Goal: Task Accomplishment & Management: Manage account settings

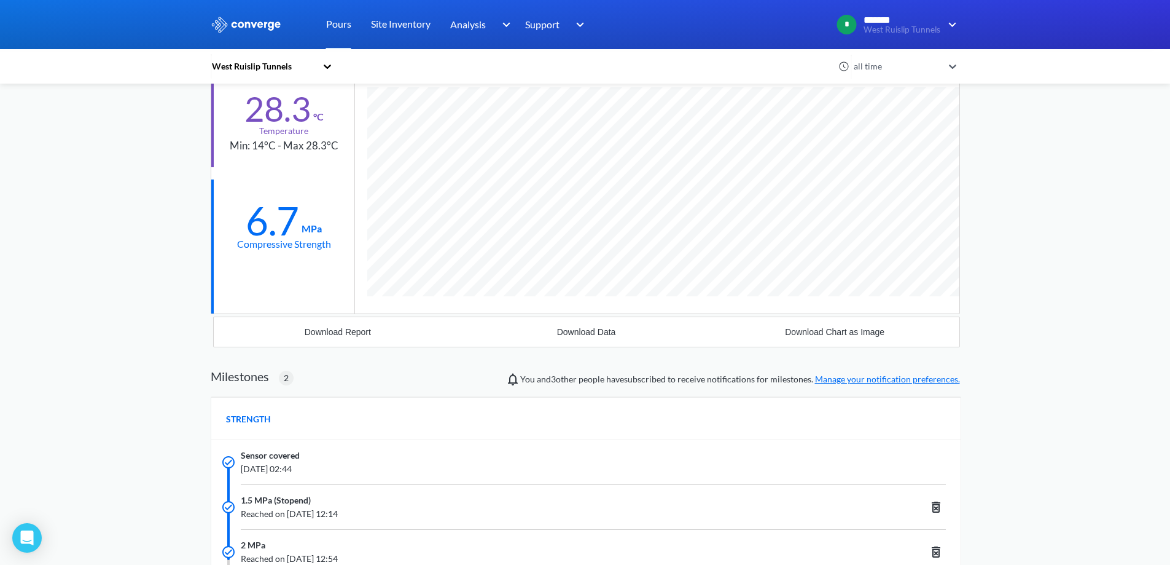
scroll to position [875, 749]
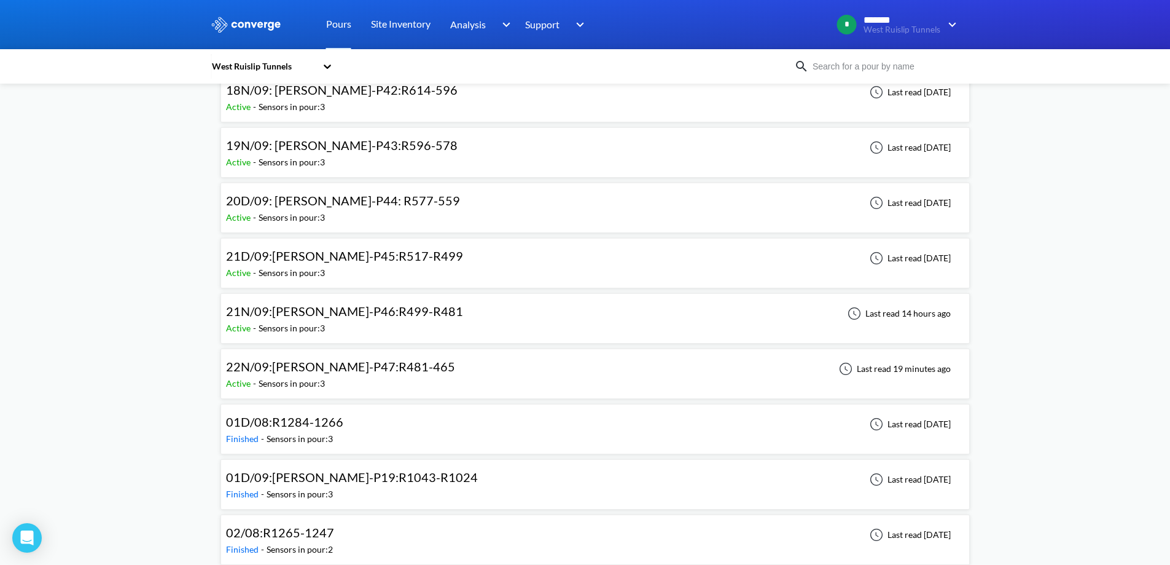
scroll to position [1044, 0]
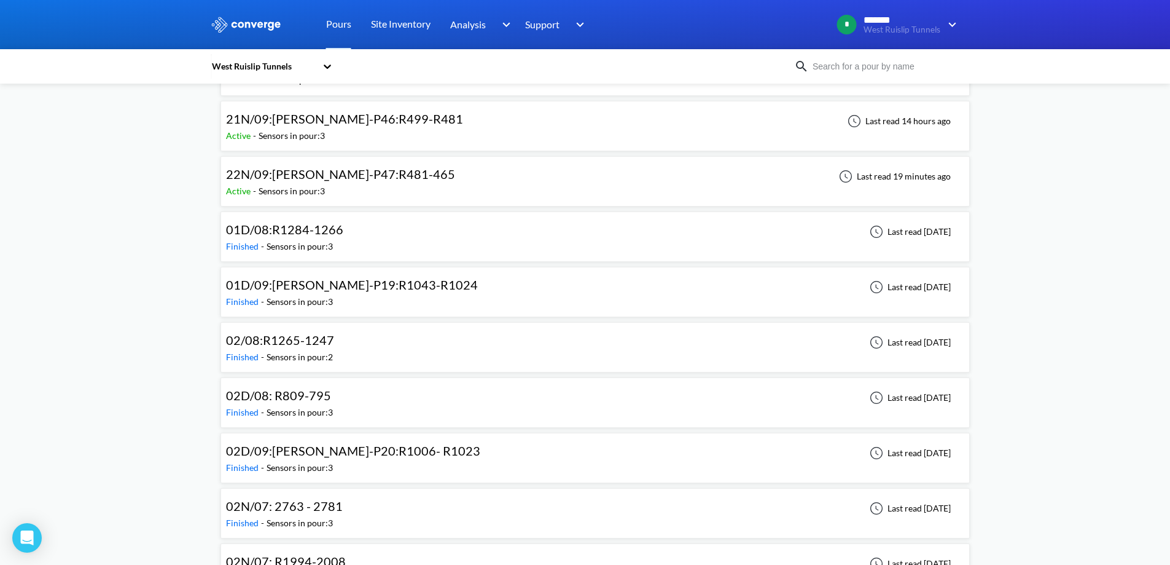
click at [353, 197] on div "Active - Sensors in pour: 3" at bounding box center [343, 191] width 235 height 14
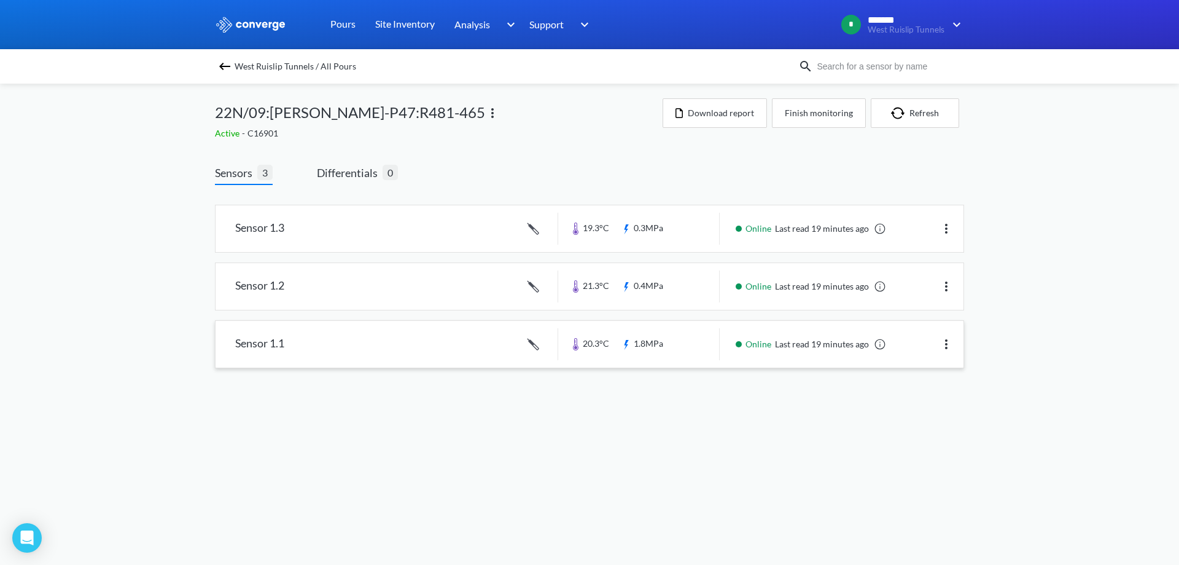
click at [444, 335] on link at bounding box center [590, 344] width 748 height 47
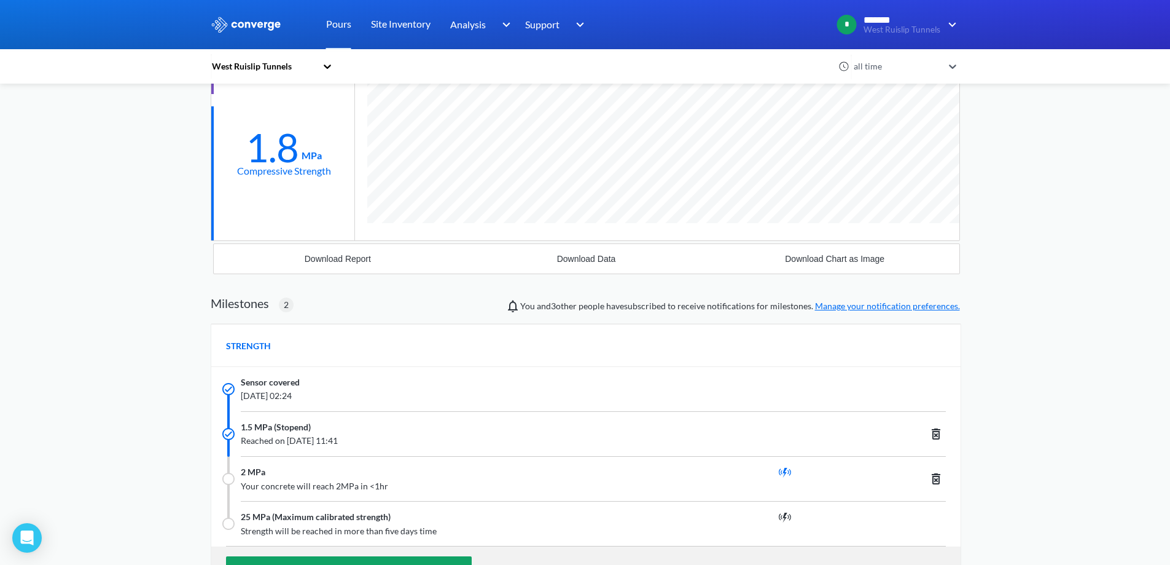
scroll to position [61, 0]
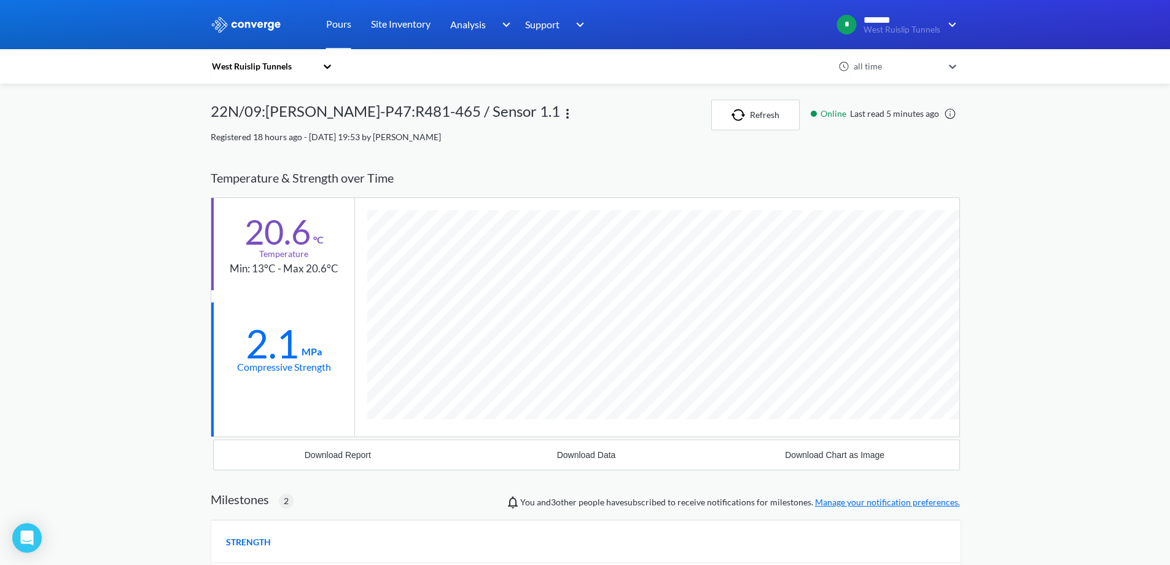
scroll to position [875, 749]
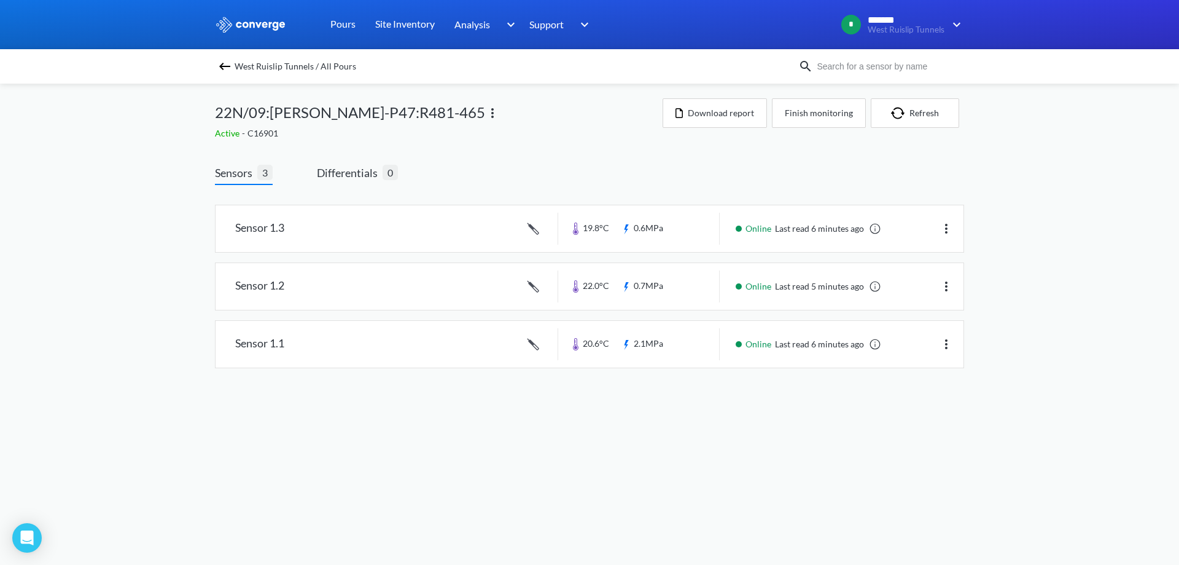
click at [224, 60] on img at bounding box center [224, 66] width 15 height 15
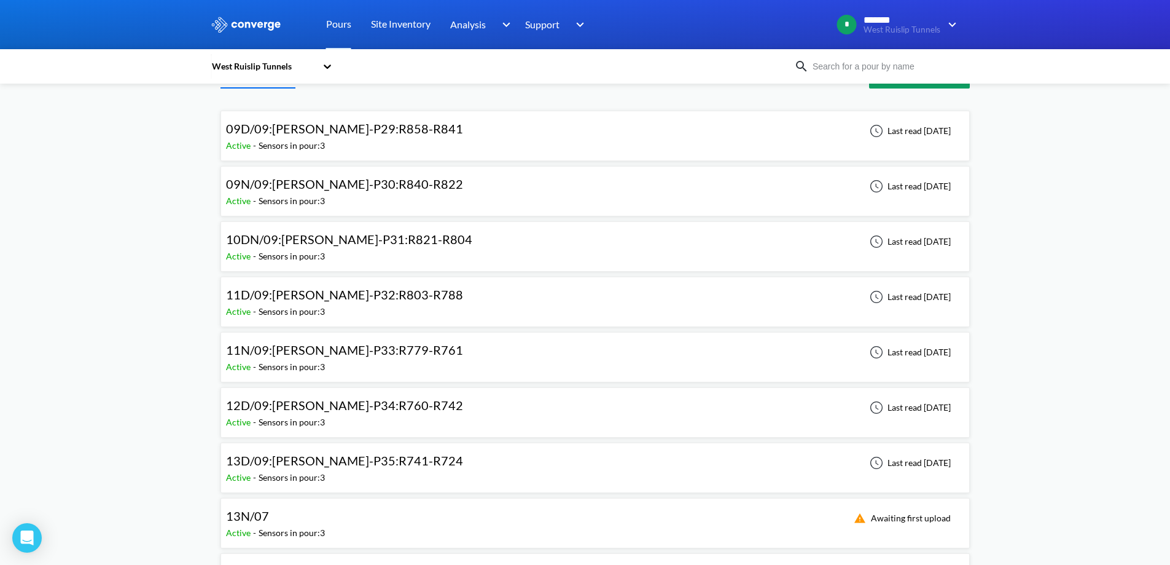
scroll to position [61, 0]
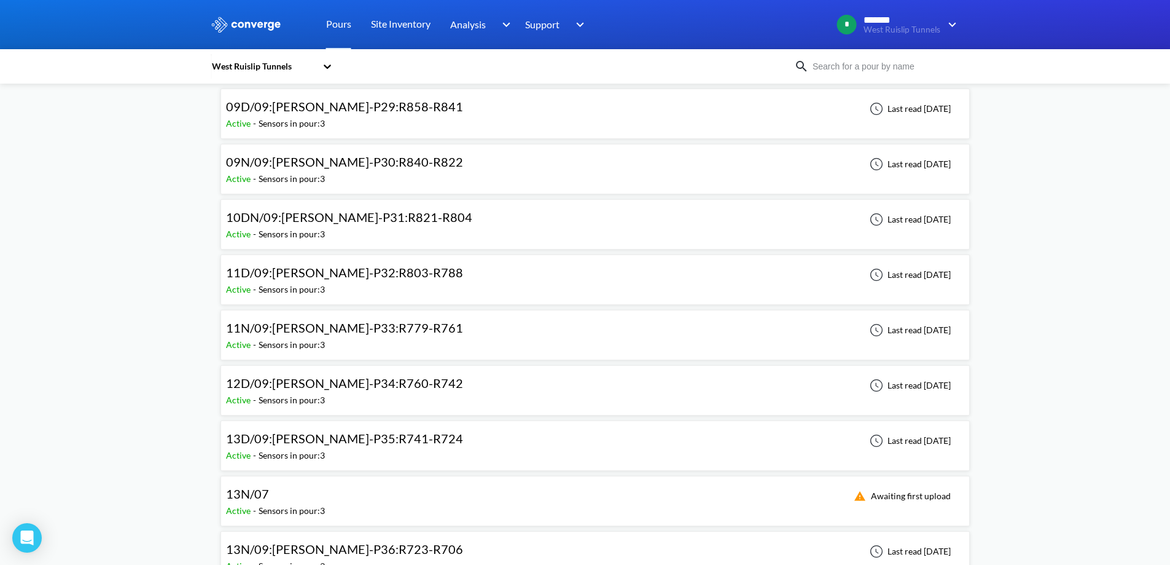
click at [299, 163] on span "09N/09:[PERSON_NAME]-P30:R840-R822" at bounding box center [344, 161] width 237 height 15
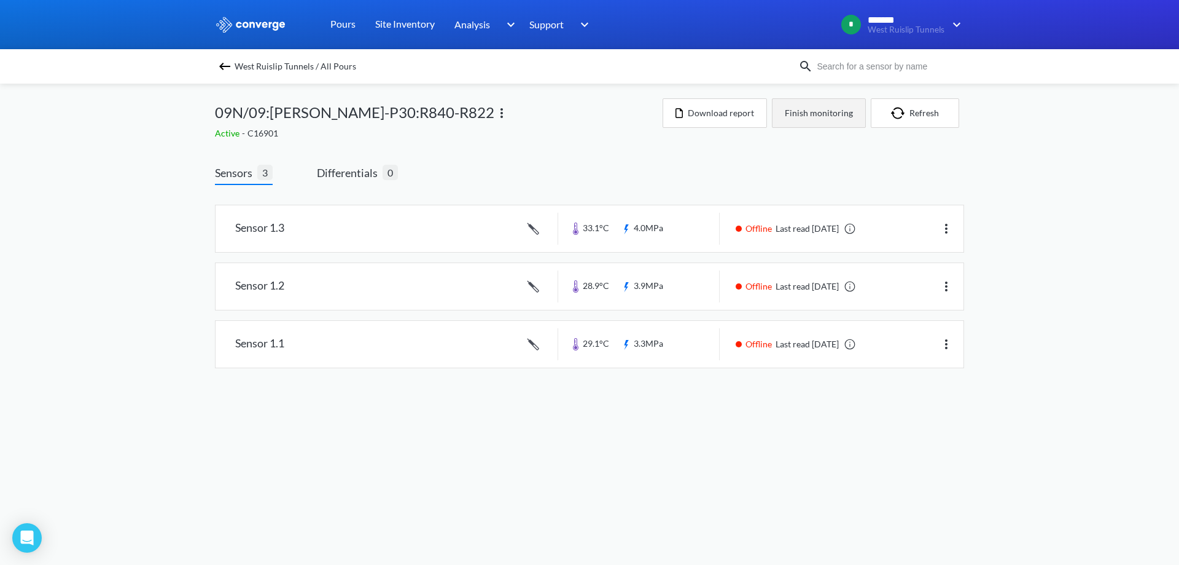
click at [834, 111] on button "Finish monitoring" at bounding box center [819, 112] width 94 height 29
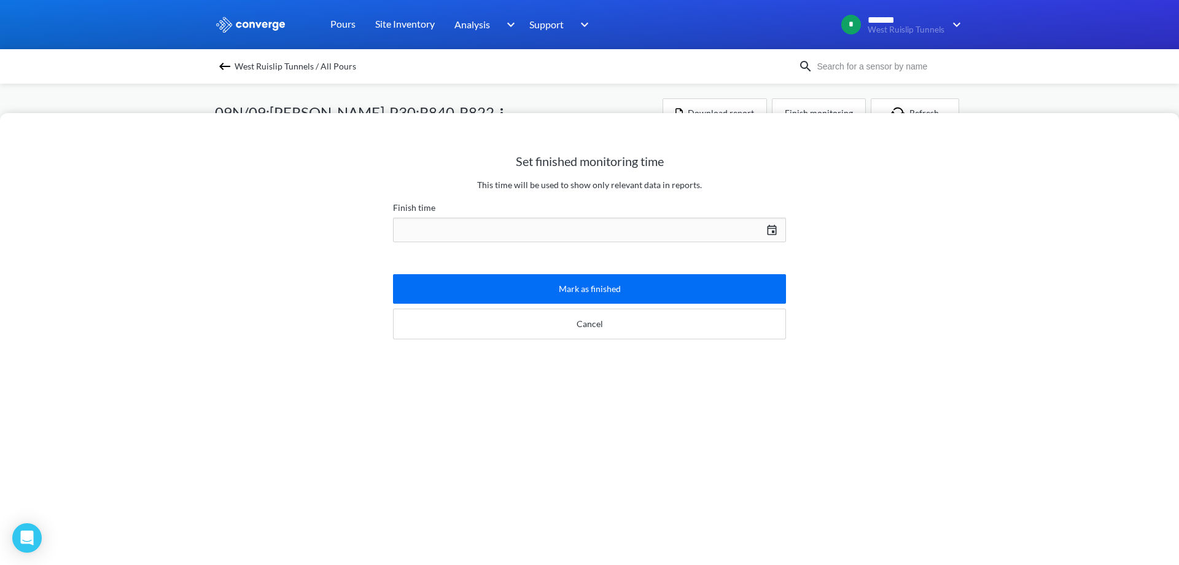
click at [635, 233] on div "[DATE] Press the down arrow key to interact with the calendar and select a date…" at bounding box center [589, 229] width 393 height 29
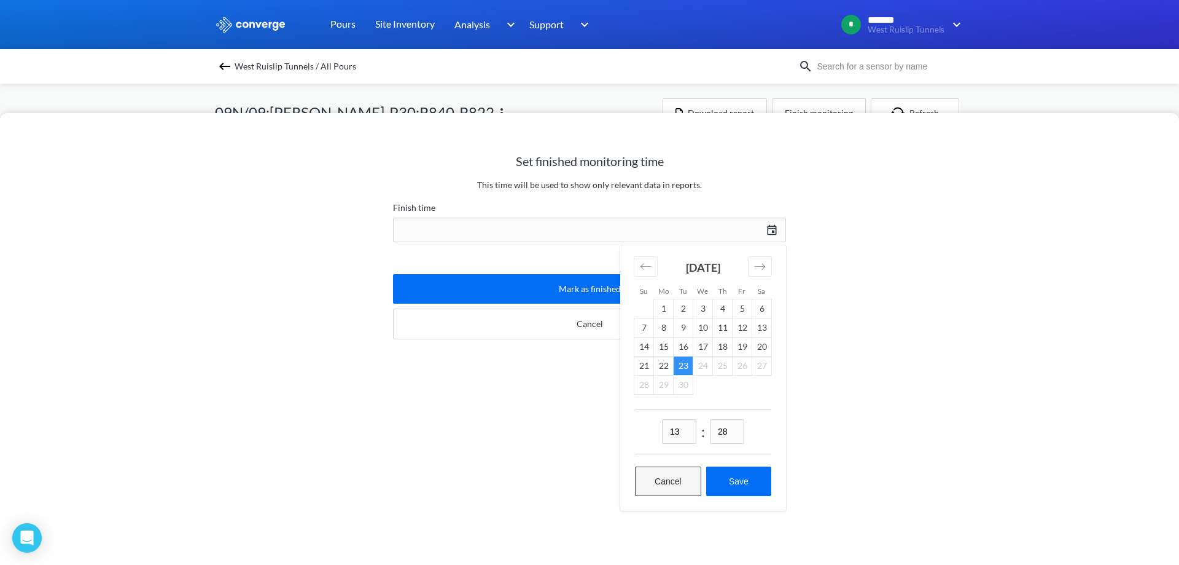
click at [672, 480] on button "Cancel" at bounding box center [668, 480] width 66 height 29
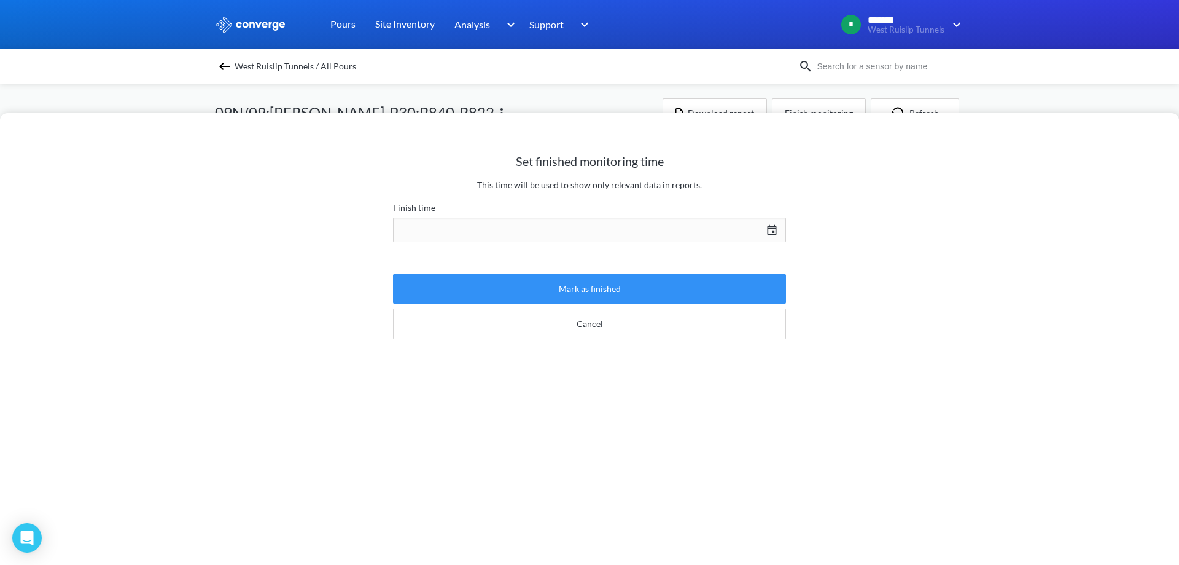
click at [619, 301] on button "Mark as finished" at bounding box center [589, 288] width 393 height 29
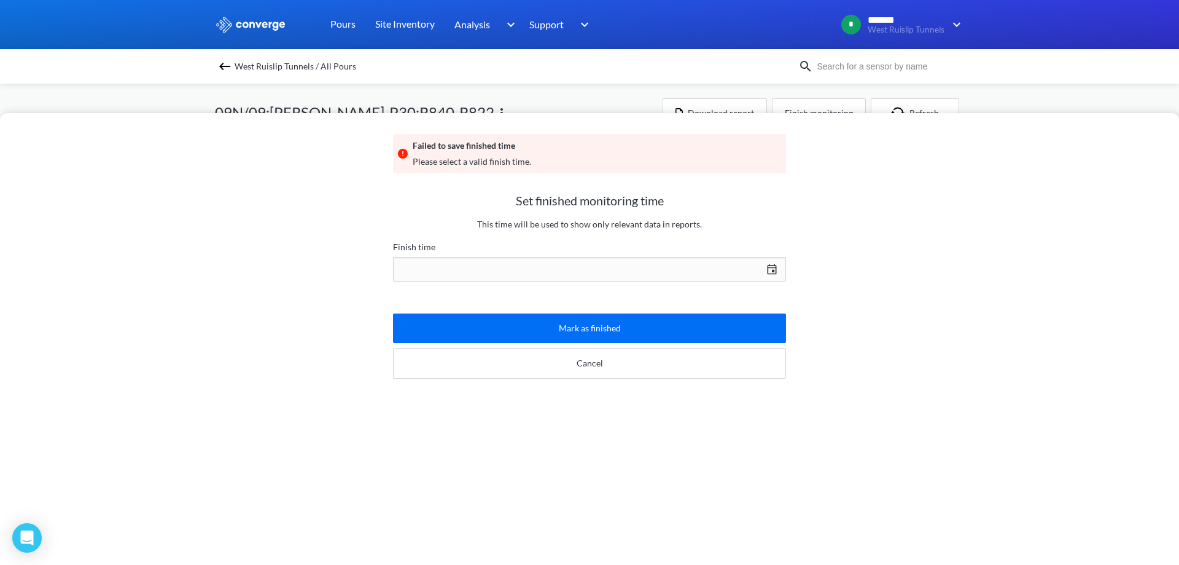
click at [425, 91] on div "Failed to save finished time Please select a valid finish time. Set finished mo…" at bounding box center [589, 282] width 1179 height 565
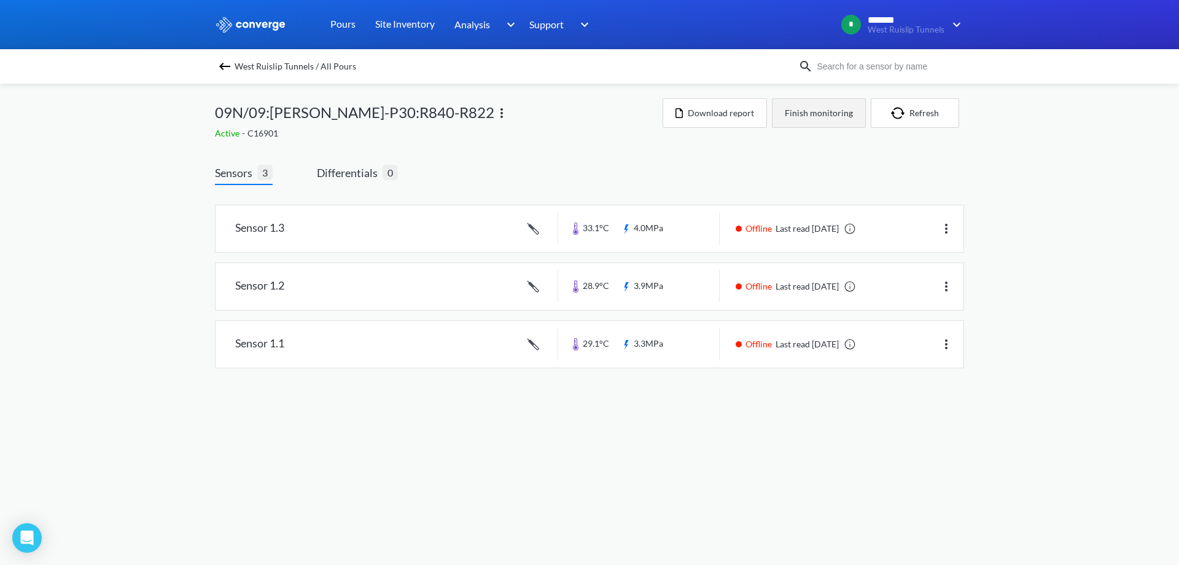
click at [804, 120] on button "Finish monitoring" at bounding box center [819, 112] width 94 height 29
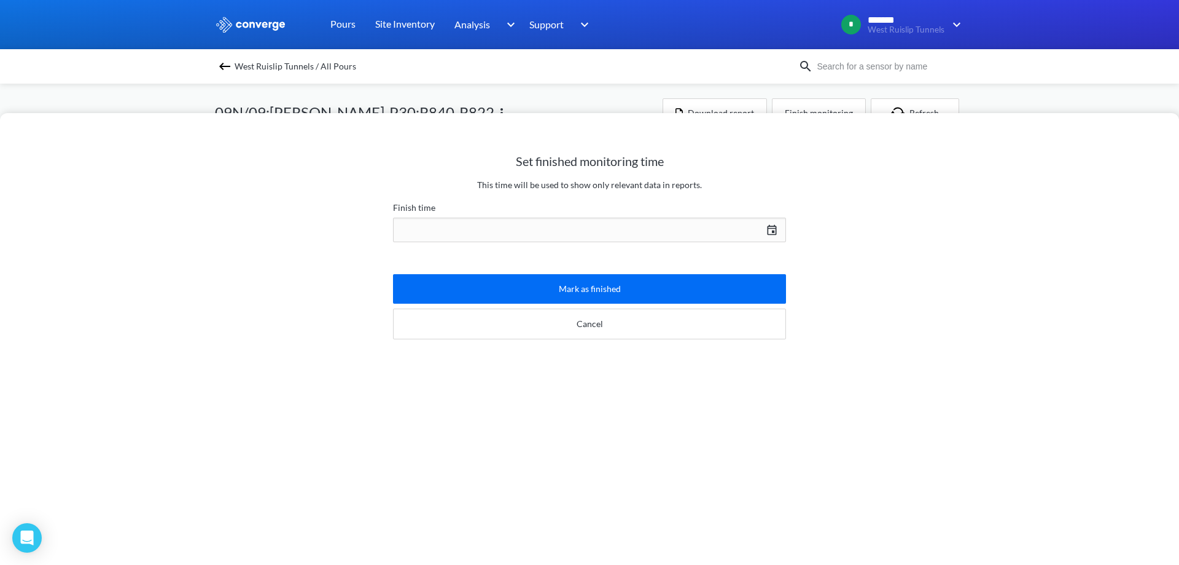
click at [611, 231] on div "[DATE] Press the down arrow key to interact with the calendar and select a date…" at bounding box center [589, 229] width 393 height 29
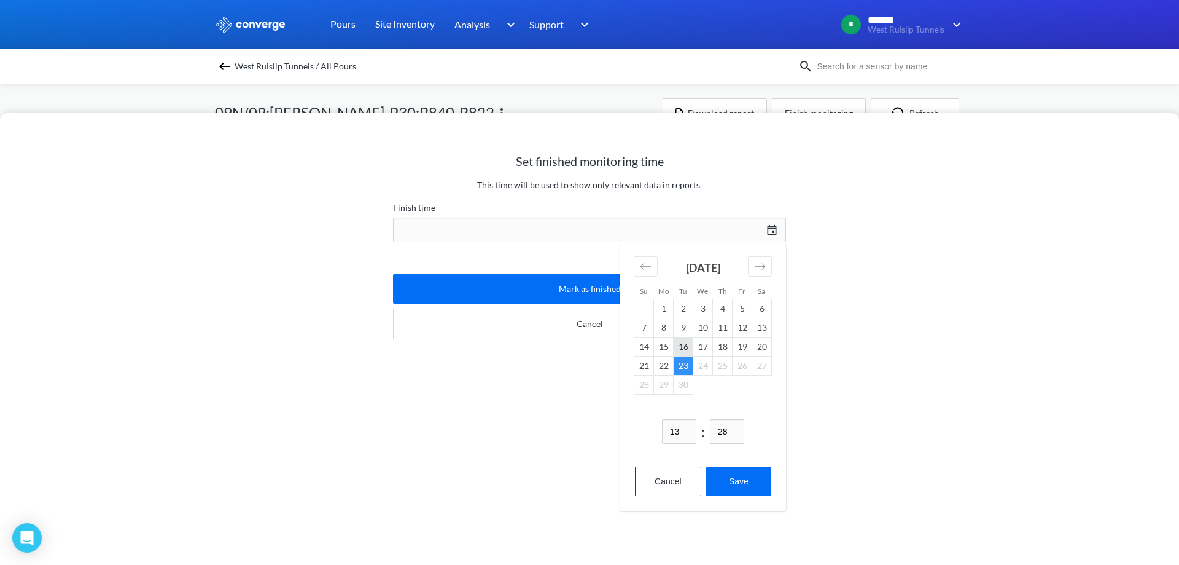
click at [674, 346] on td "16" at bounding box center [684, 346] width 20 height 19
click at [737, 483] on button "Save" at bounding box center [738, 480] width 65 height 29
type input "13:28[DATE]"
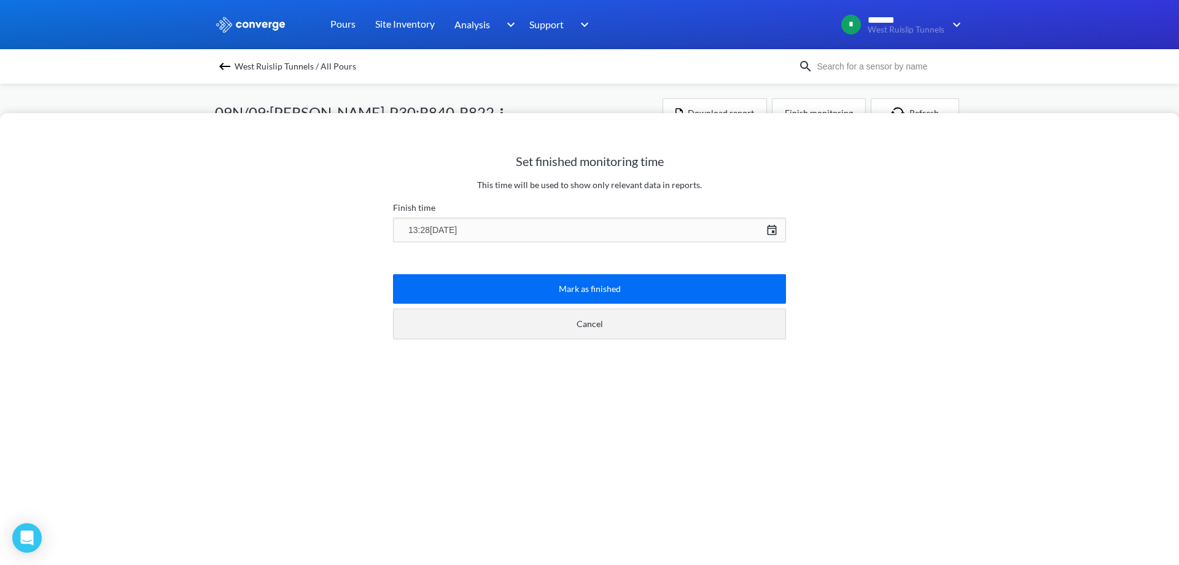
drag, startPoint x: 597, startPoint y: 327, endPoint x: 593, endPoint y: 320, distance: 7.7
click at [593, 320] on button "Cancel" at bounding box center [589, 323] width 393 height 31
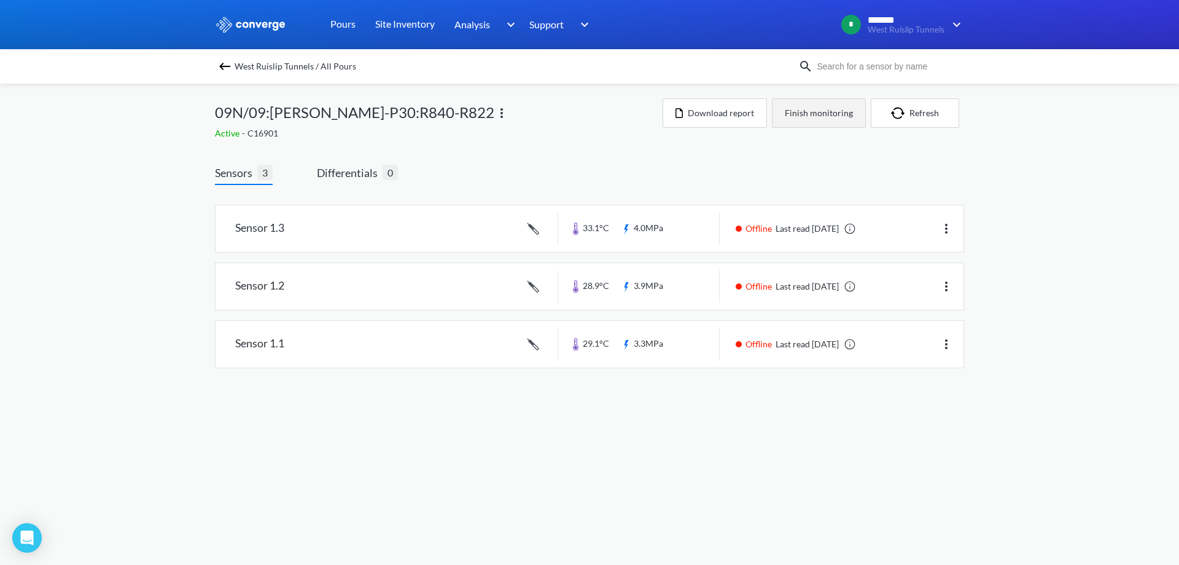
click at [827, 119] on button "Finish monitoring" at bounding box center [819, 112] width 94 height 29
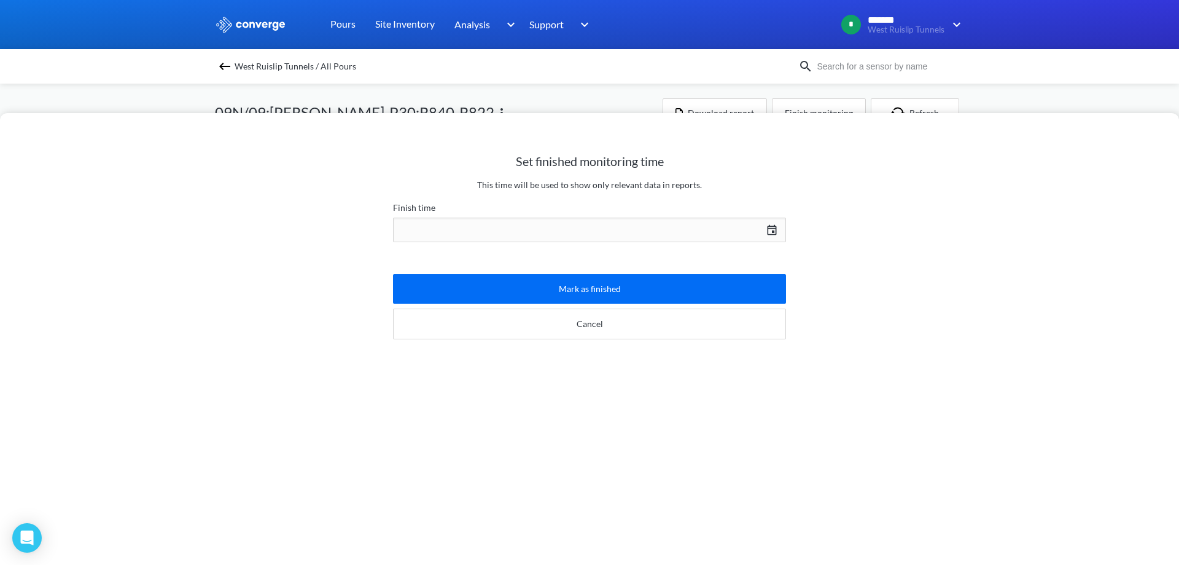
click at [613, 226] on div "[DATE] Press the down arrow key to interact with the calendar and select a date…" at bounding box center [589, 229] width 393 height 29
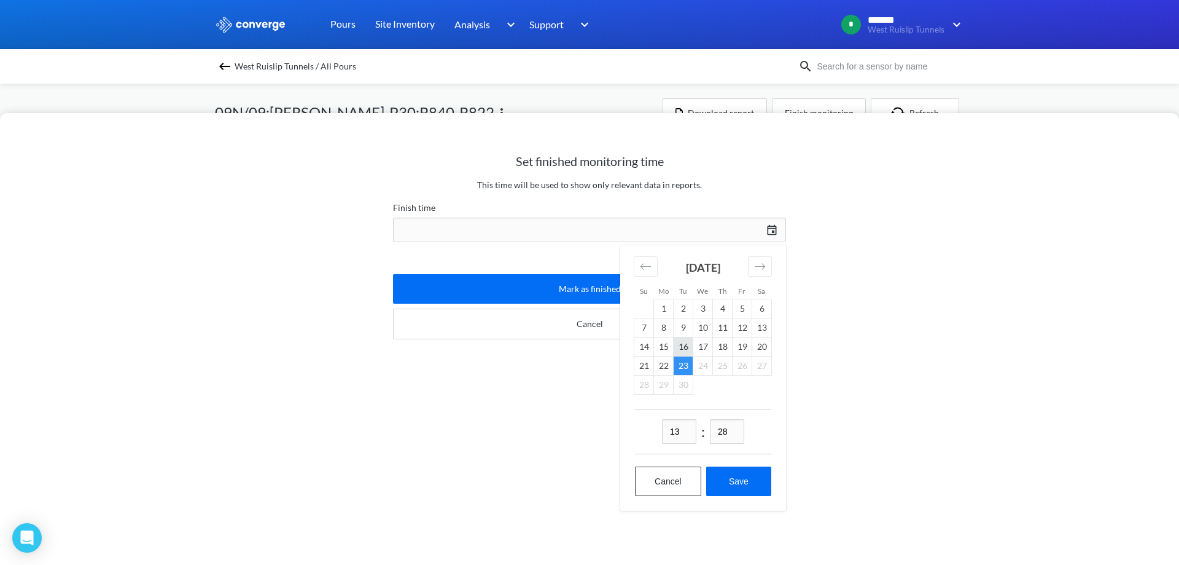
click at [674, 346] on td "16" at bounding box center [684, 346] width 20 height 19
click at [738, 477] on button "Save" at bounding box center [738, 480] width 65 height 29
type input "13:28[DATE]"
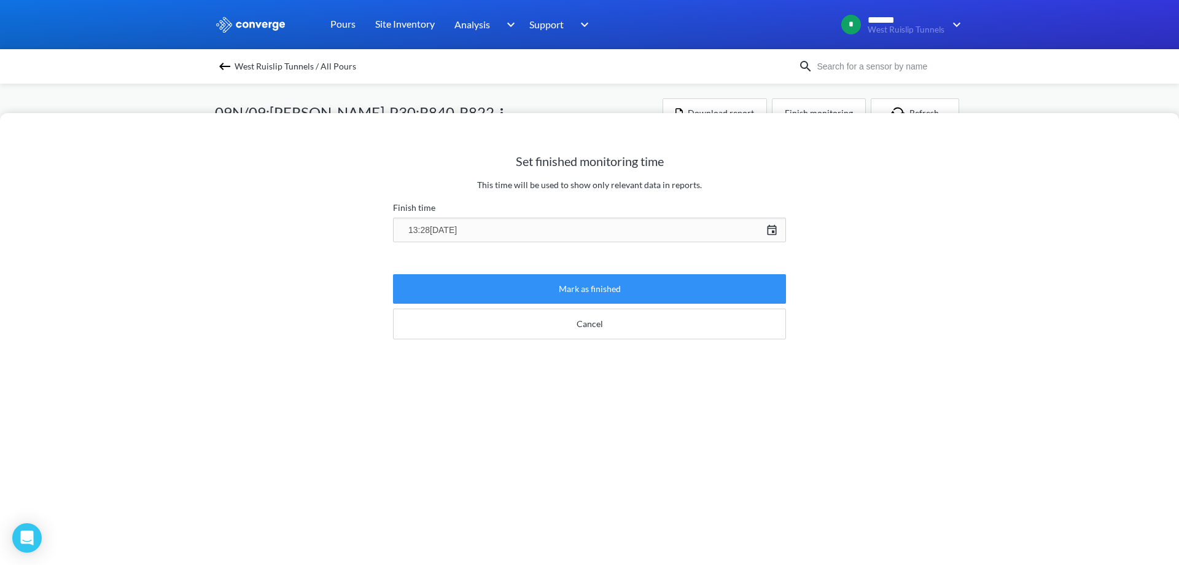
click at [606, 287] on button "Mark as finished" at bounding box center [589, 288] width 393 height 29
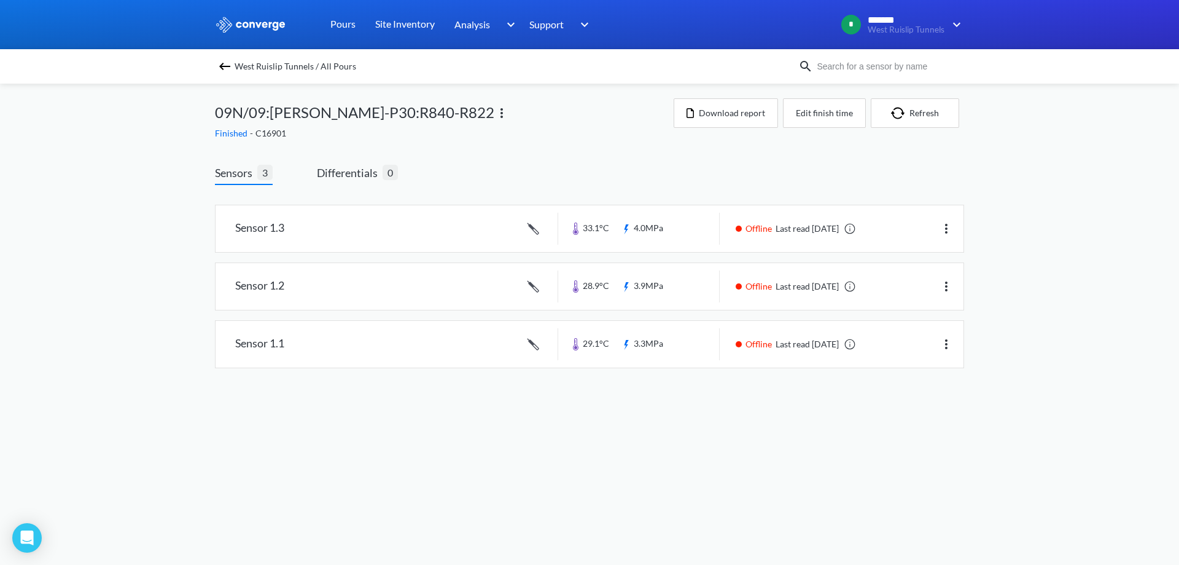
click at [233, 64] on div "West Ruislip Tunnels / All Pours" at bounding box center [507, 66] width 584 height 17
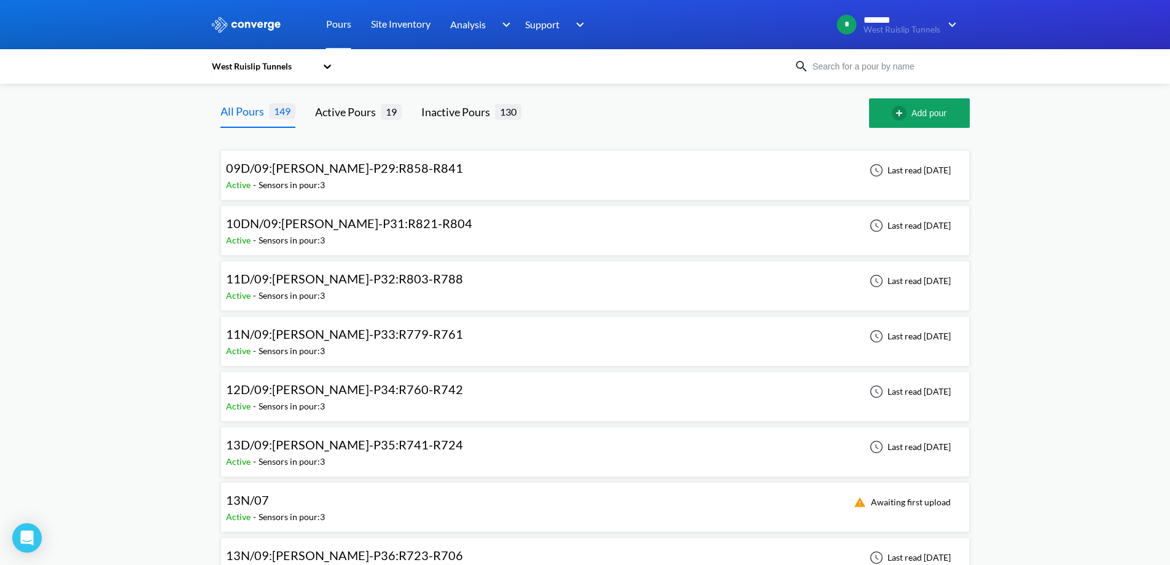
click at [376, 166] on span "09D/09:[PERSON_NAME]-P29:R858-R841" at bounding box center [344, 167] width 237 height 15
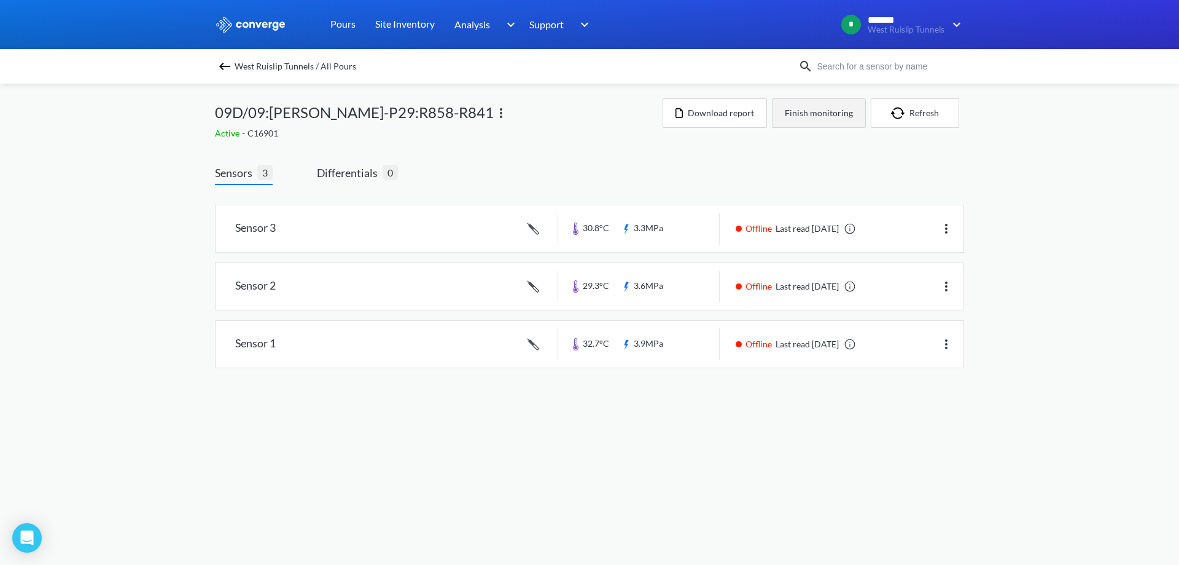
click at [799, 119] on button "Finish monitoring" at bounding box center [819, 112] width 94 height 29
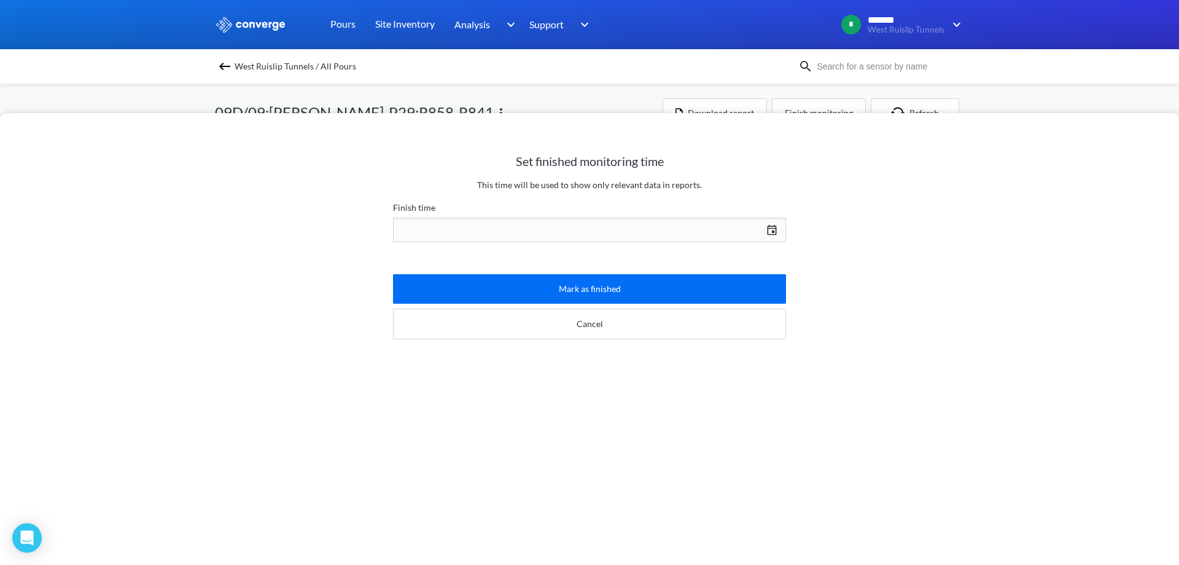
click at [493, 235] on div "[DATE] Press the down arrow key to interact with the calendar and select a date…" at bounding box center [589, 229] width 393 height 29
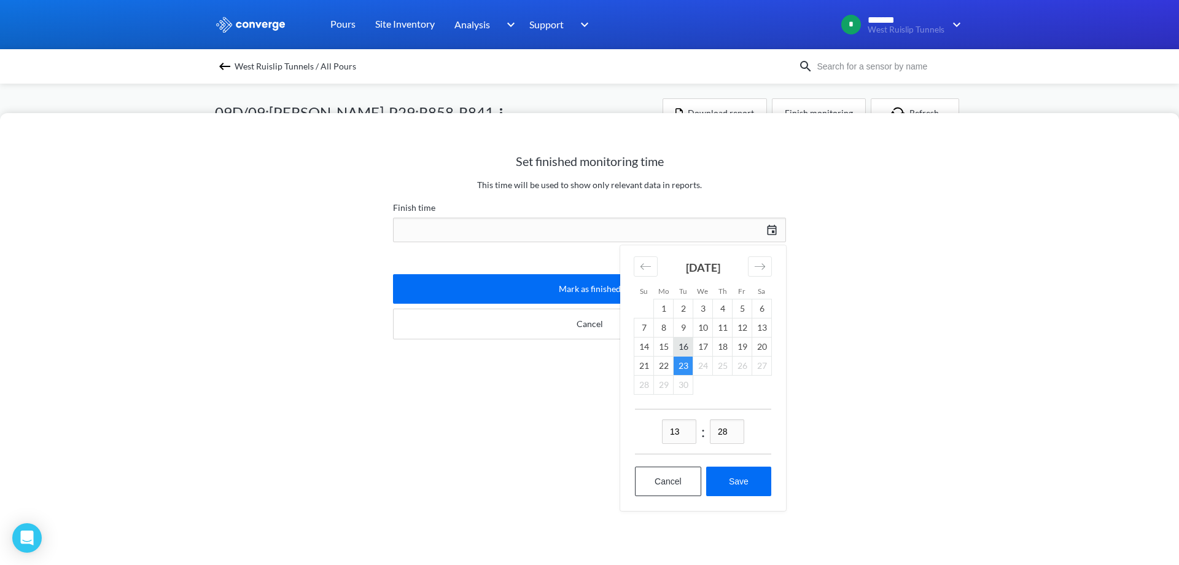
click at [680, 345] on td "16" at bounding box center [684, 346] width 20 height 19
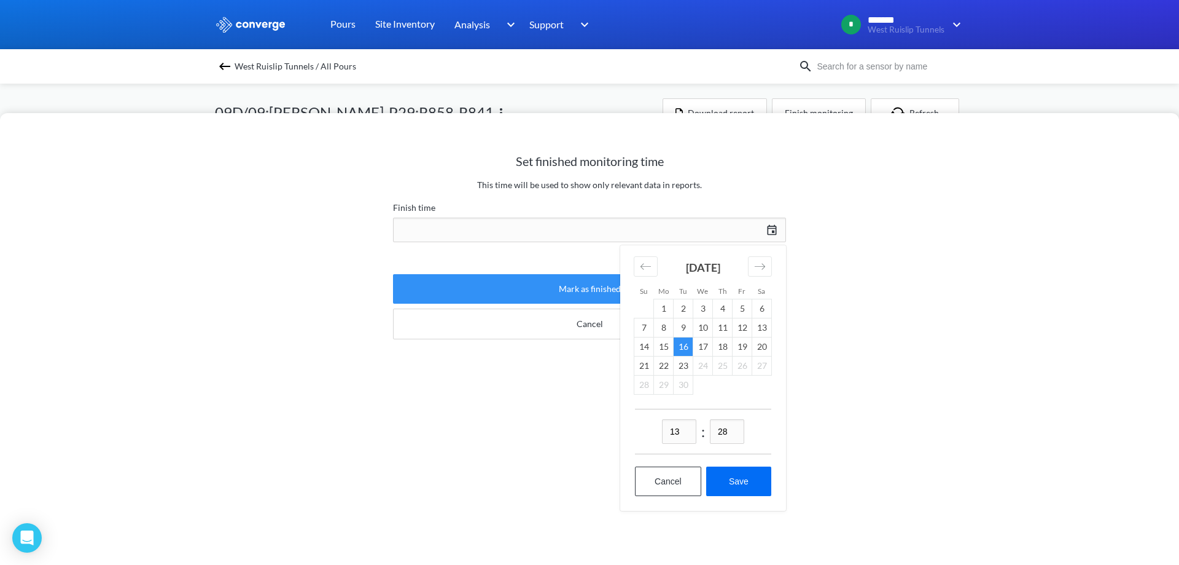
click at [558, 287] on button "Mark as finished" at bounding box center [589, 288] width 393 height 29
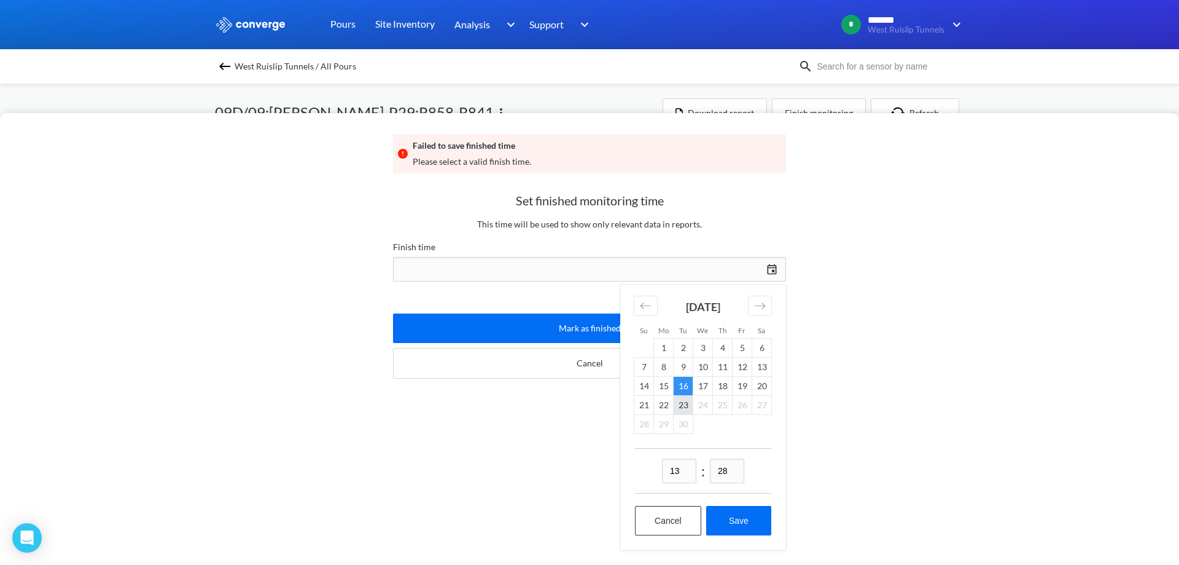
click at [676, 397] on td "23" at bounding box center [684, 404] width 20 height 19
click at [738, 512] on button "Save" at bounding box center [738, 520] width 65 height 29
type input "13:28[DATE]"
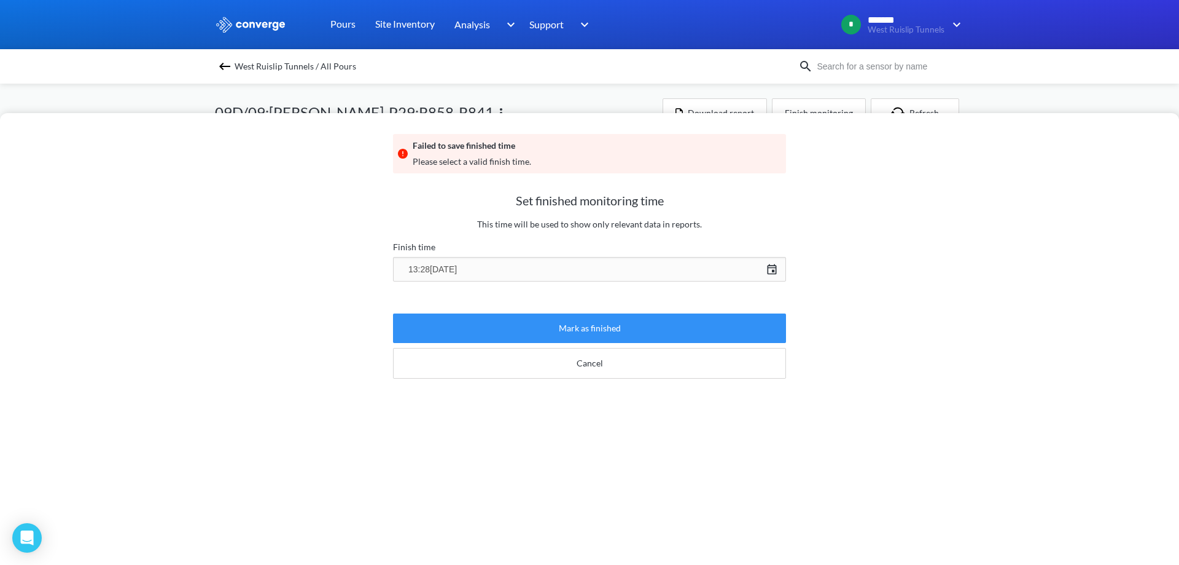
click at [589, 336] on button "Mark as finished" at bounding box center [589, 327] width 393 height 29
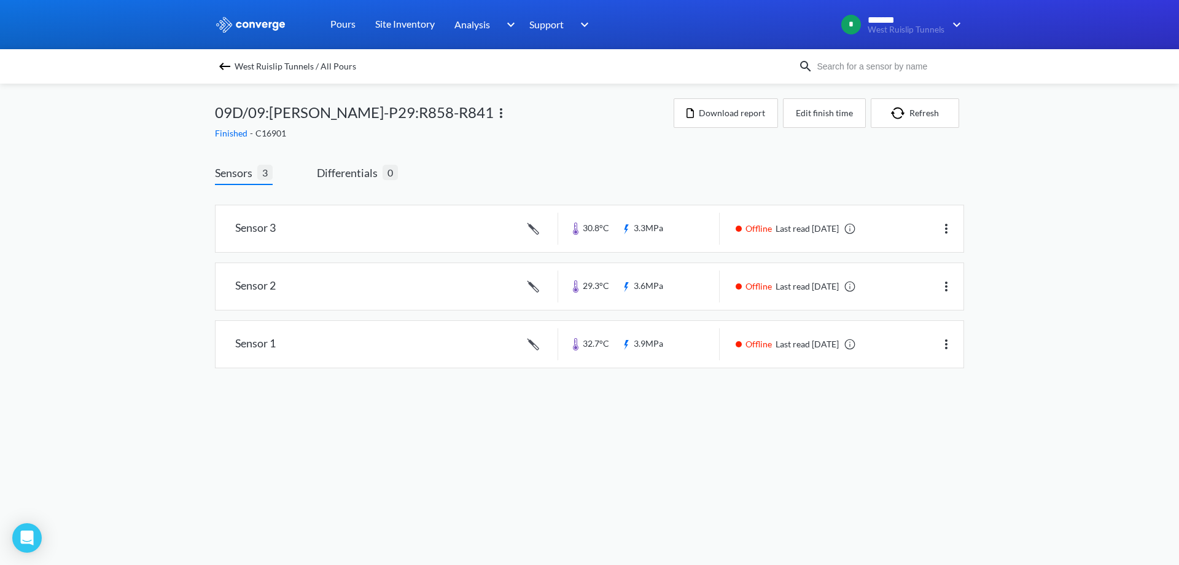
click at [224, 74] on div "West Ruislip Tunnels / All Pours" at bounding box center [507, 66] width 584 height 17
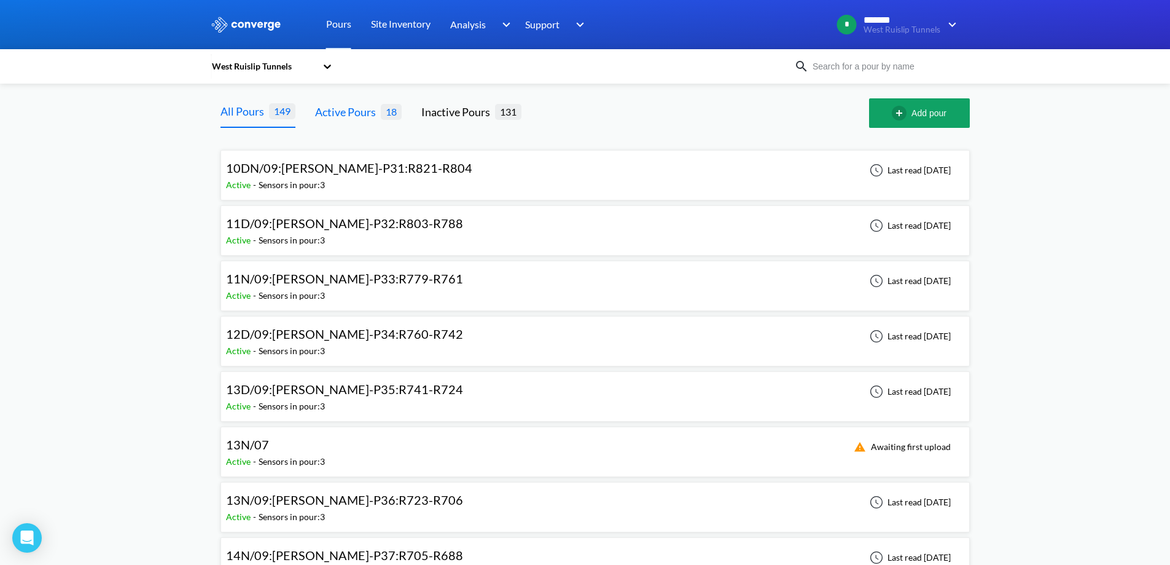
click at [375, 112] on div "Active Pours" at bounding box center [348, 111] width 66 height 17
click at [270, 120] on div "All Pours 149" at bounding box center [258, 112] width 75 height 29
click at [276, 452] on div "13N/07" at bounding box center [275, 444] width 99 height 19
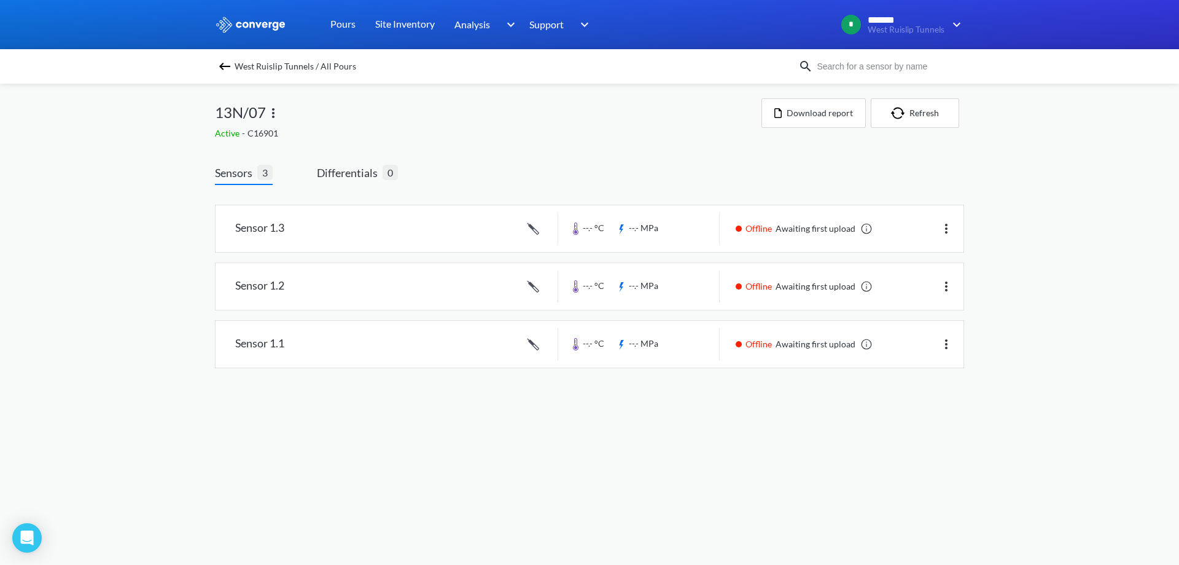
click at [273, 110] on img at bounding box center [273, 113] width 15 height 15
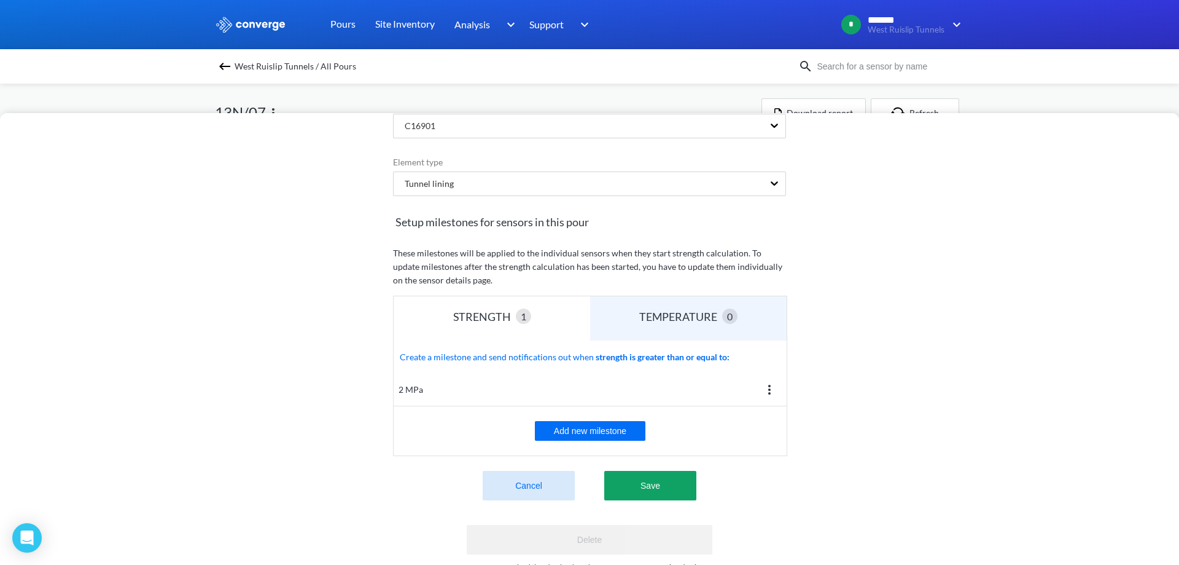
scroll to position [184, 0]
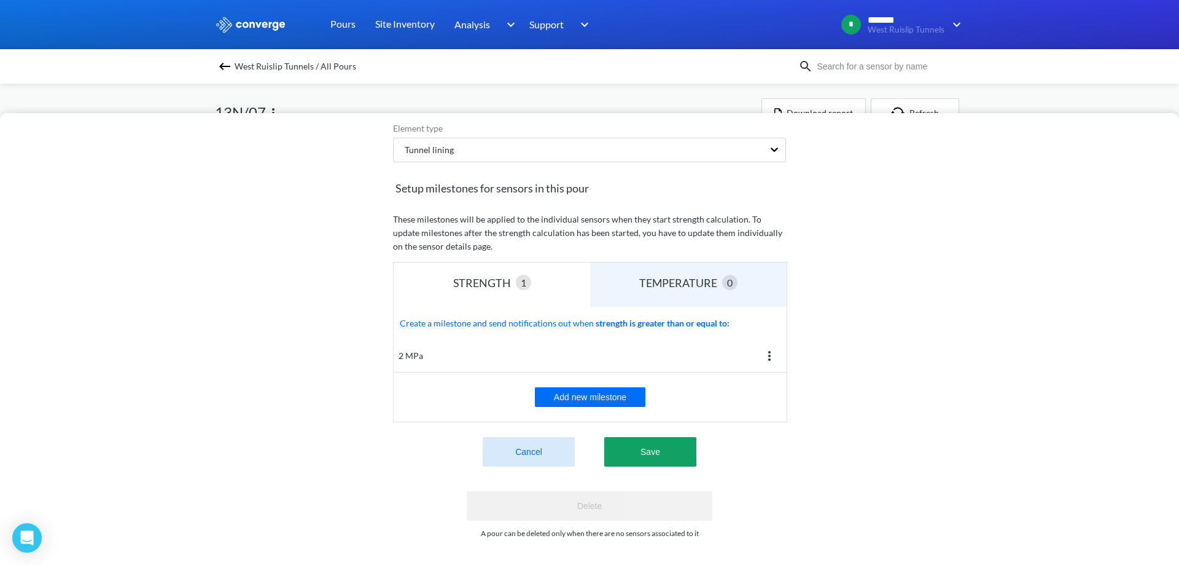
click at [510, 442] on button "Cancel" at bounding box center [529, 451] width 92 height 29
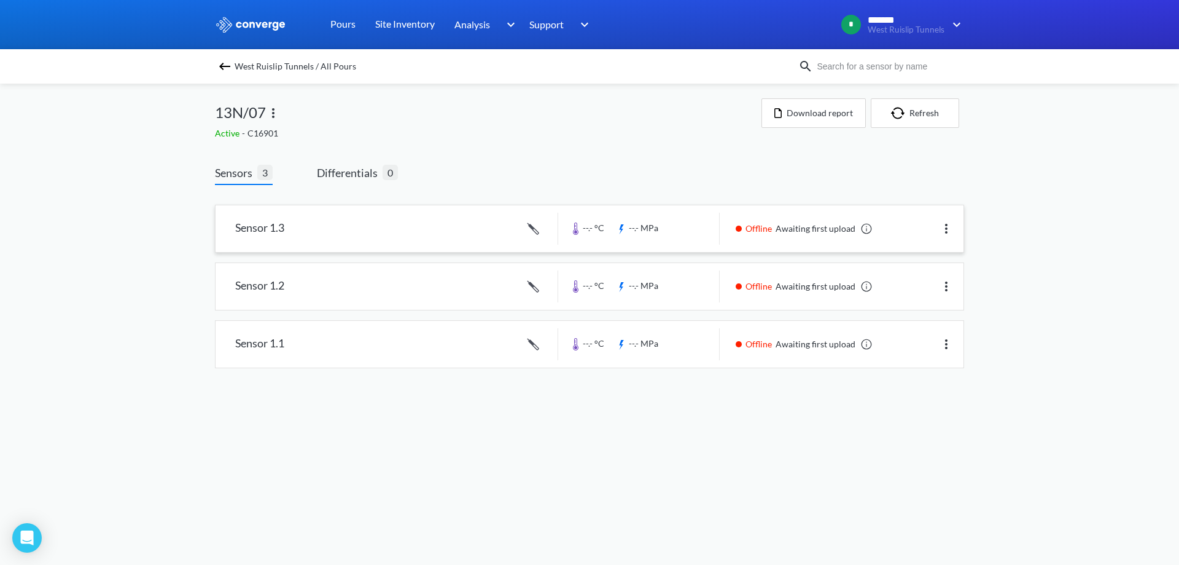
click at [951, 223] on img at bounding box center [946, 228] width 15 height 15
click at [914, 233] on div "Edit" at bounding box center [914, 228] width 79 height 23
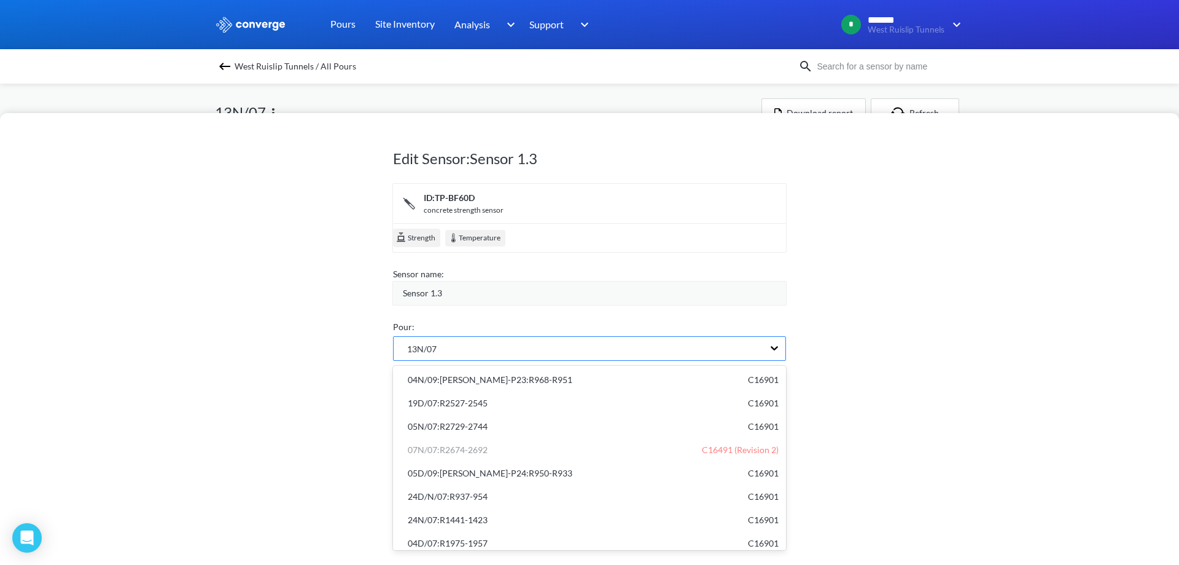
click at [445, 345] on div "13N/07" at bounding box center [579, 348] width 370 height 23
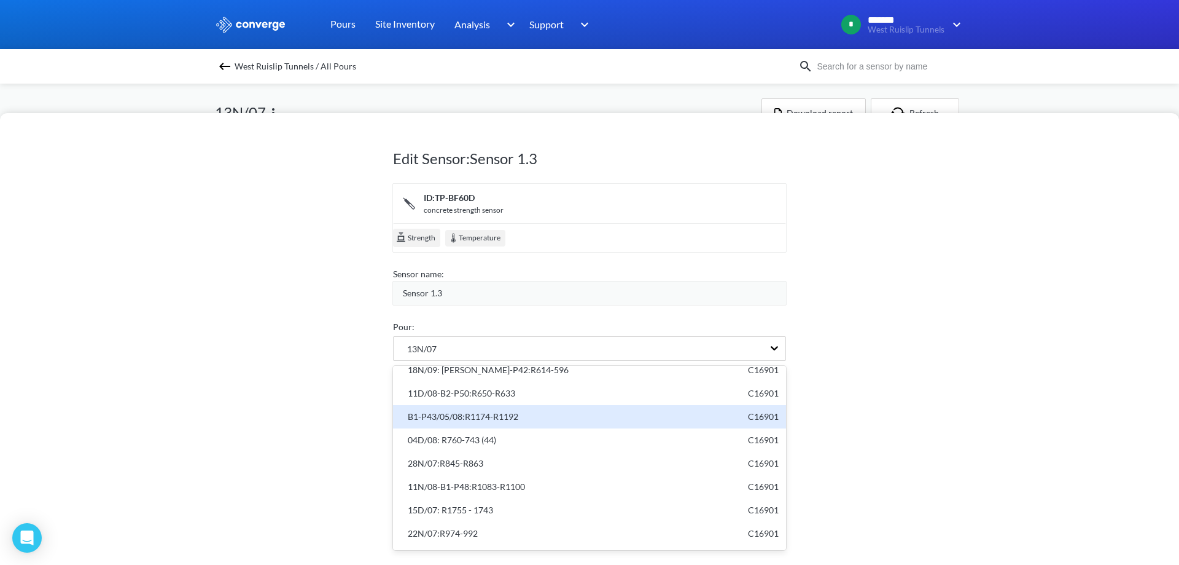
scroll to position [640, 0]
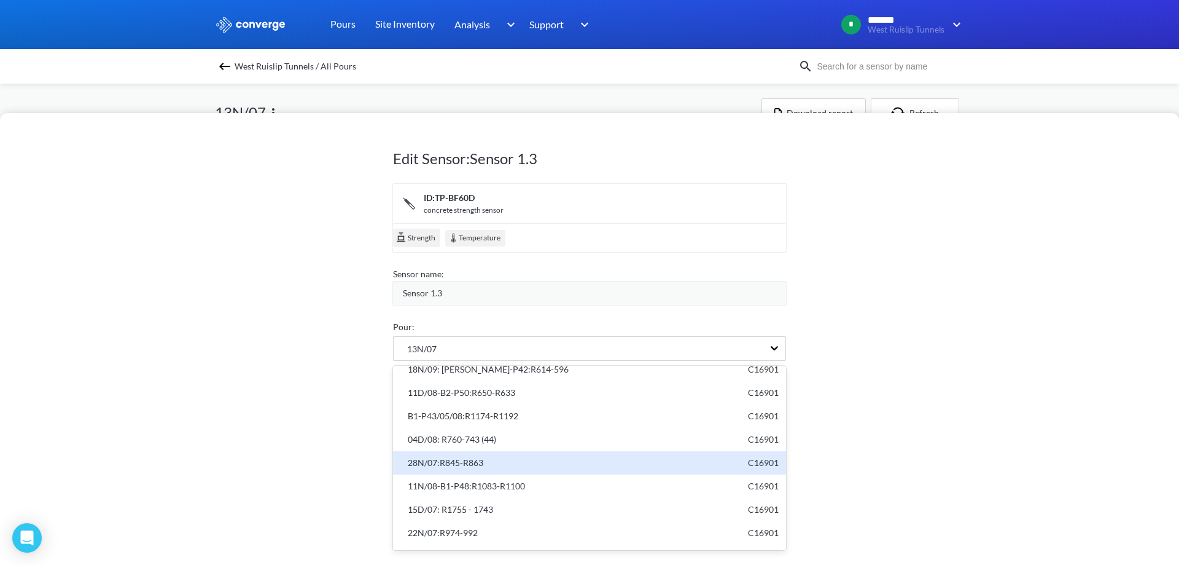
click at [508, 469] on div "28N/07:R845-R863 C16901" at bounding box center [590, 463] width 378 height 14
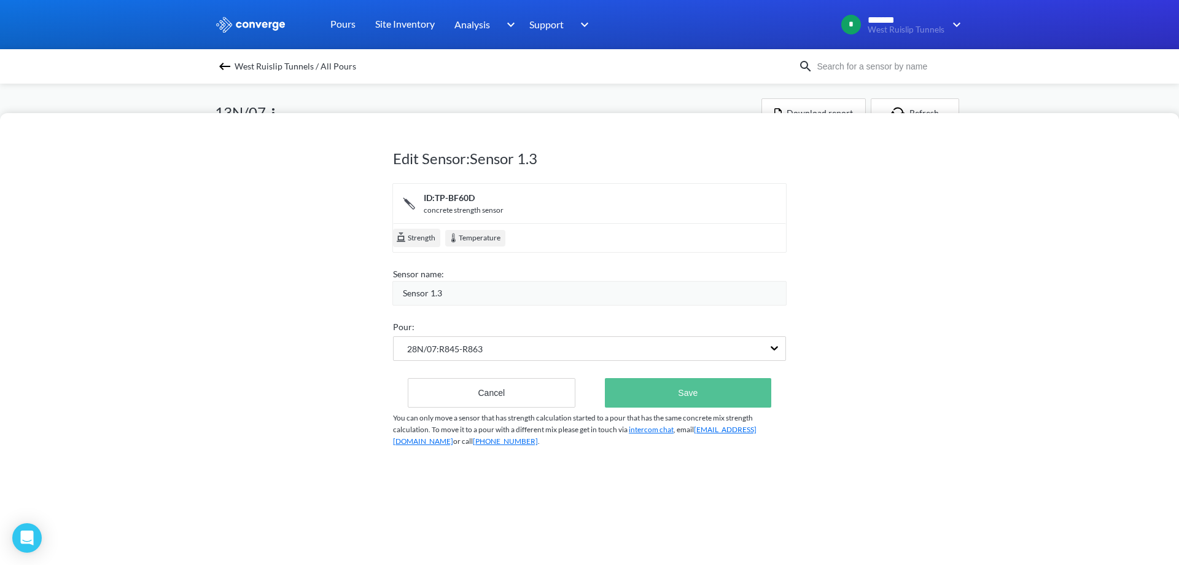
click at [631, 397] on button "Save" at bounding box center [688, 392] width 166 height 29
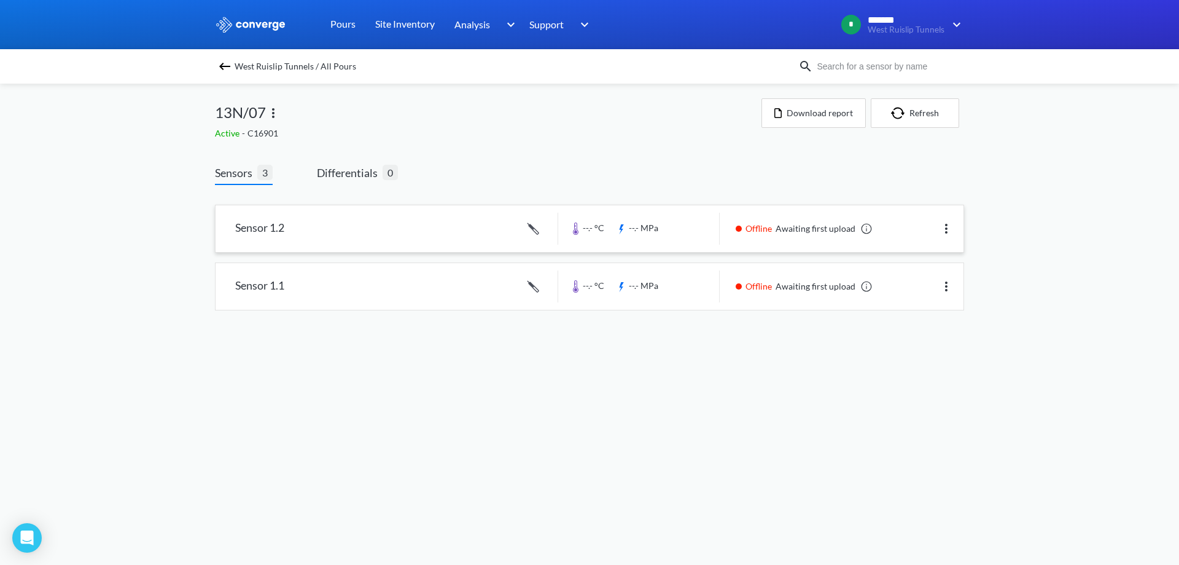
click at [951, 231] on img at bounding box center [946, 228] width 15 height 15
click at [882, 236] on div "Edit" at bounding box center [914, 228] width 79 height 23
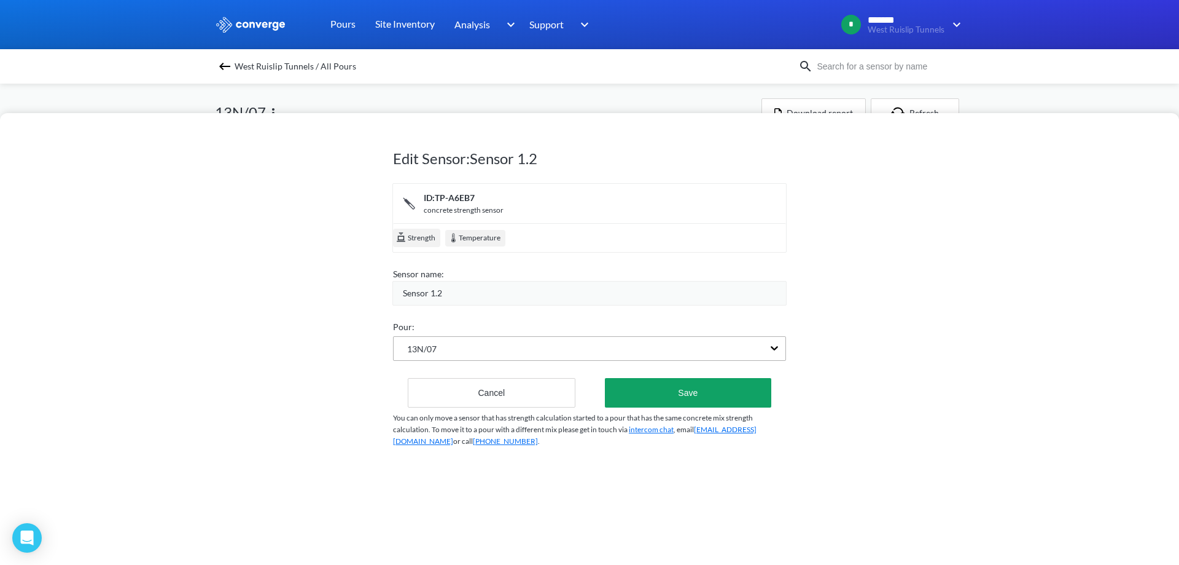
click at [455, 353] on div "13N/07" at bounding box center [579, 348] width 370 height 23
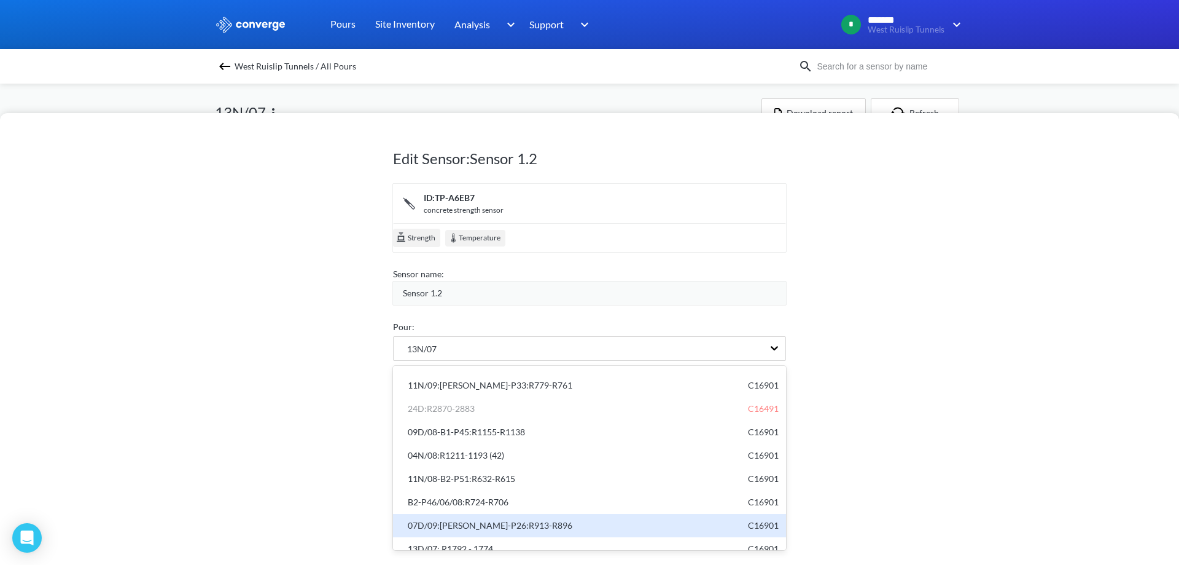
scroll to position [900, 0]
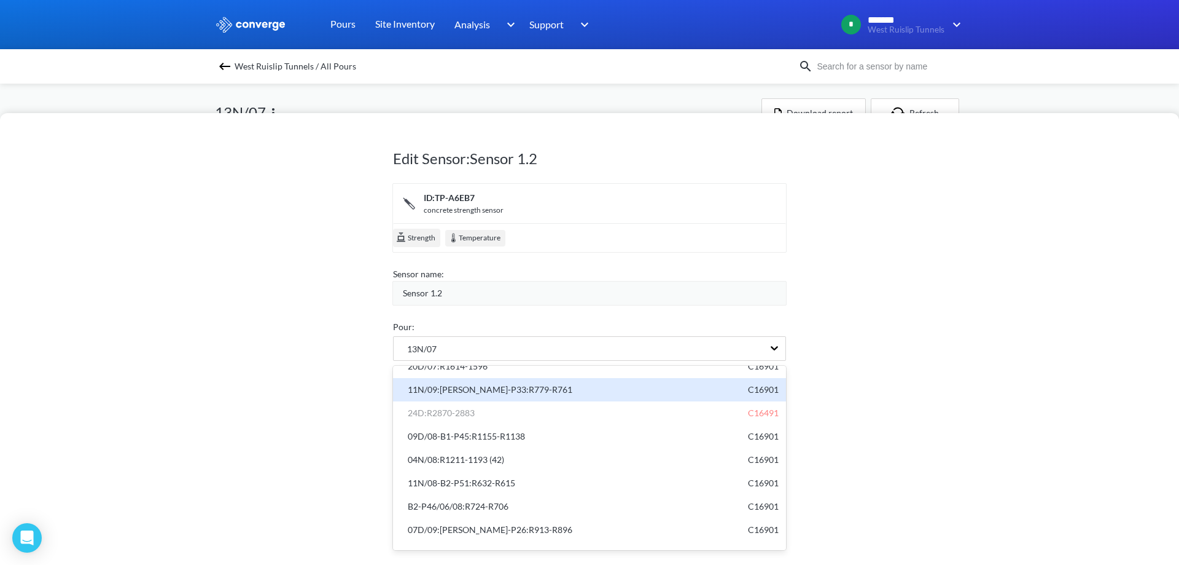
click at [530, 389] on div "11N/09:[PERSON_NAME]-P33:R779-R761 C16901" at bounding box center [590, 390] width 378 height 14
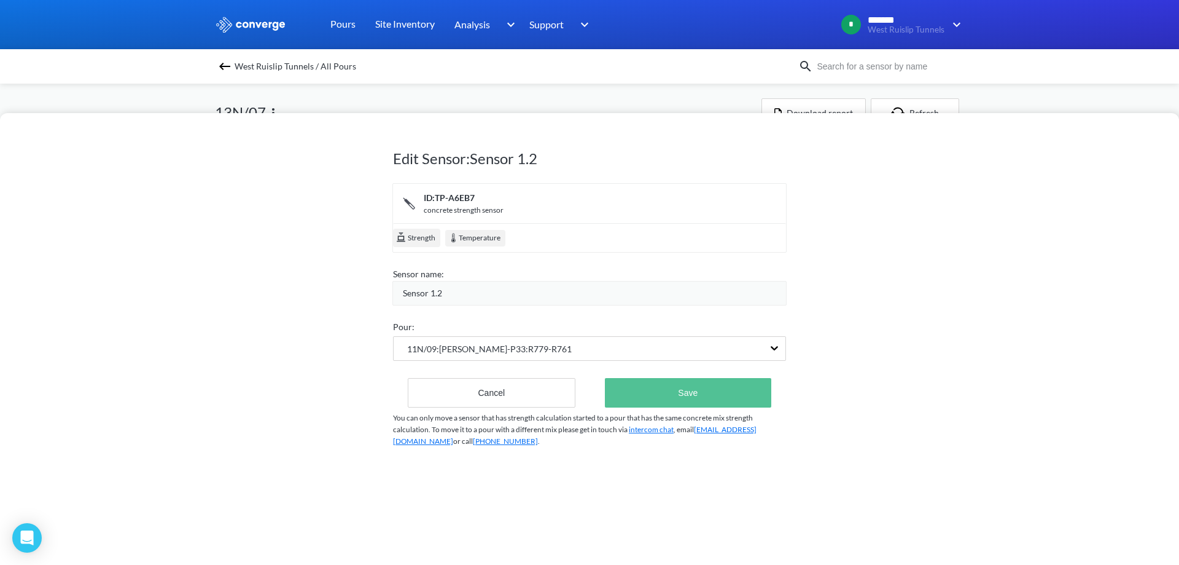
click at [617, 392] on button "Save" at bounding box center [688, 392] width 166 height 29
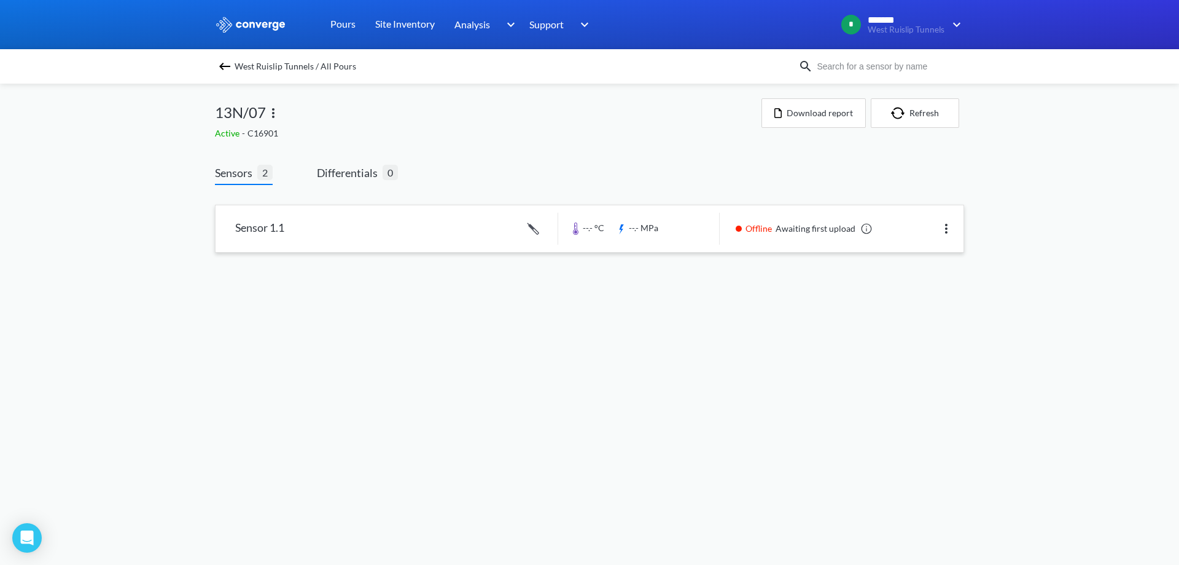
click at [955, 222] on link at bounding box center [590, 228] width 748 height 47
click at [945, 230] on img at bounding box center [946, 228] width 15 height 15
click at [941, 230] on div "Edit" at bounding box center [914, 228] width 79 height 23
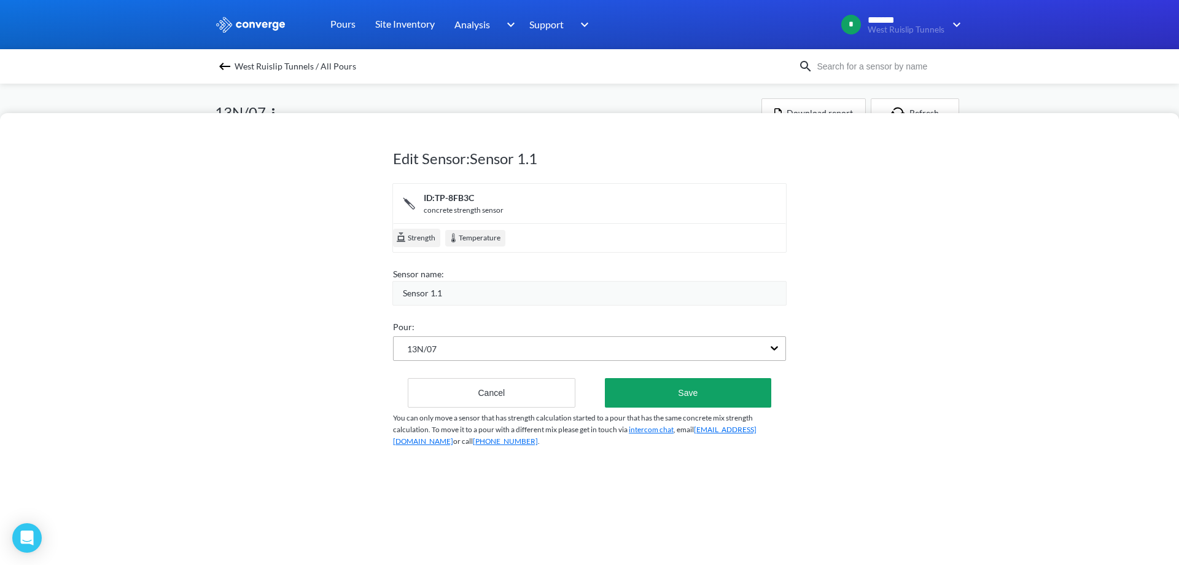
click at [540, 347] on div "13N/07" at bounding box center [579, 348] width 370 height 23
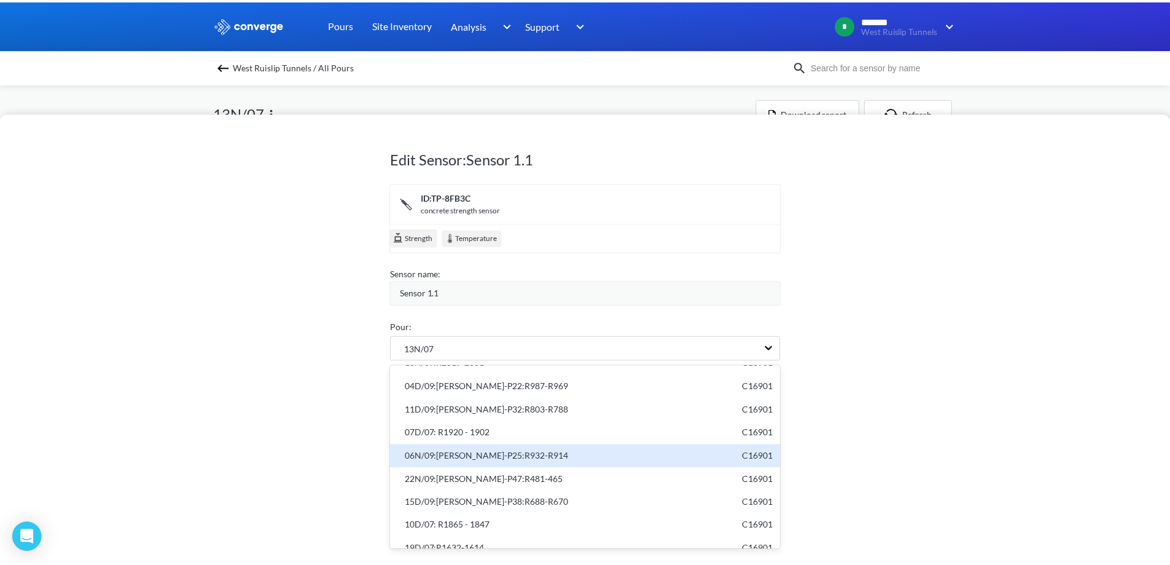
scroll to position [394, 0]
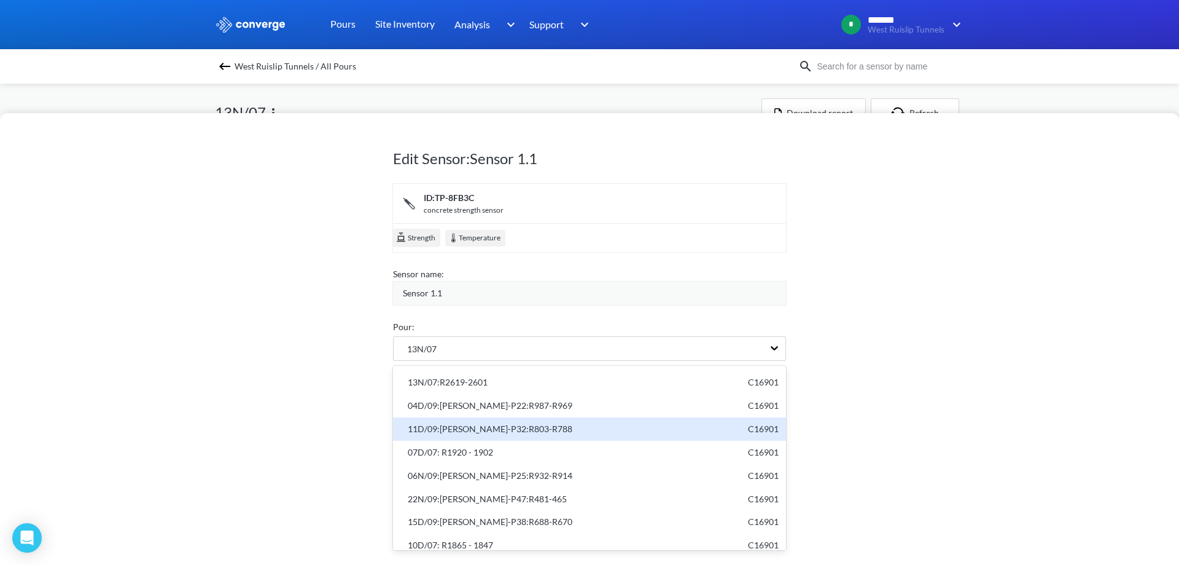
click at [498, 428] on div "11D/09:[PERSON_NAME]-P32:R803-R788" at bounding box center [487, 429] width 172 height 14
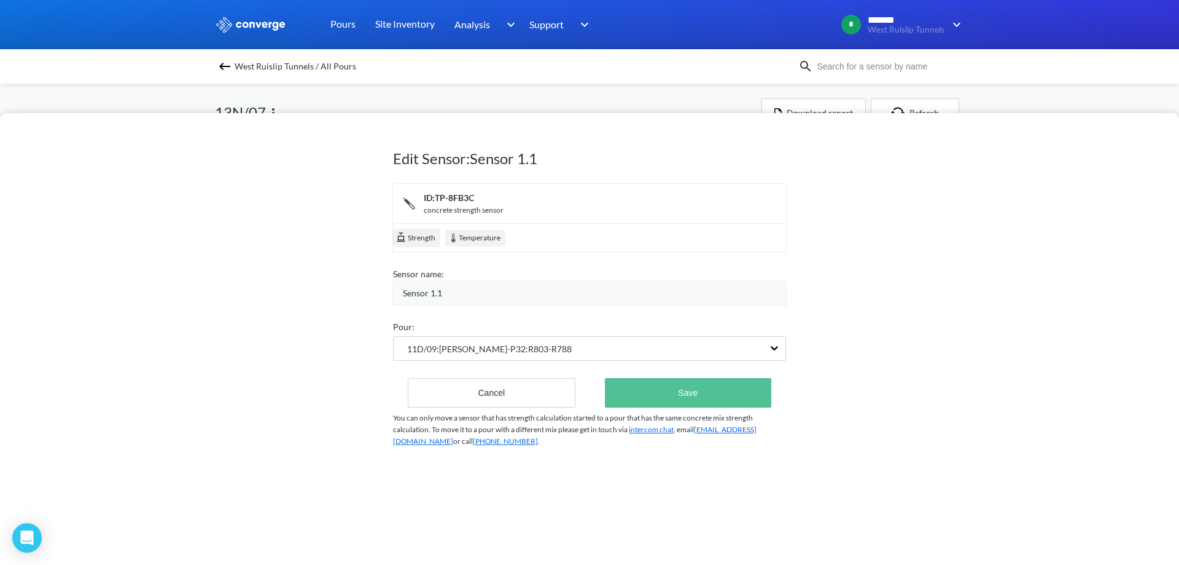
click at [684, 389] on button "Save" at bounding box center [688, 392] width 166 height 29
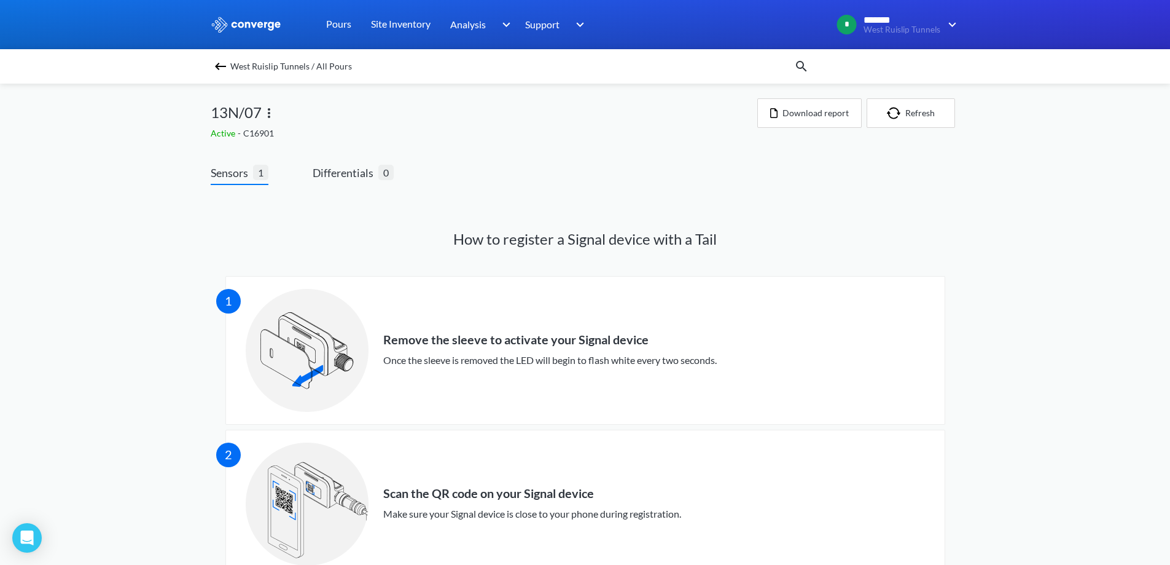
click at [272, 114] on img at bounding box center [269, 113] width 15 height 15
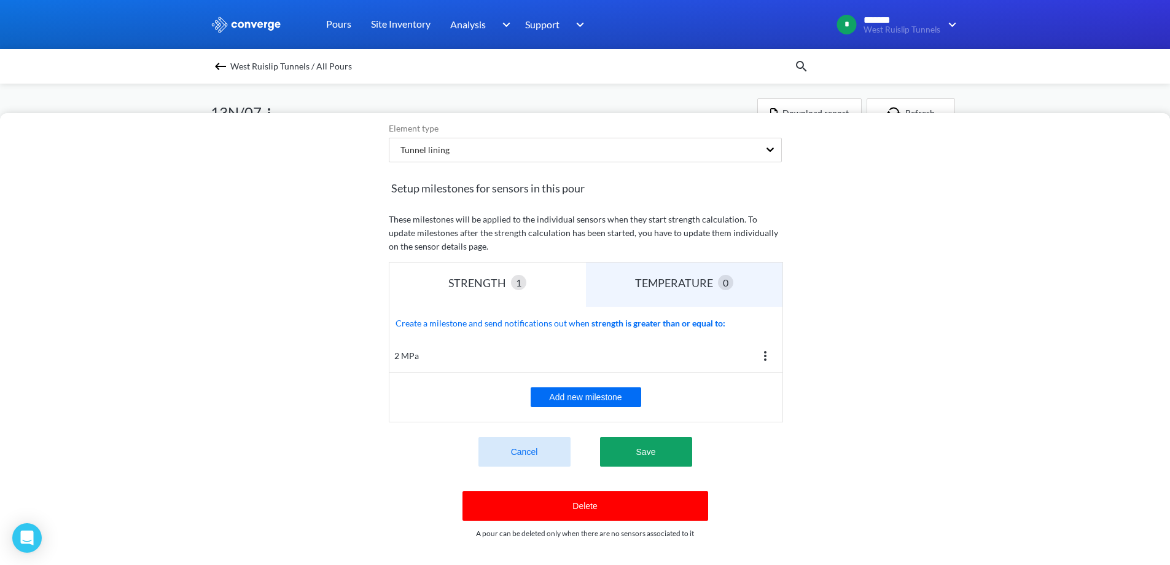
scroll to position [189, 0]
click at [620, 499] on button "Delete" at bounding box center [586, 505] width 246 height 29
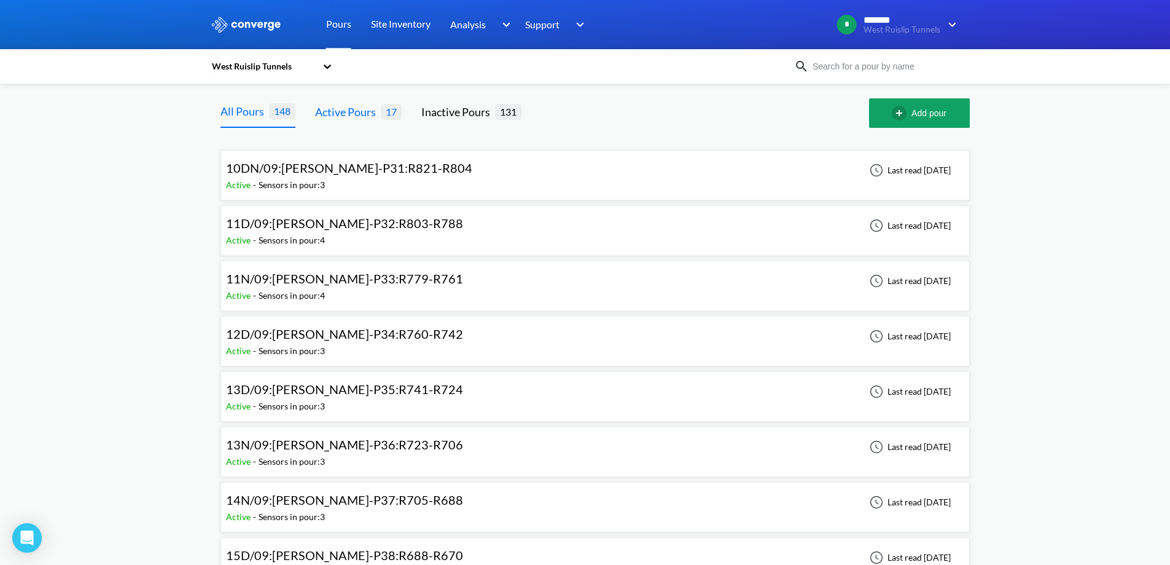
click at [346, 120] on div "Active Pours" at bounding box center [348, 111] width 66 height 17
click at [350, 187] on div "Active - Sensors in pour: 3" at bounding box center [352, 185] width 252 height 14
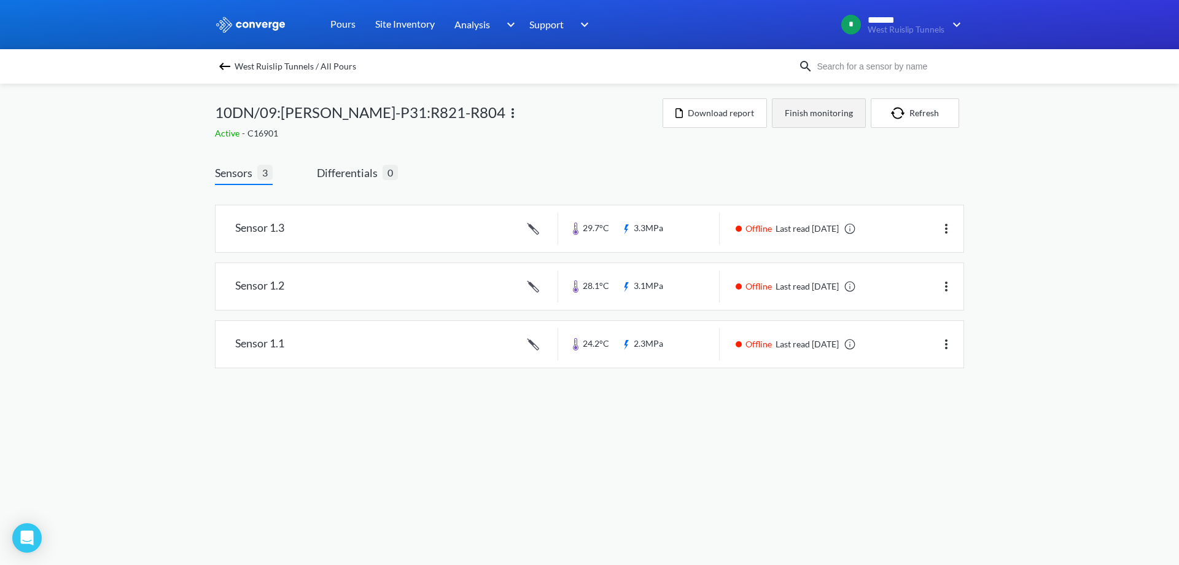
click at [831, 119] on button "Finish monitoring" at bounding box center [819, 112] width 94 height 29
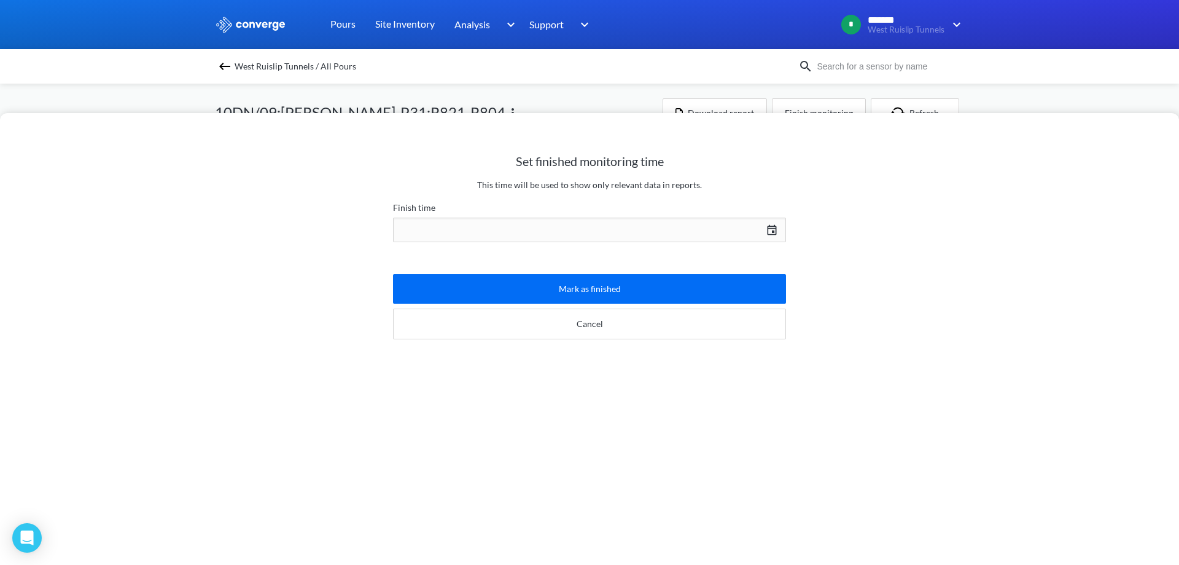
click at [604, 222] on div "[DATE] Press the down arrow key to interact with the calendar and select a date…" at bounding box center [589, 229] width 393 height 29
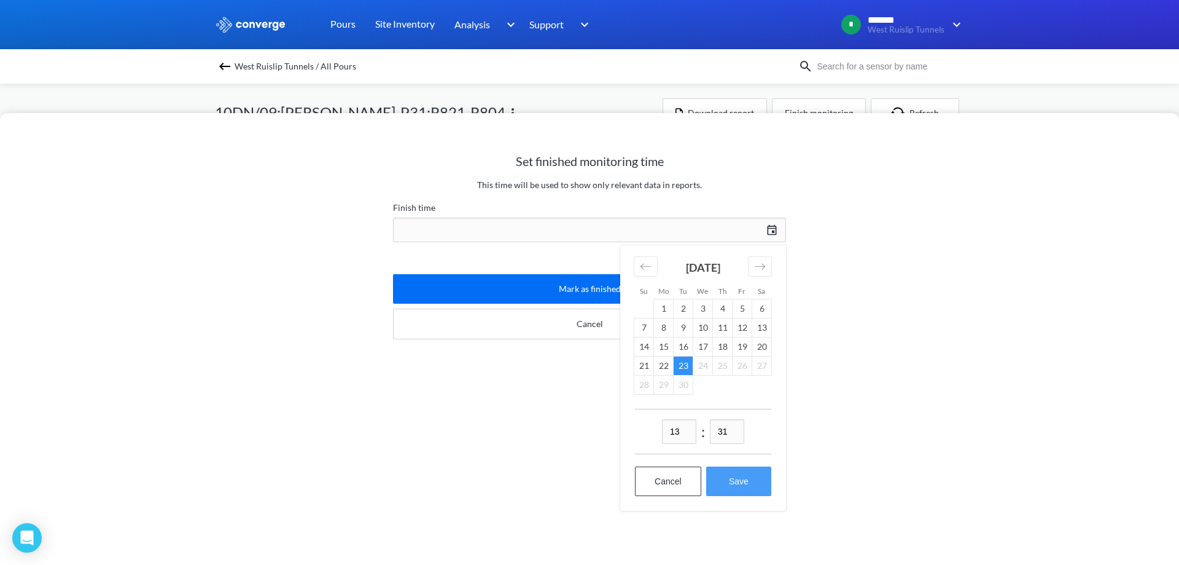
click at [732, 491] on button "Save" at bounding box center [738, 480] width 65 height 29
type input "13:31[DATE]"
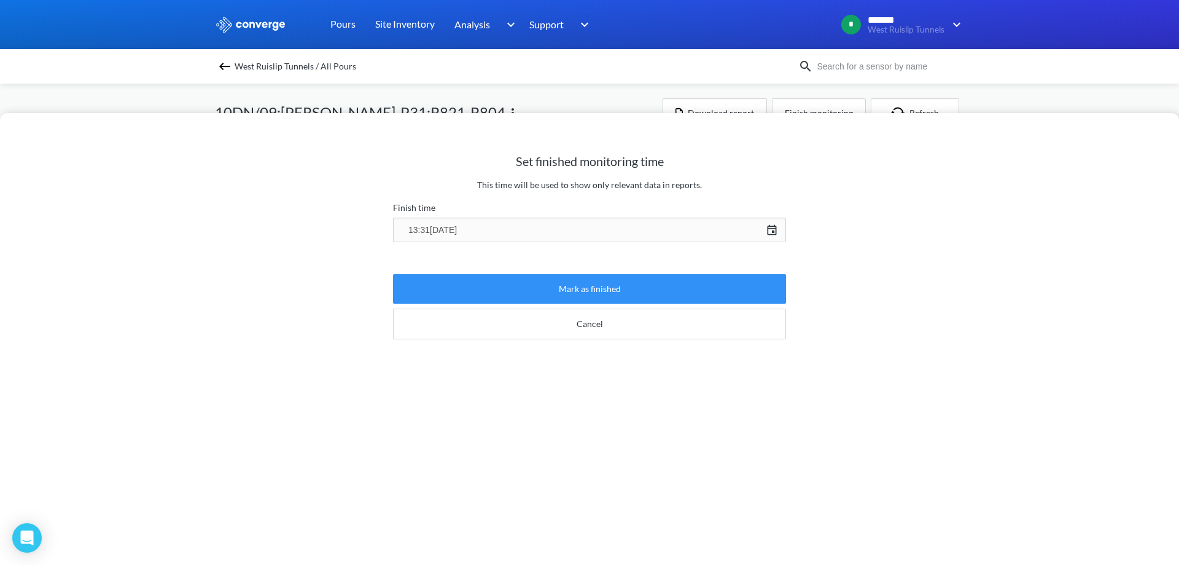
click at [588, 295] on button "Mark as finished" at bounding box center [589, 288] width 393 height 29
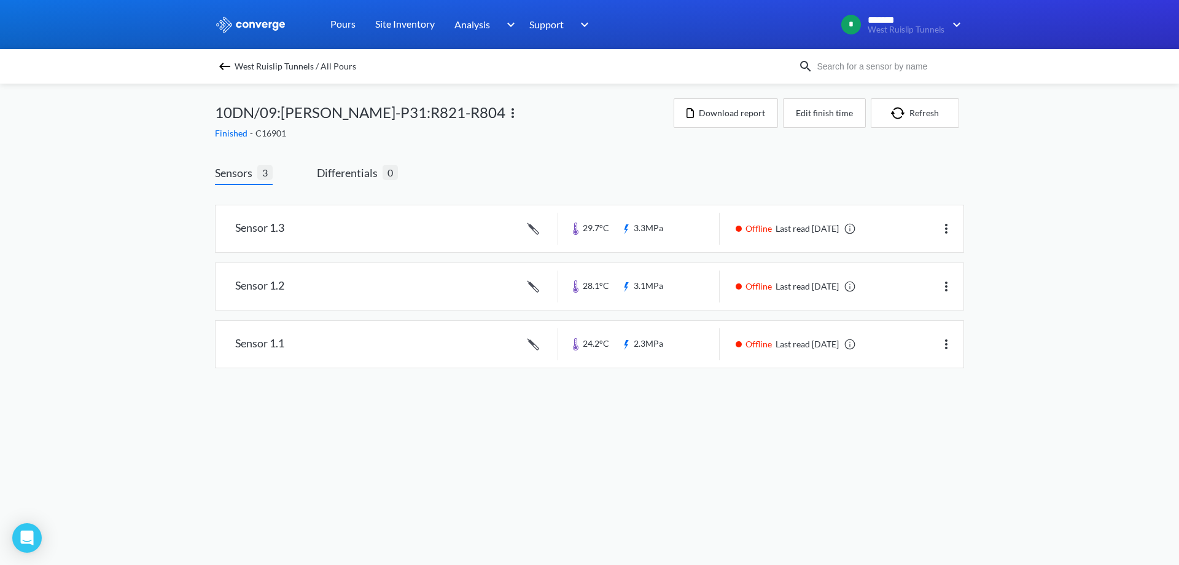
click at [228, 63] on img at bounding box center [224, 66] width 15 height 15
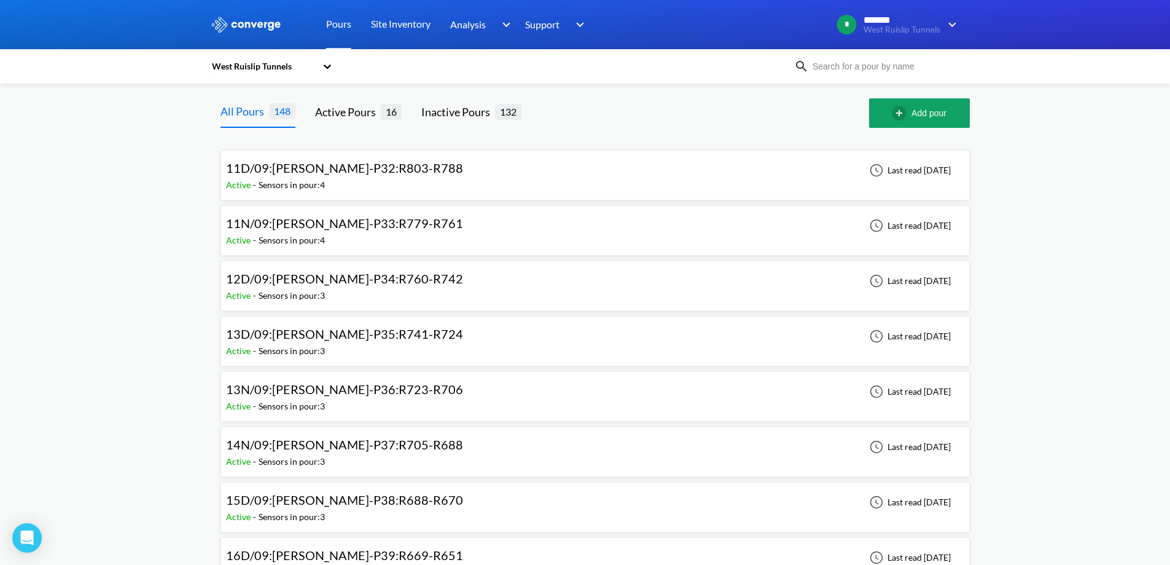
click at [366, 169] on span "11D/09:[PERSON_NAME]-P32:R803-R788" at bounding box center [344, 167] width 237 height 15
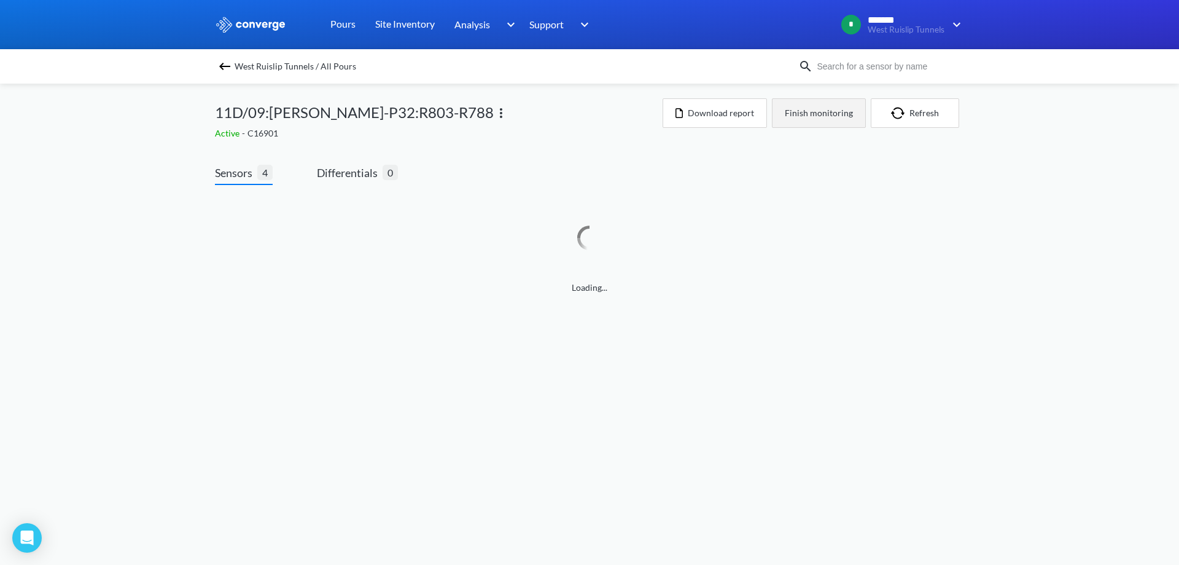
click at [854, 116] on button "Finish monitoring" at bounding box center [819, 112] width 94 height 29
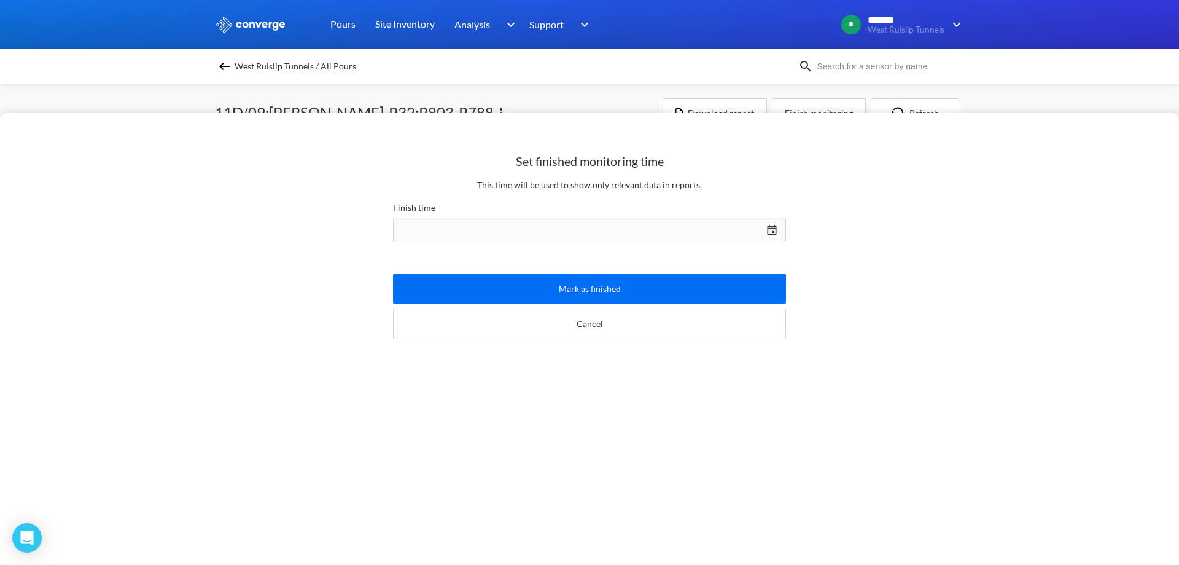
click at [598, 224] on div "[DATE] Press the down arrow key to interact with the calendar and select a date…" at bounding box center [589, 229] width 393 height 29
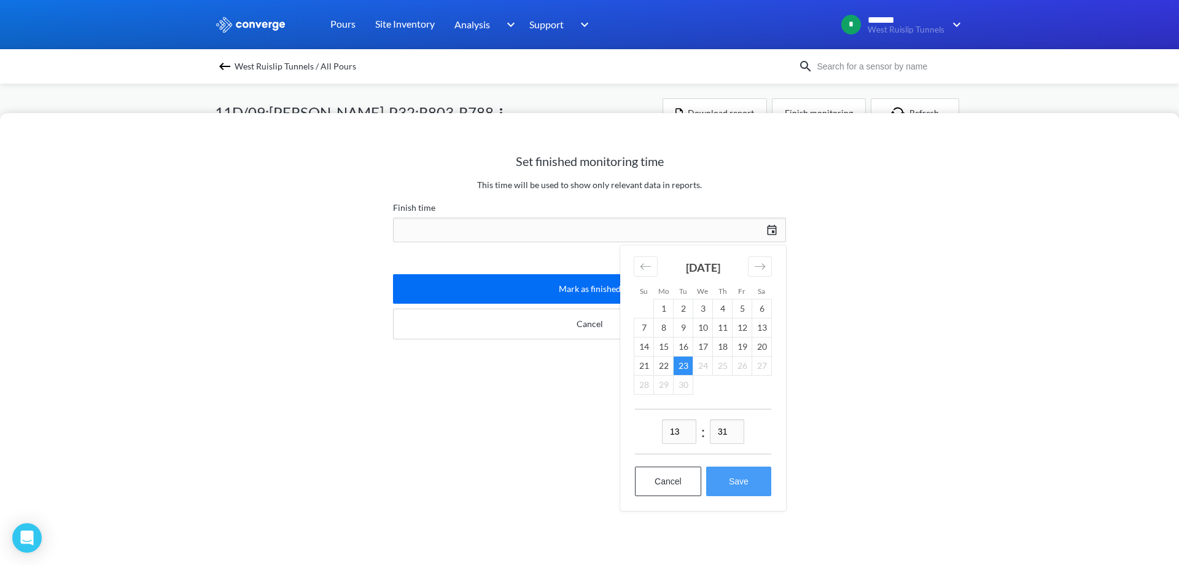
click at [730, 483] on button "Save" at bounding box center [738, 480] width 65 height 29
type input "13:31[DATE]"
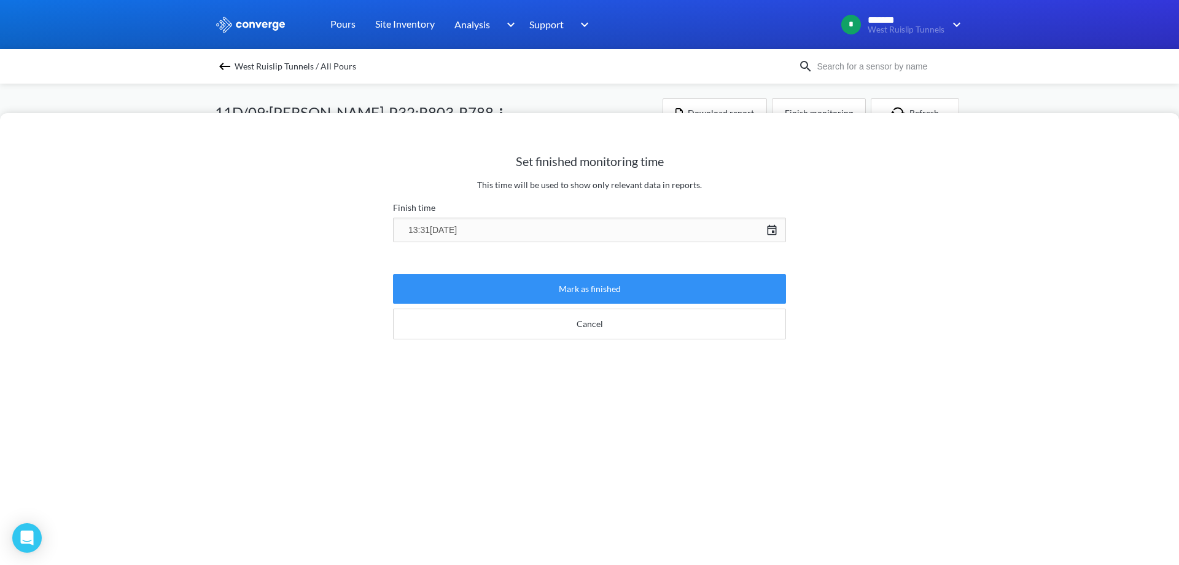
click at [558, 289] on button "Mark as finished" at bounding box center [589, 288] width 393 height 29
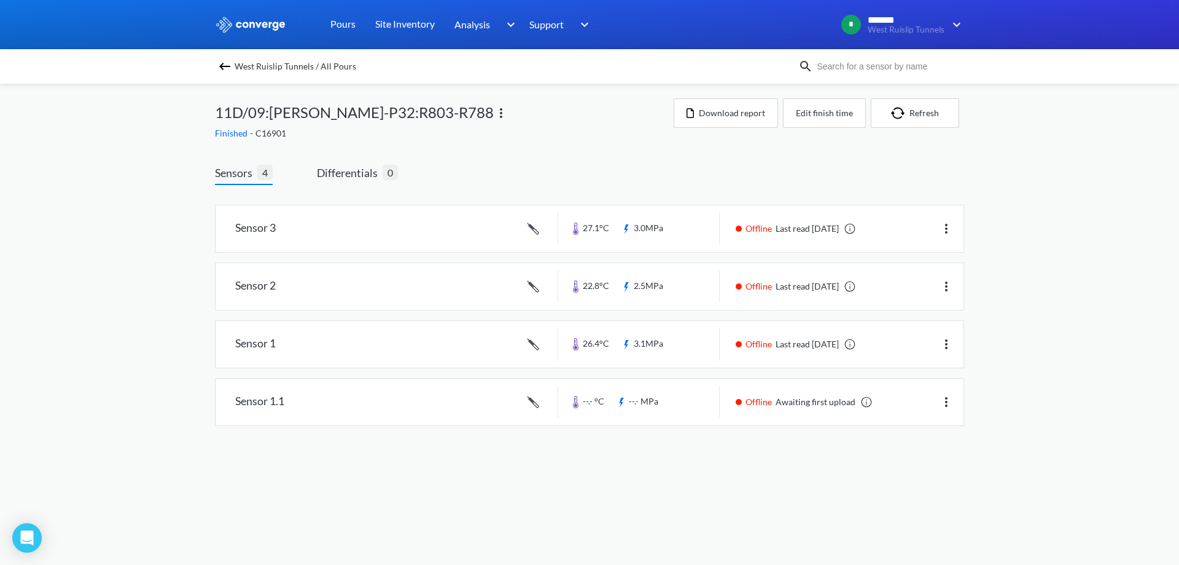
click at [224, 76] on div "West Ruislip Tunnels / All Pours" at bounding box center [589, 66] width 1179 height 34
click at [227, 66] on img at bounding box center [224, 66] width 15 height 15
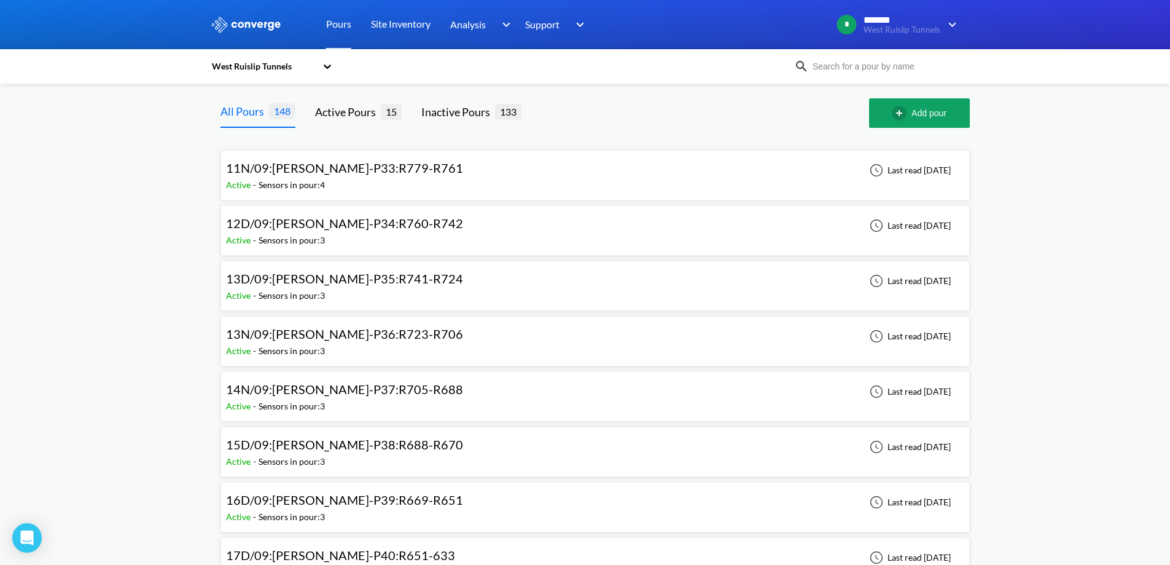
click at [450, 166] on div "11N/09:[PERSON_NAME]-P33:R779-R761 Active - Sensors in pour: 4 Last read [DATE]" at bounding box center [595, 174] width 738 height 39
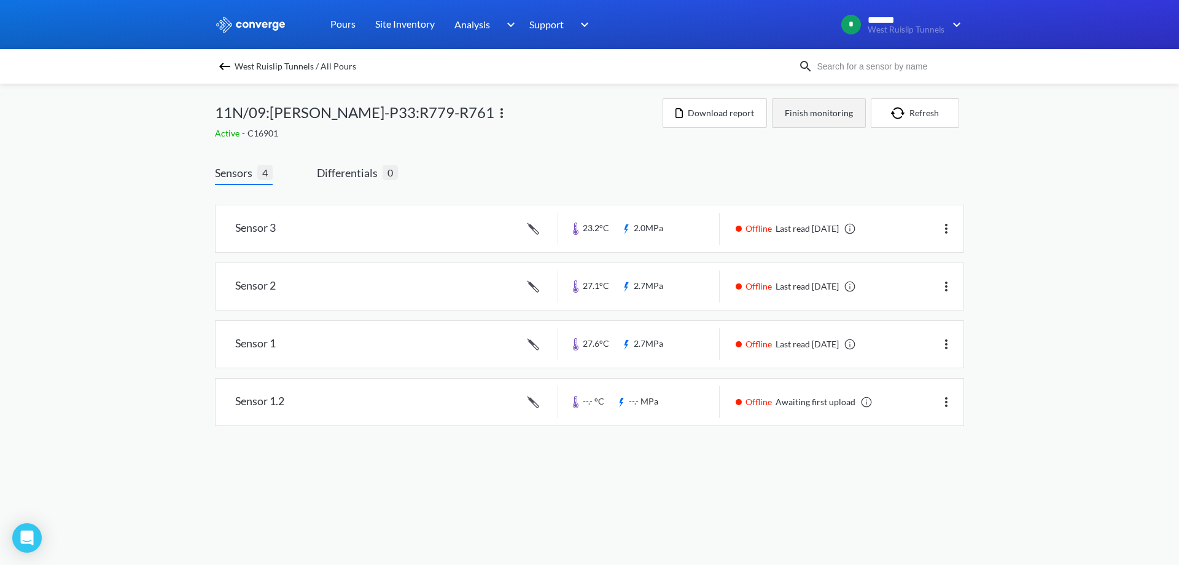
click at [826, 120] on button "Finish monitoring" at bounding box center [819, 112] width 94 height 29
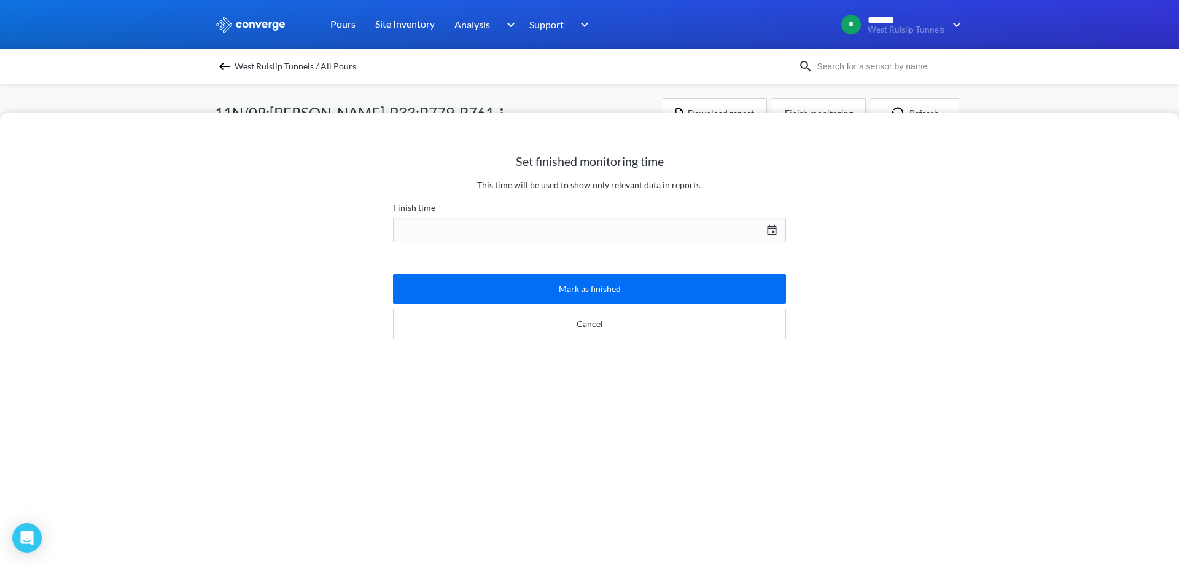
click at [522, 227] on div "[DATE] Press the down arrow key to interact with the calendar and select a date…" at bounding box center [589, 229] width 393 height 29
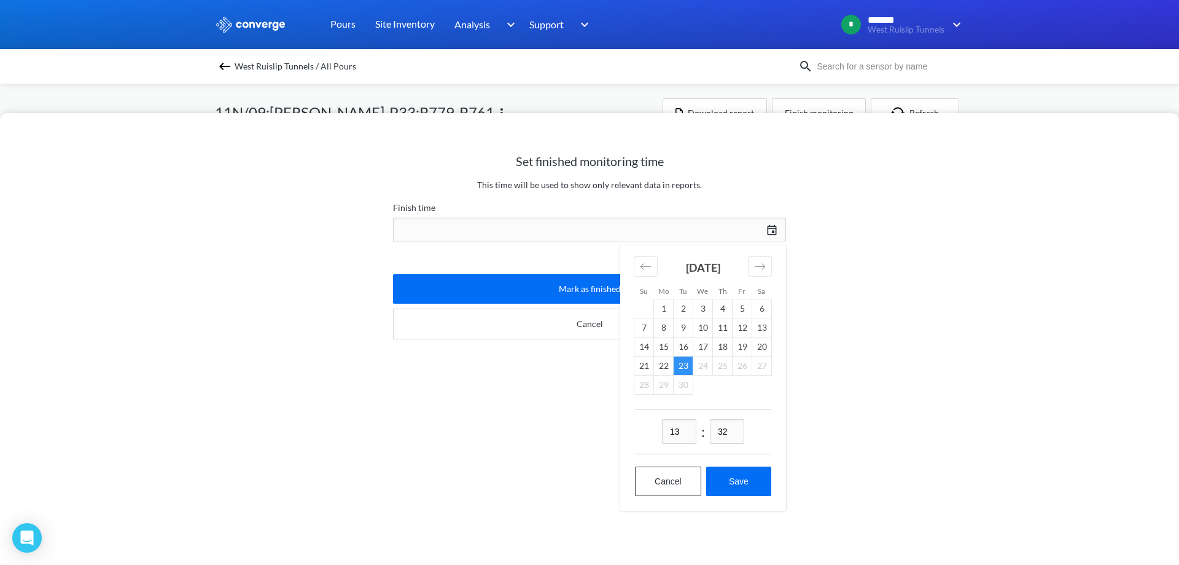
click at [681, 362] on td "23" at bounding box center [684, 365] width 20 height 19
click at [538, 293] on button "Mark as finished" at bounding box center [589, 288] width 393 height 29
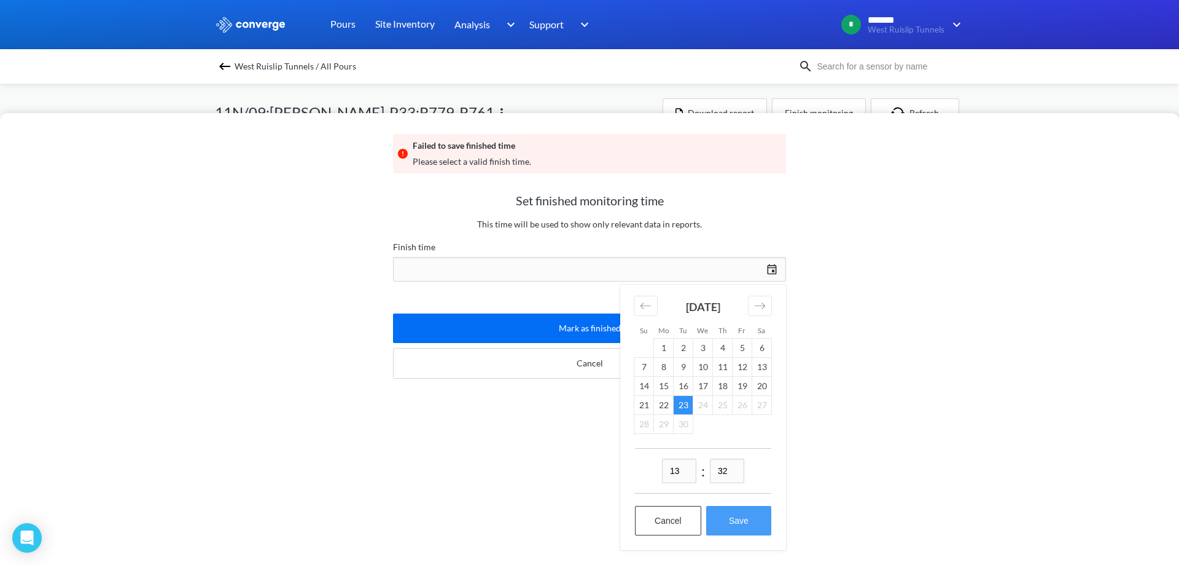
click at [717, 527] on button "Save" at bounding box center [738, 520] width 65 height 29
type input "13:32[DATE]"
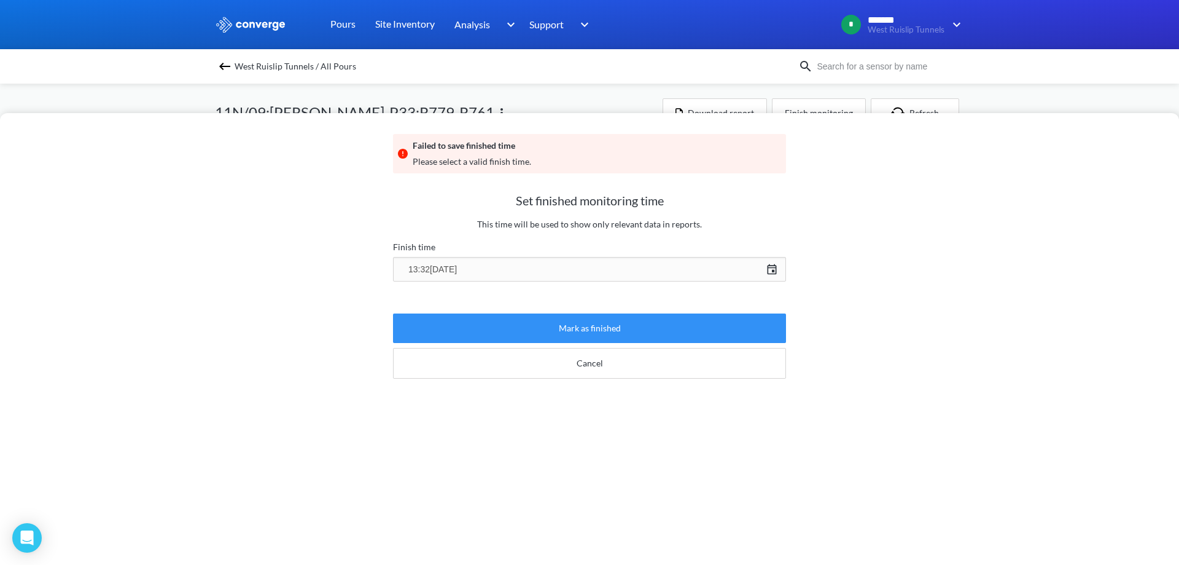
click at [553, 329] on button "Mark as finished" at bounding box center [589, 327] width 393 height 29
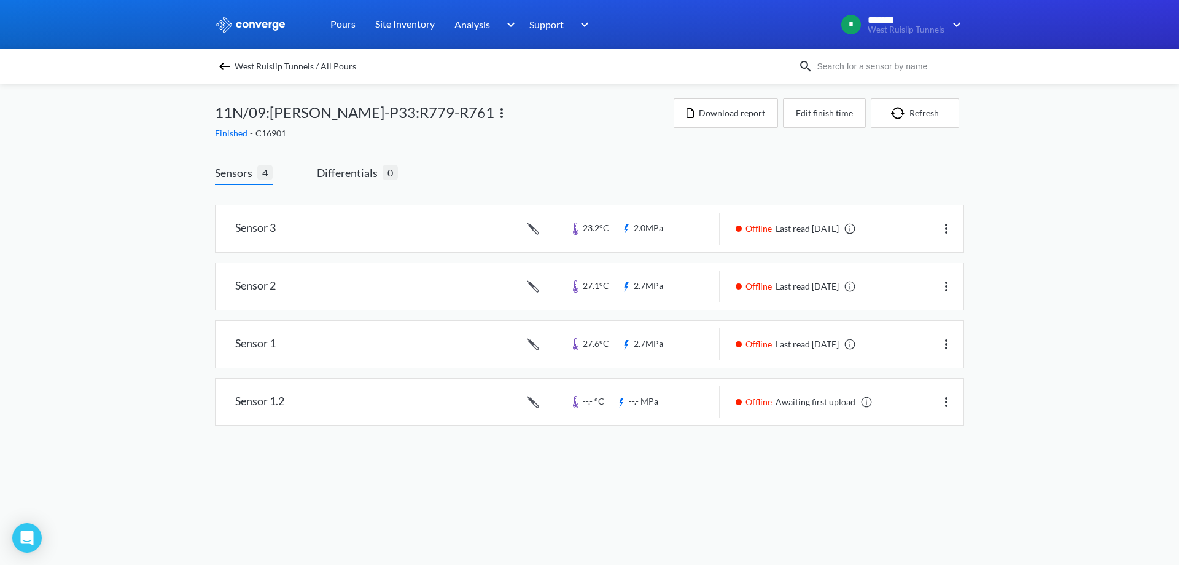
click at [231, 67] on img at bounding box center [224, 66] width 15 height 15
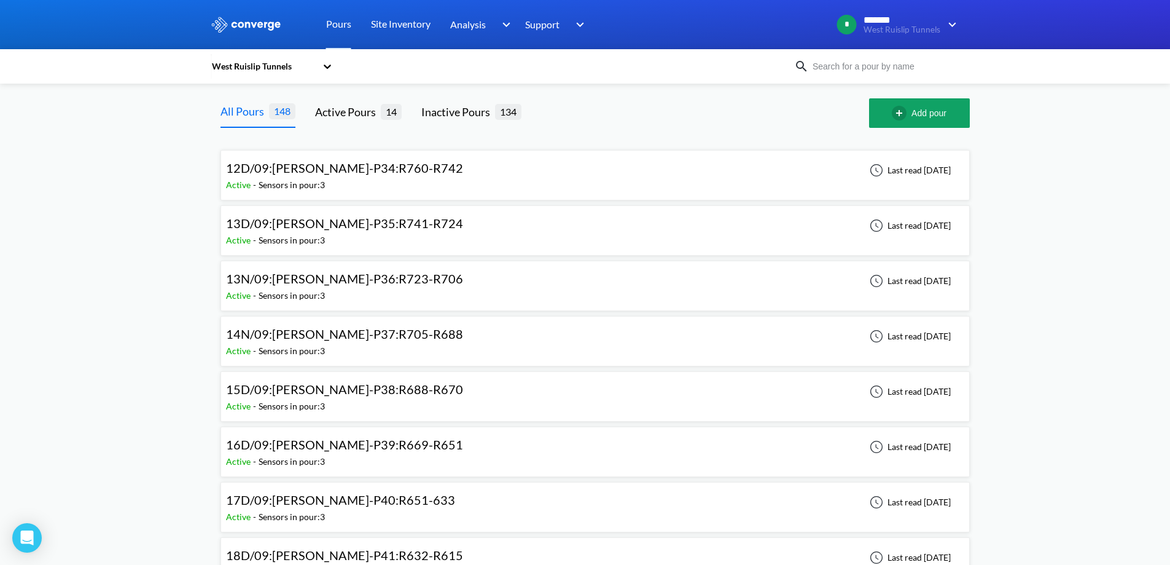
click at [519, 174] on div "12D/09:[PERSON_NAME]-P34:R760-R742 Active - Sensors in pour: 3 Last read [DATE]" at bounding box center [595, 174] width 738 height 39
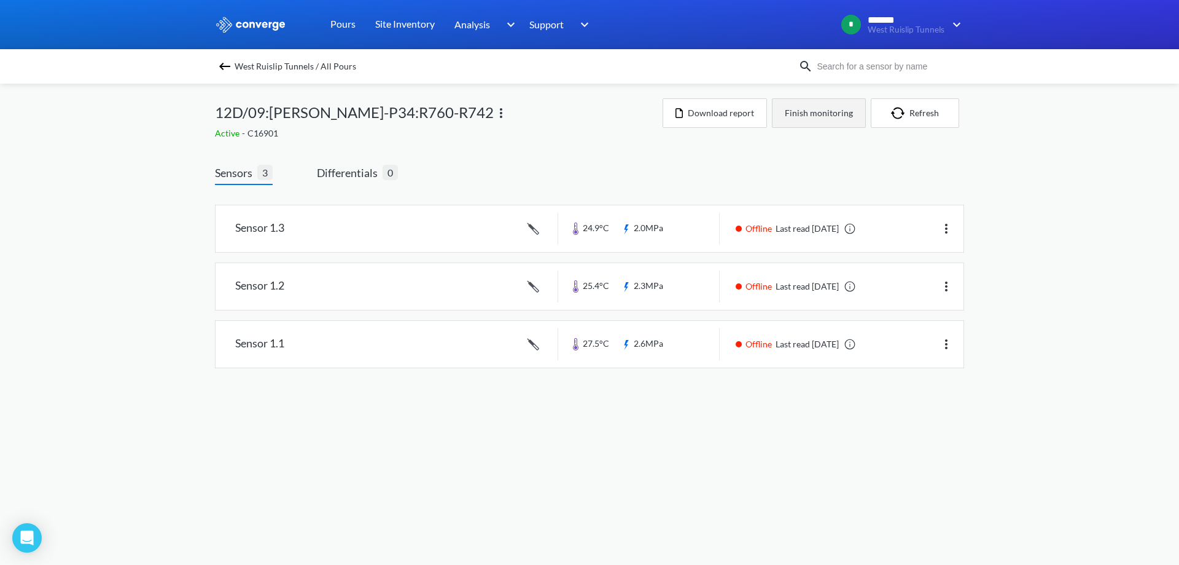
click at [828, 118] on button "Finish monitoring" at bounding box center [819, 112] width 94 height 29
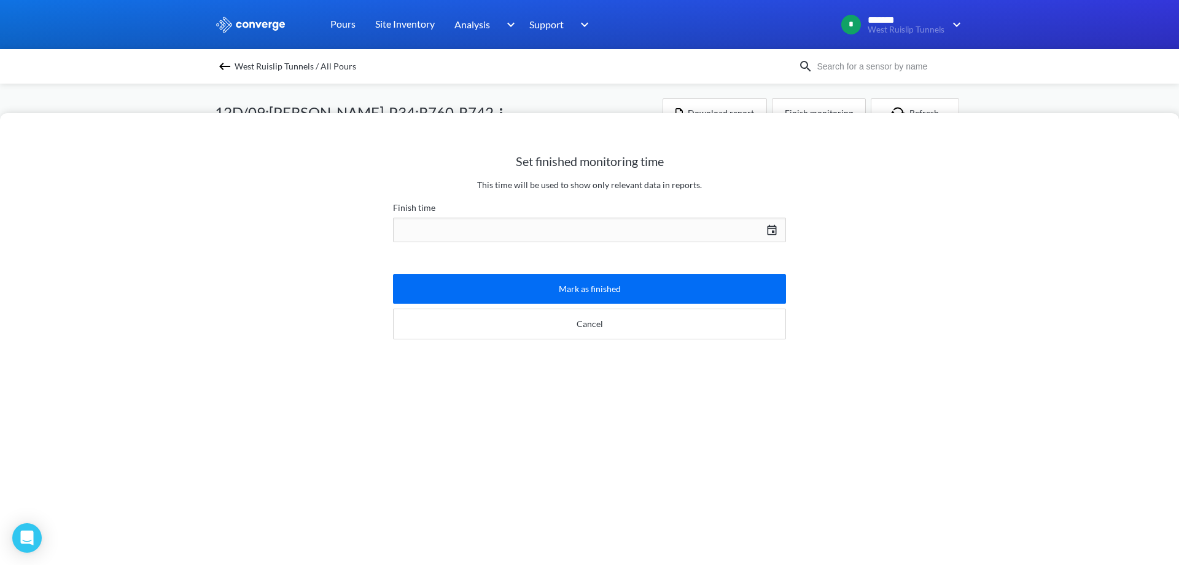
click at [565, 224] on div "[DATE] Press the down arrow key to interact with the calendar and select a date…" at bounding box center [589, 229] width 393 height 29
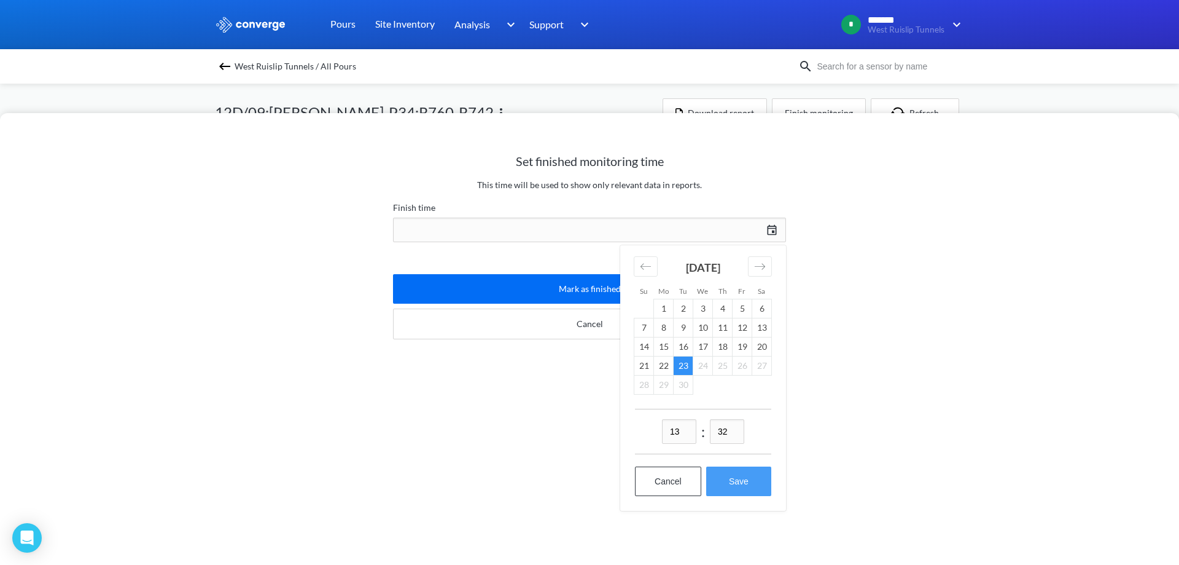
click at [750, 495] on button "Save" at bounding box center [738, 480] width 65 height 29
type input "13:32[DATE]"
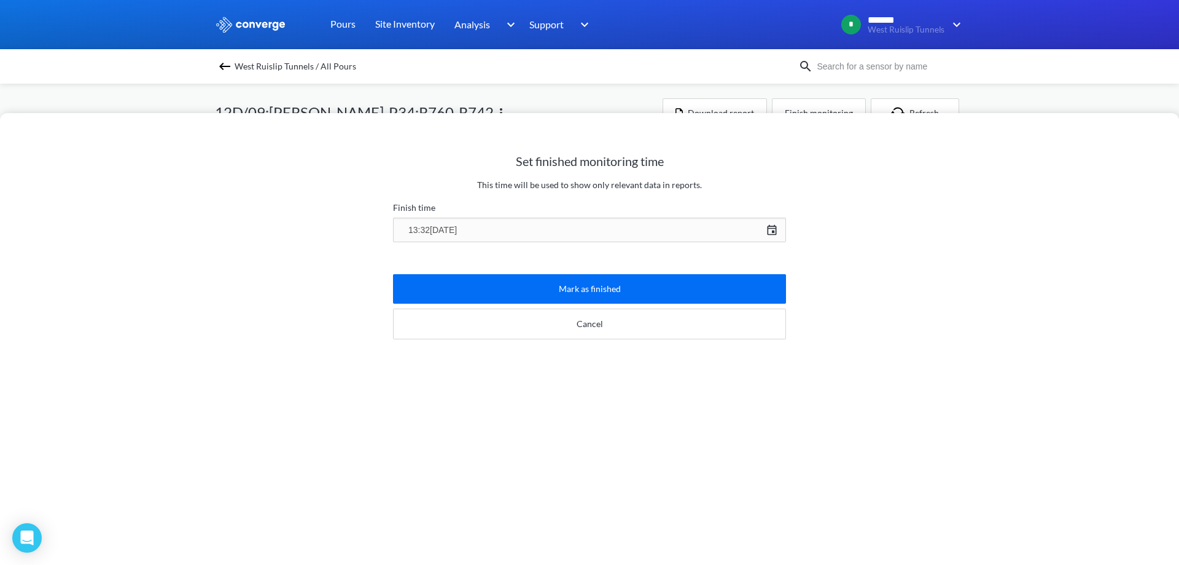
click at [582, 270] on div "Mark as finished Cancel" at bounding box center [589, 301] width 393 height 85
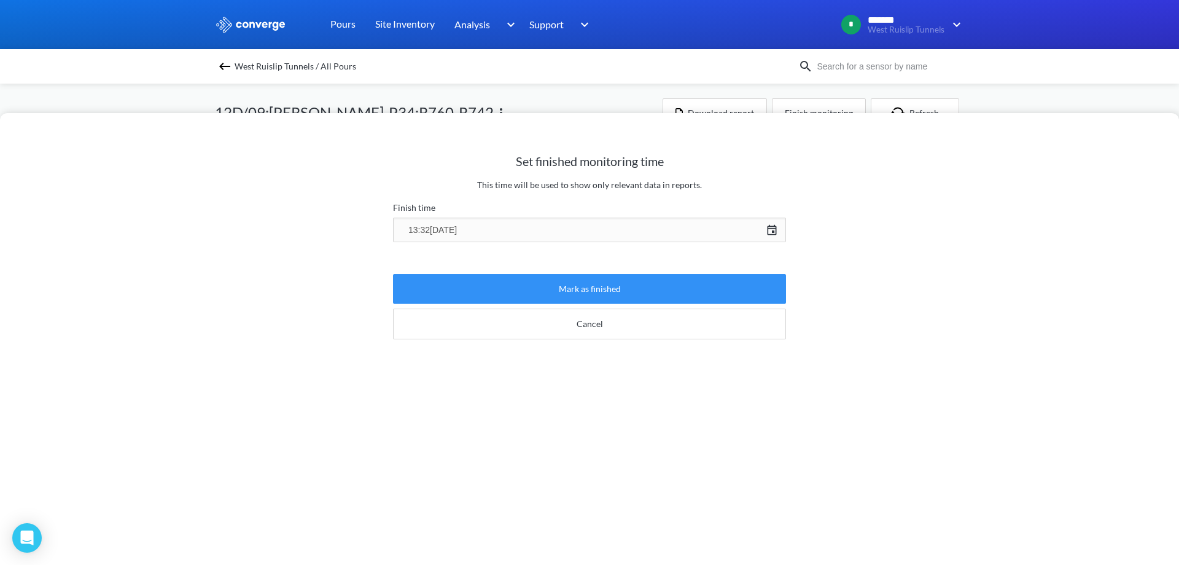
click at [586, 286] on button "Mark as finished" at bounding box center [589, 288] width 393 height 29
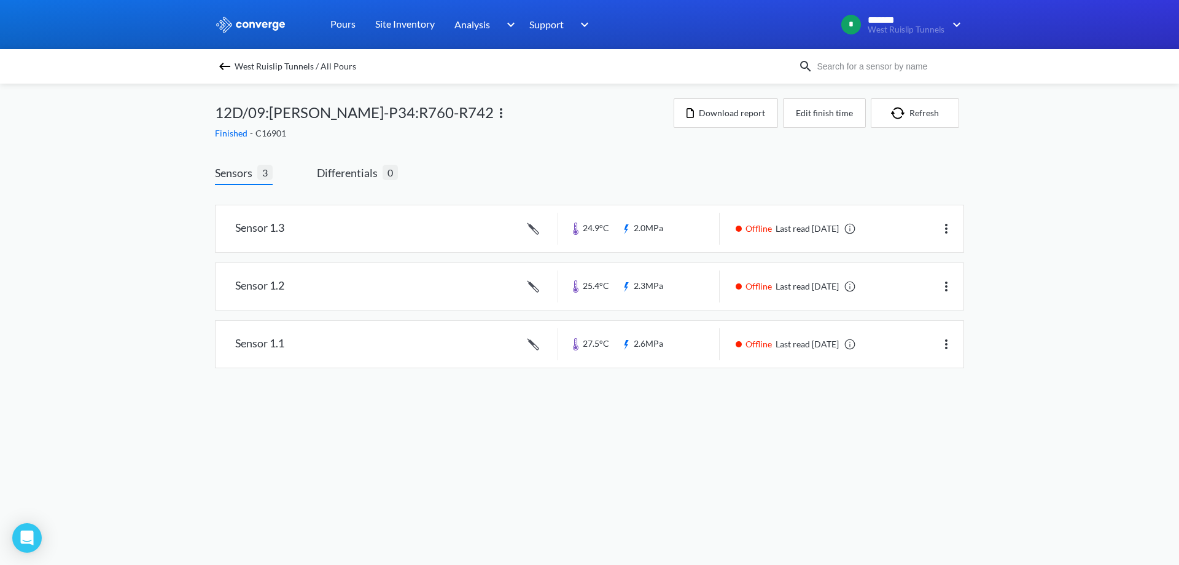
click at [229, 70] on img at bounding box center [224, 66] width 15 height 15
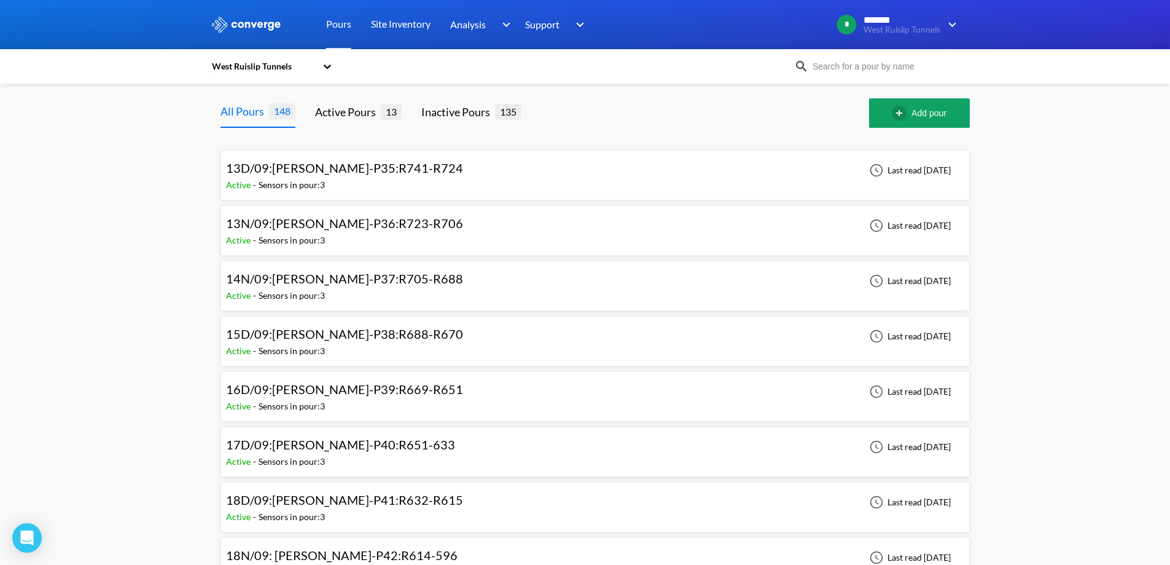
click at [257, 179] on span "-" at bounding box center [256, 184] width 6 height 10
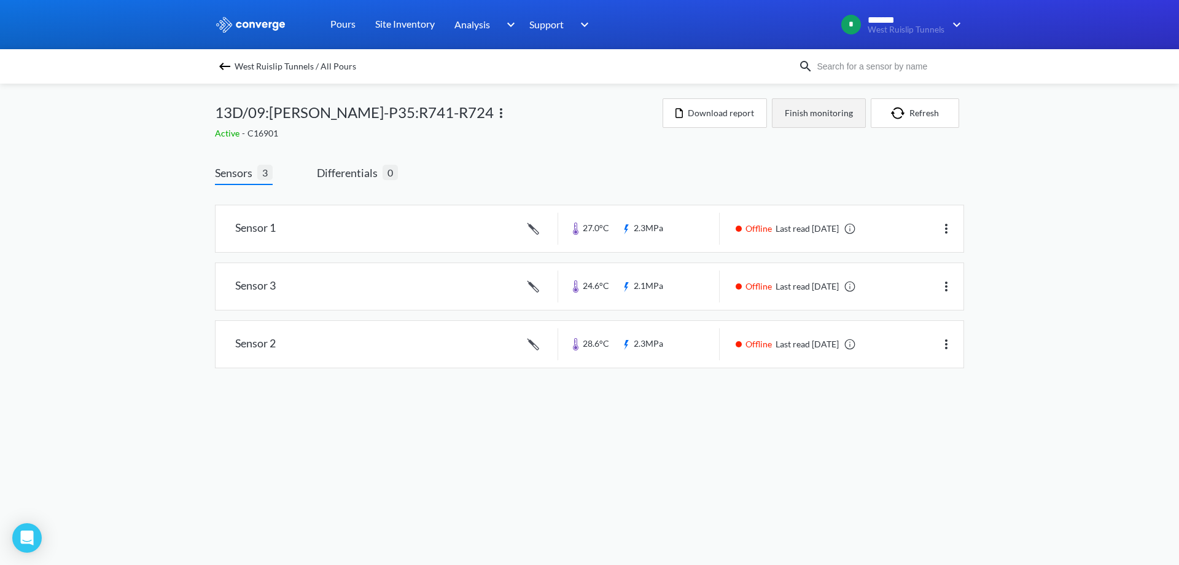
click at [833, 117] on button "Finish monitoring" at bounding box center [819, 112] width 94 height 29
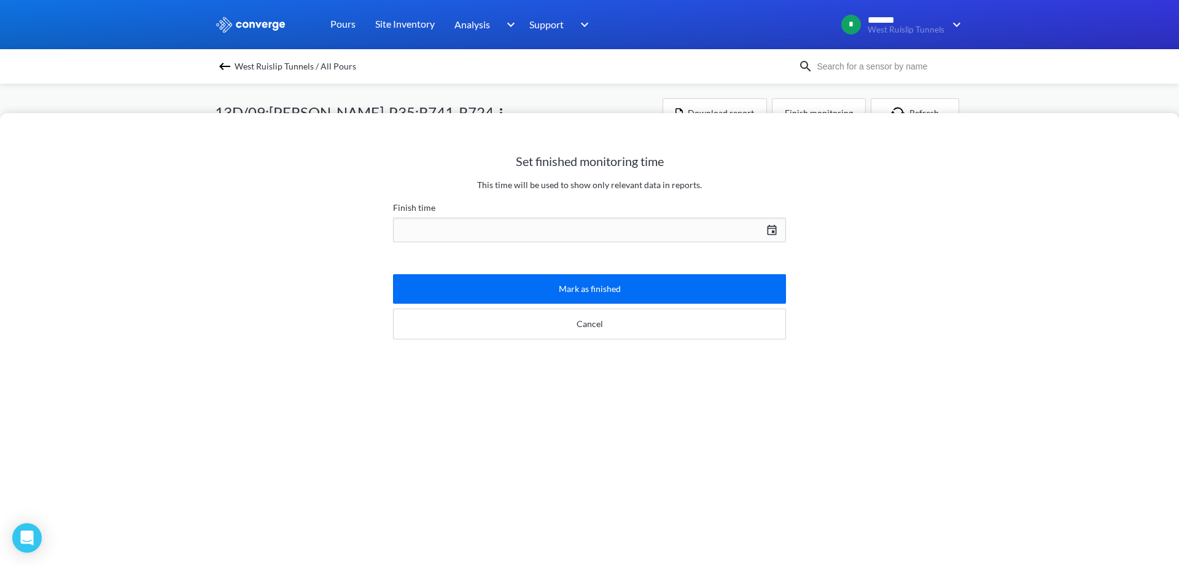
click at [635, 223] on div "[DATE] Press the down arrow key to interact with the calendar and select a date…" at bounding box center [589, 229] width 393 height 29
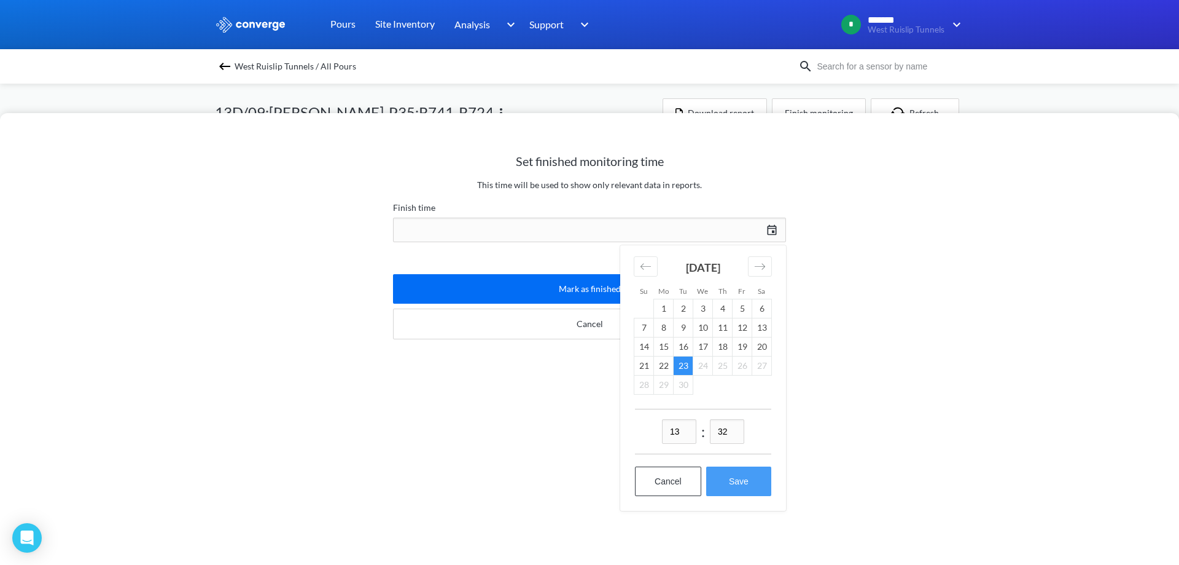
click at [735, 474] on button "Save" at bounding box center [738, 480] width 65 height 29
type input "13:32[DATE]"
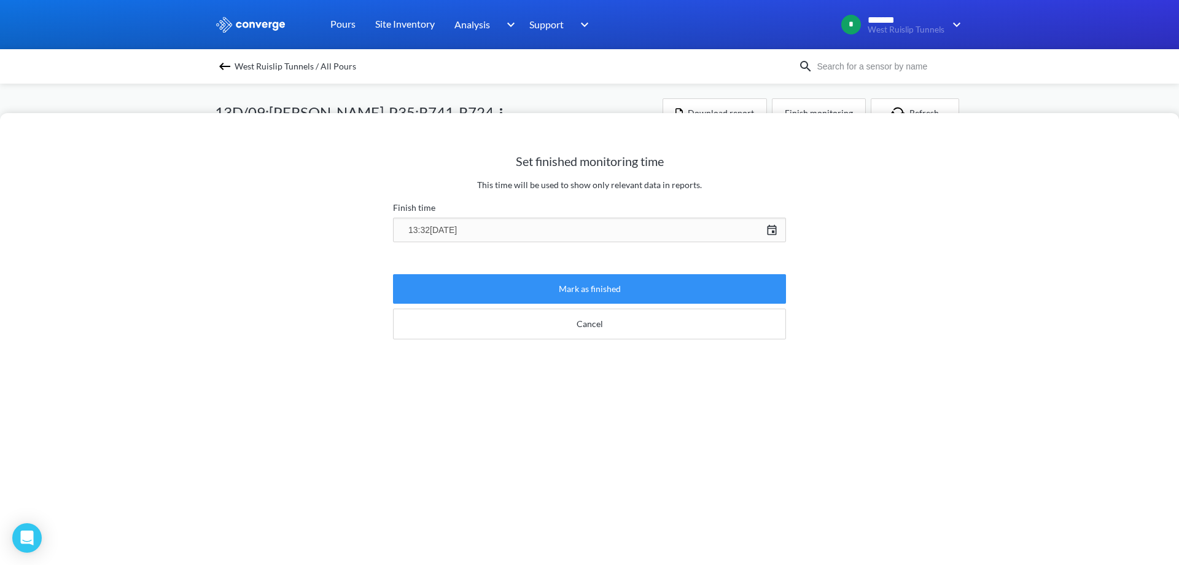
click at [487, 283] on button "Mark as finished" at bounding box center [589, 288] width 393 height 29
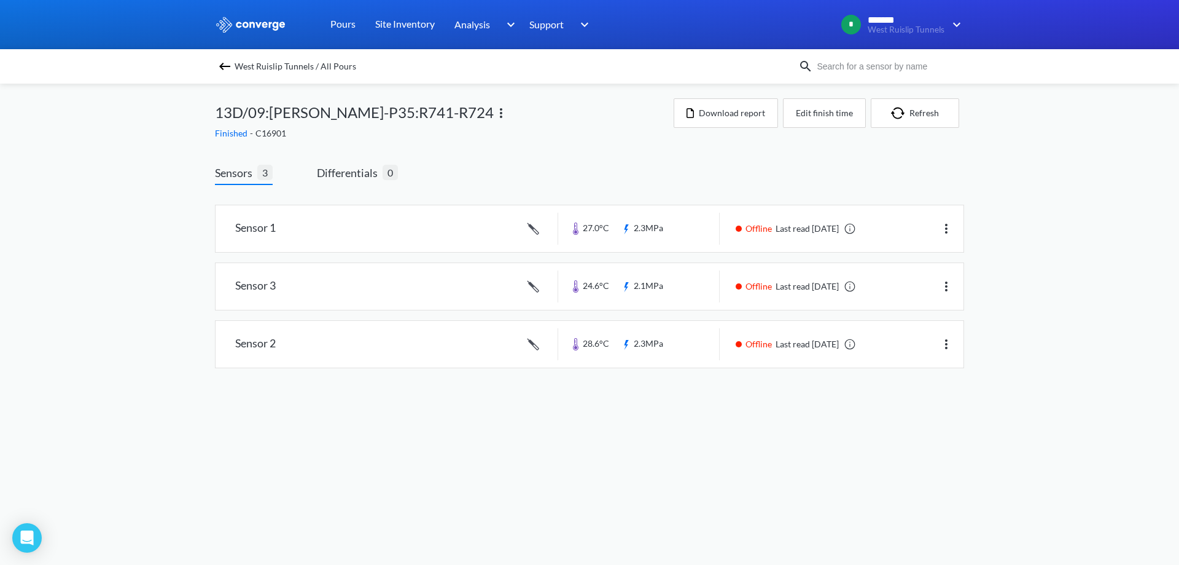
click at [225, 63] on img at bounding box center [224, 66] width 15 height 15
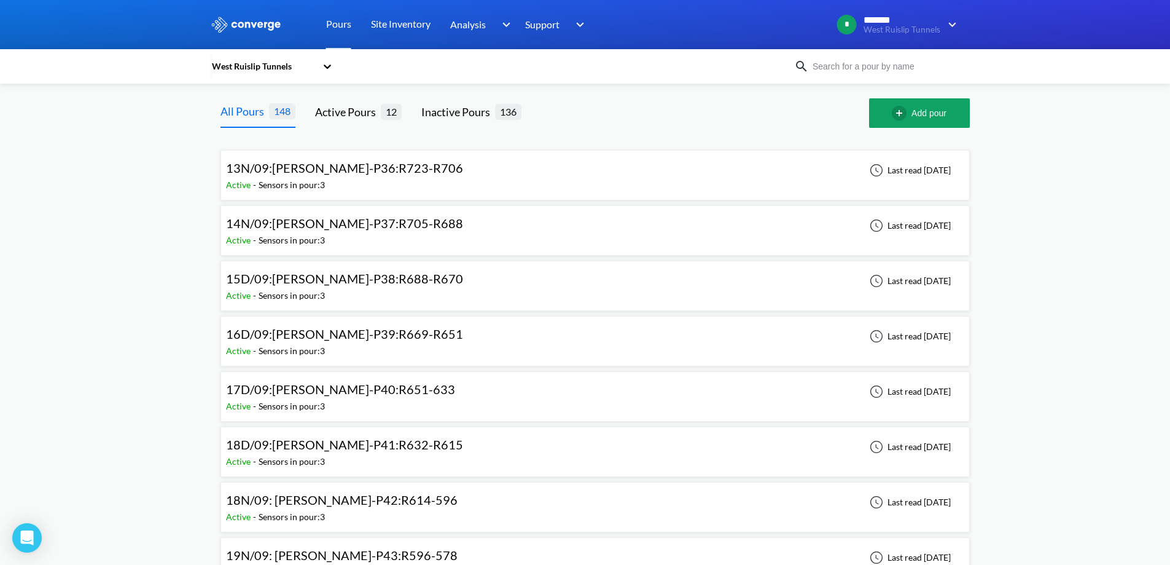
click at [312, 174] on span "13N/09:[PERSON_NAME]-P36:R723-R706" at bounding box center [344, 167] width 237 height 15
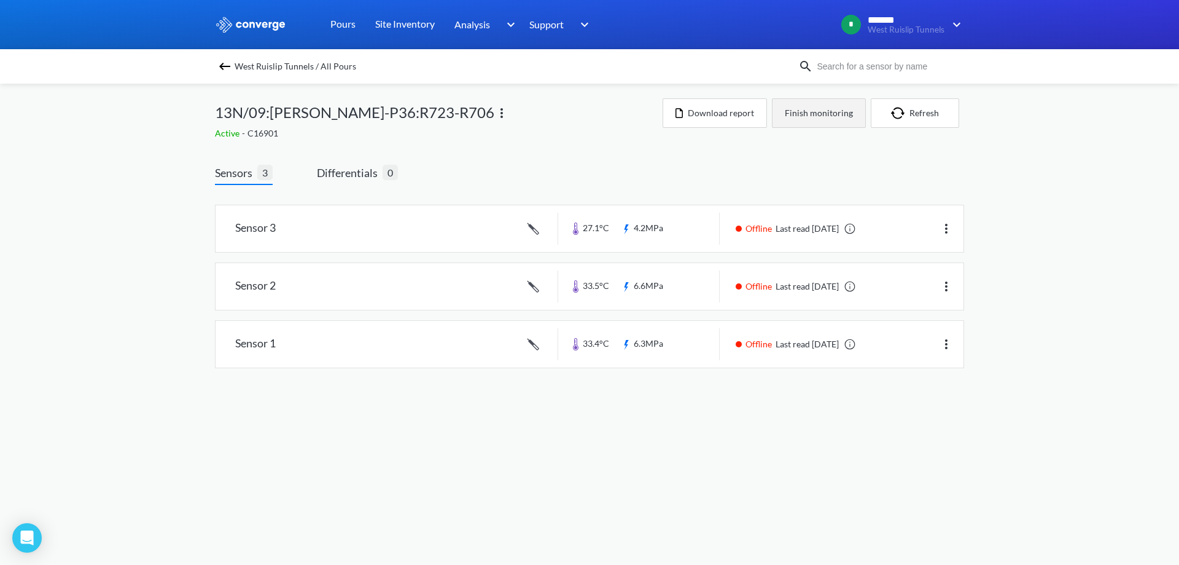
click at [840, 125] on button "Finish monitoring" at bounding box center [819, 112] width 94 height 29
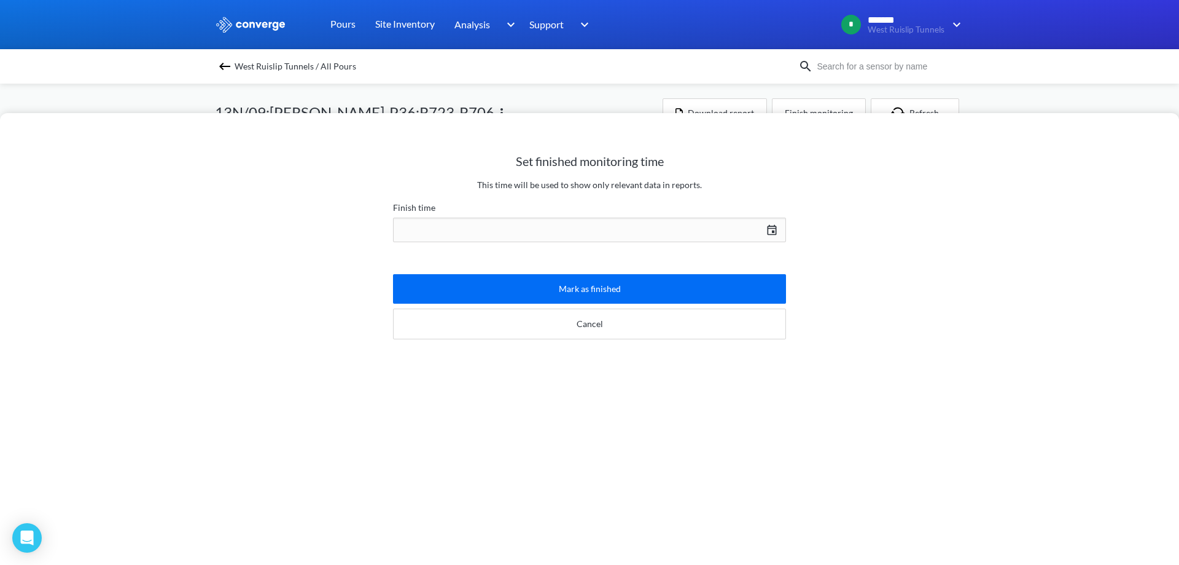
click at [611, 221] on div "[DATE] Press the down arrow key to interact with the calendar and select a date…" at bounding box center [589, 229] width 393 height 29
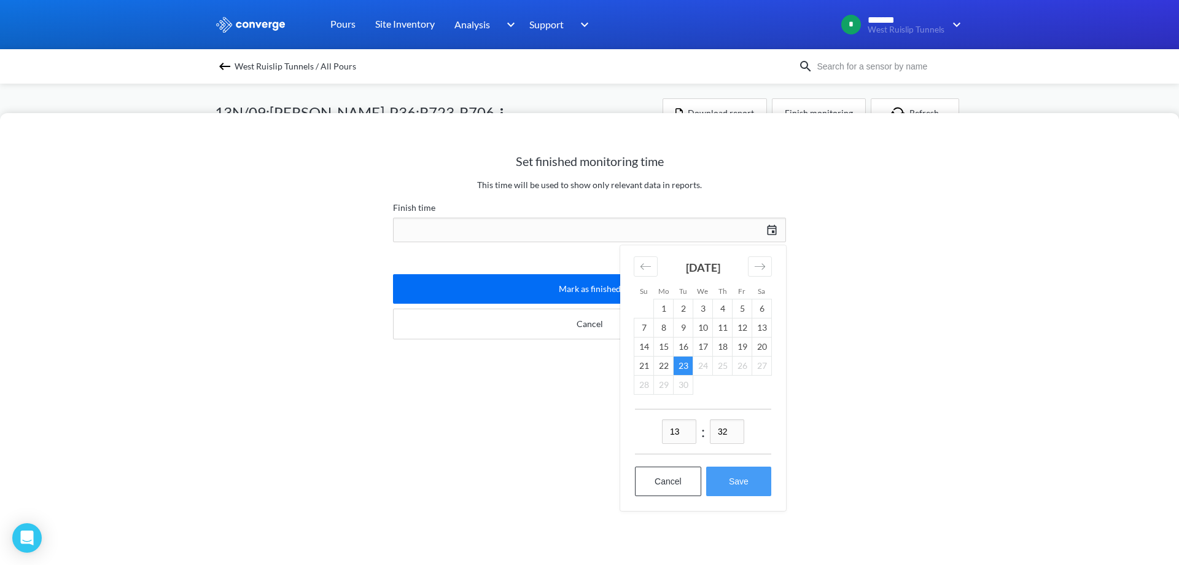
click at [736, 483] on button "Save" at bounding box center [738, 480] width 65 height 29
type input "13:32[DATE]"
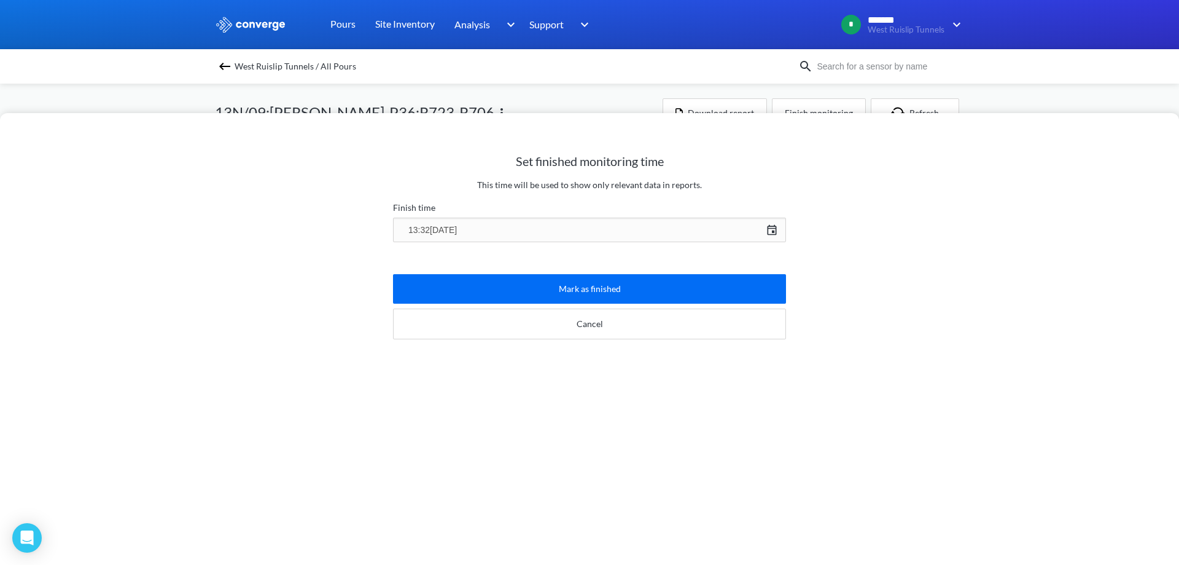
click at [509, 262] on div "Mark as finished Cancel" at bounding box center [589, 301] width 393 height 85
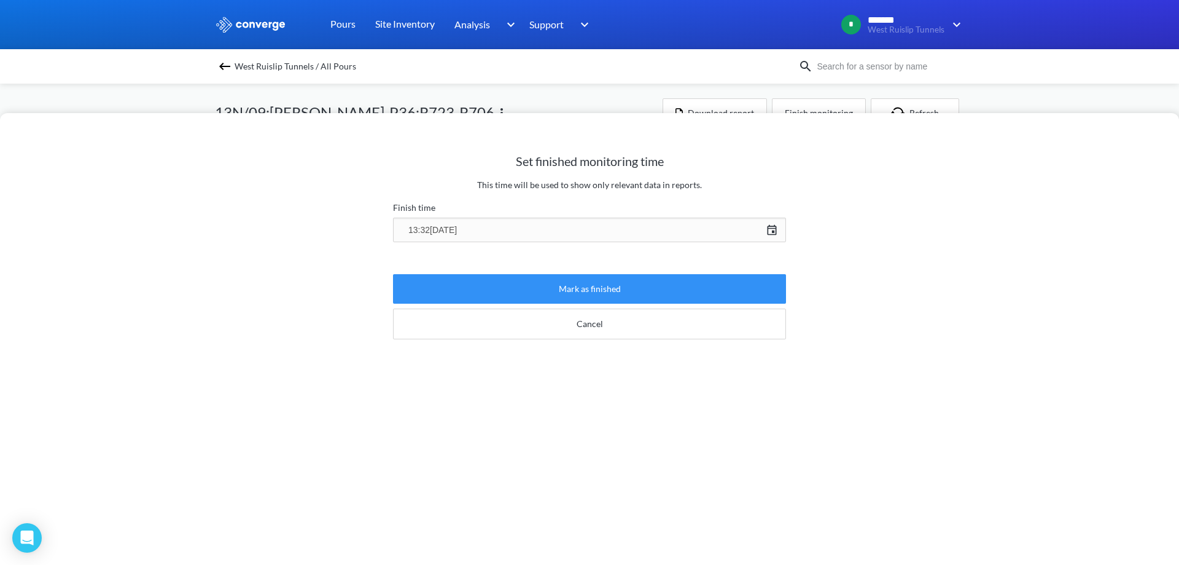
click at [528, 300] on button "Mark as finished" at bounding box center [589, 288] width 393 height 29
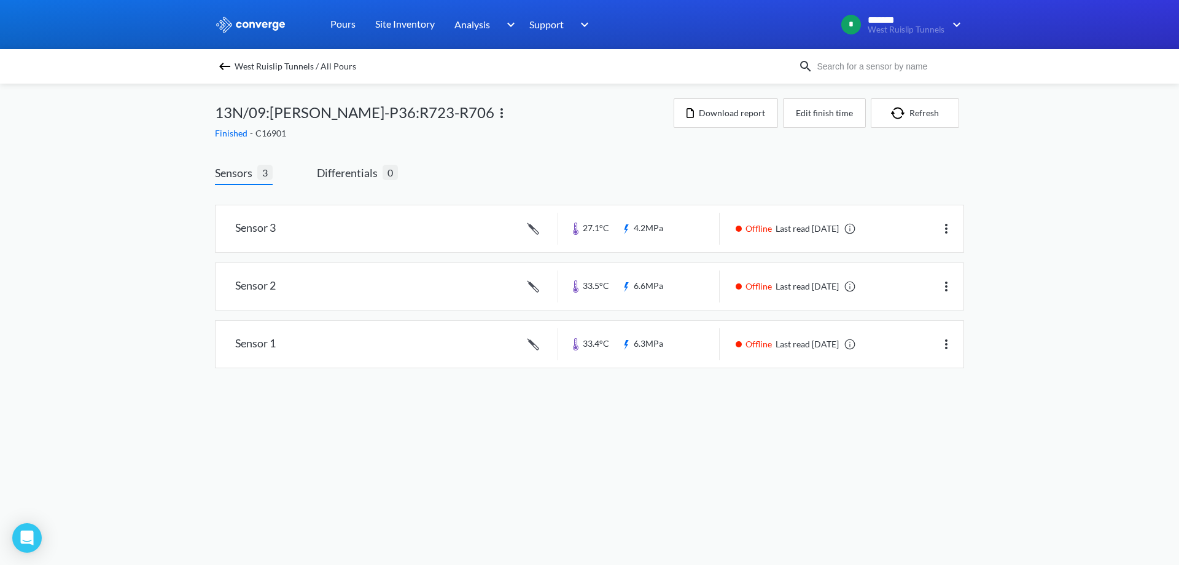
click at [217, 71] on img at bounding box center [224, 66] width 15 height 15
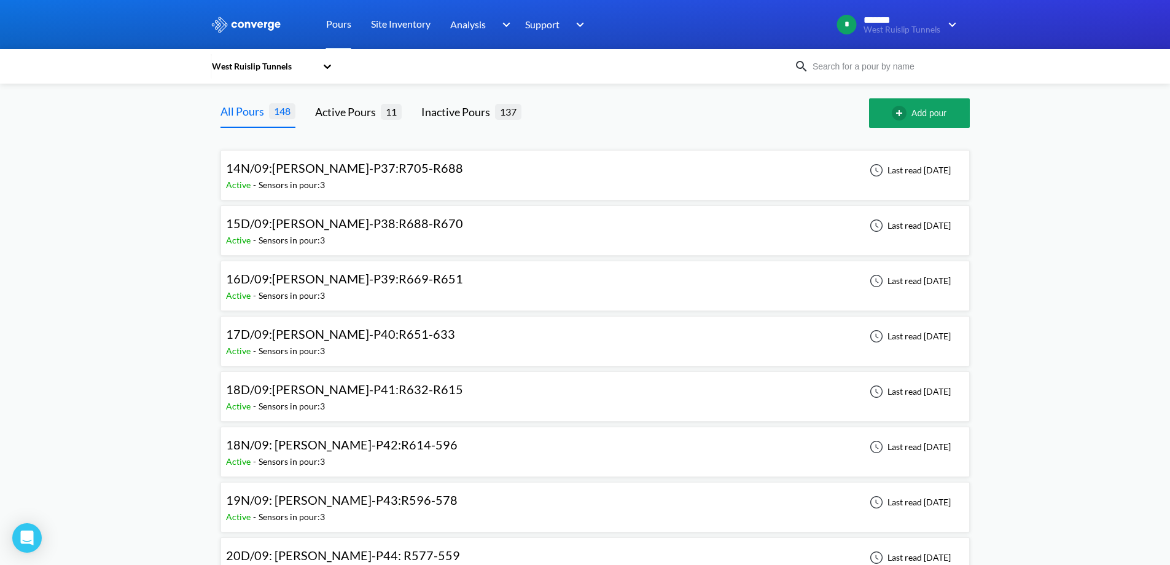
click at [276, 179] on div "Sensors in pour: 3" at bounding box center [292, 185] width 66 height 14
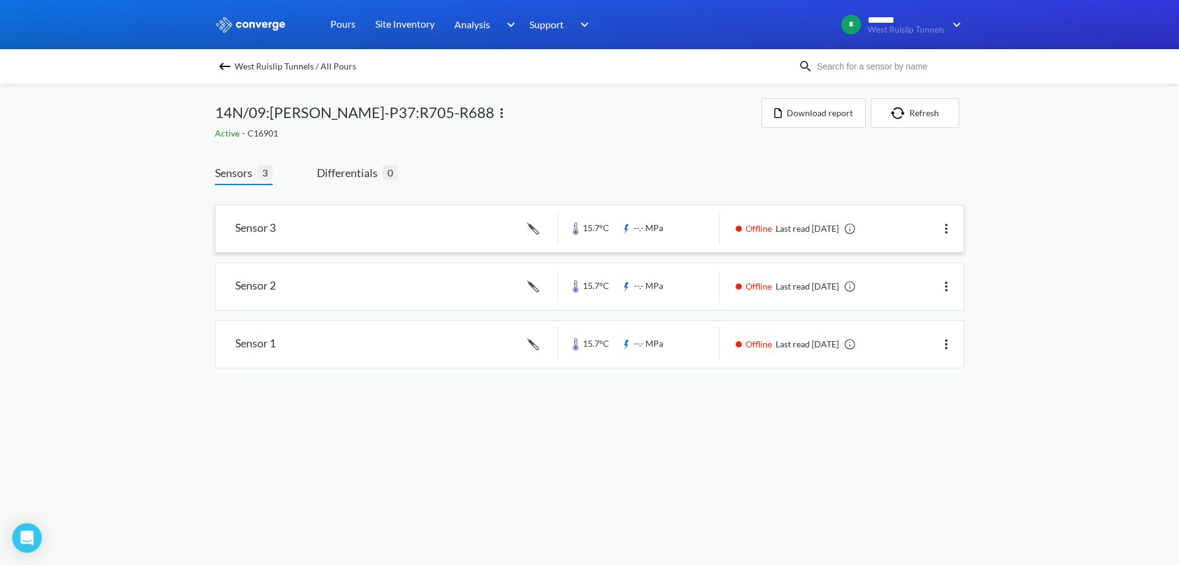
click at [951, 224] on img at bounding box center [946, 228] width 15 height 15
click at [891, 227] on div "Edit" at bounding box center [914, 228] width 79 height 23
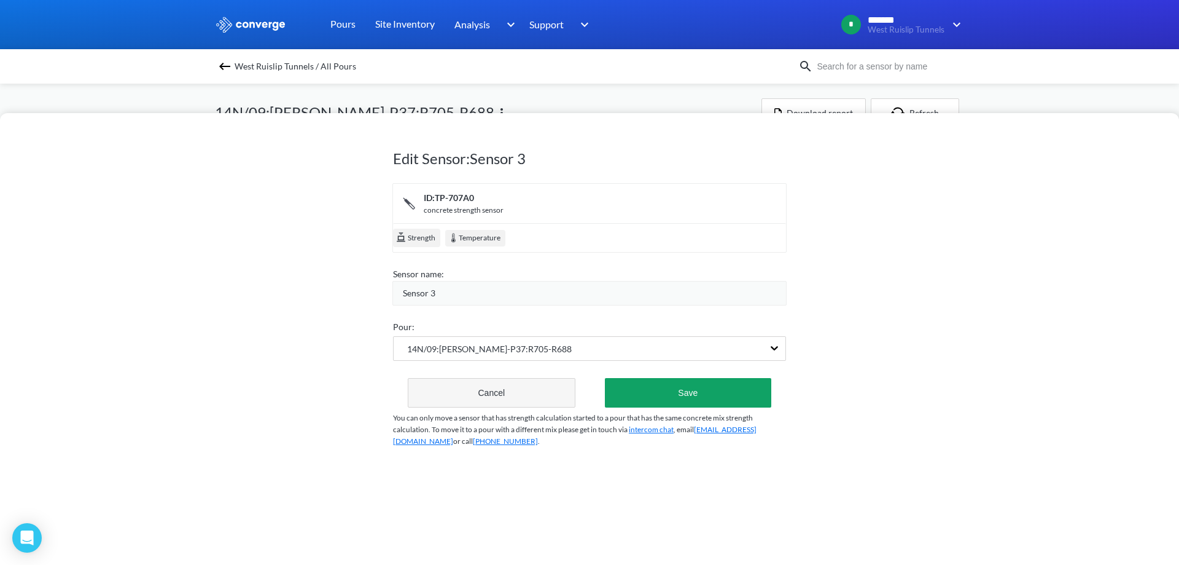
click at [522, 386] on button "Cancel" at bounding box center [492, 392] width 168 height 29
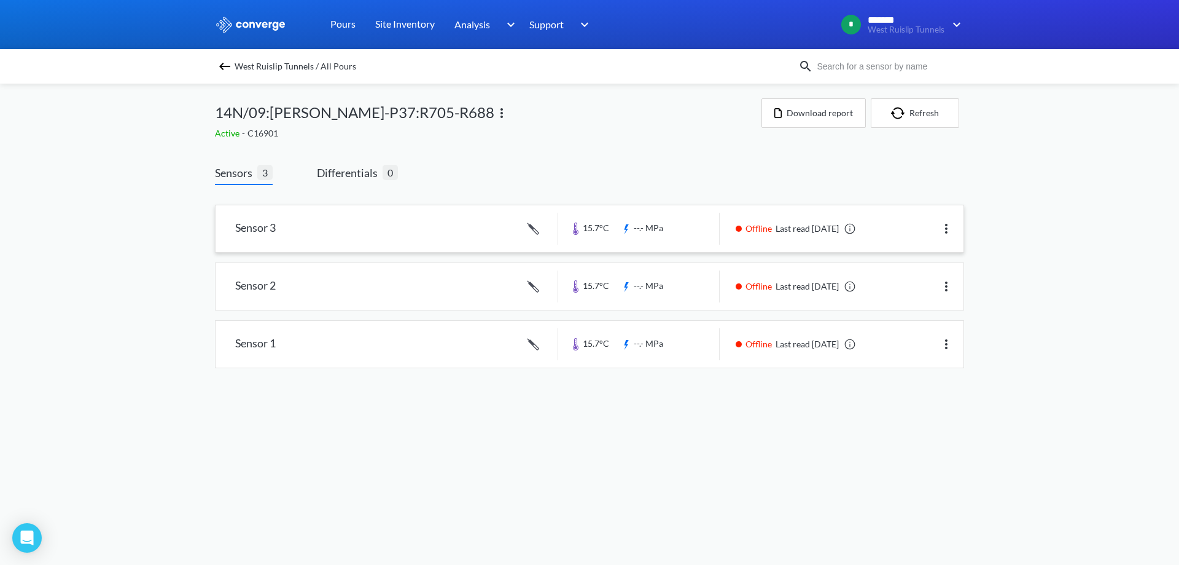
click at [487, 233] on link at bounding box center [590, 228] width 748 height 47
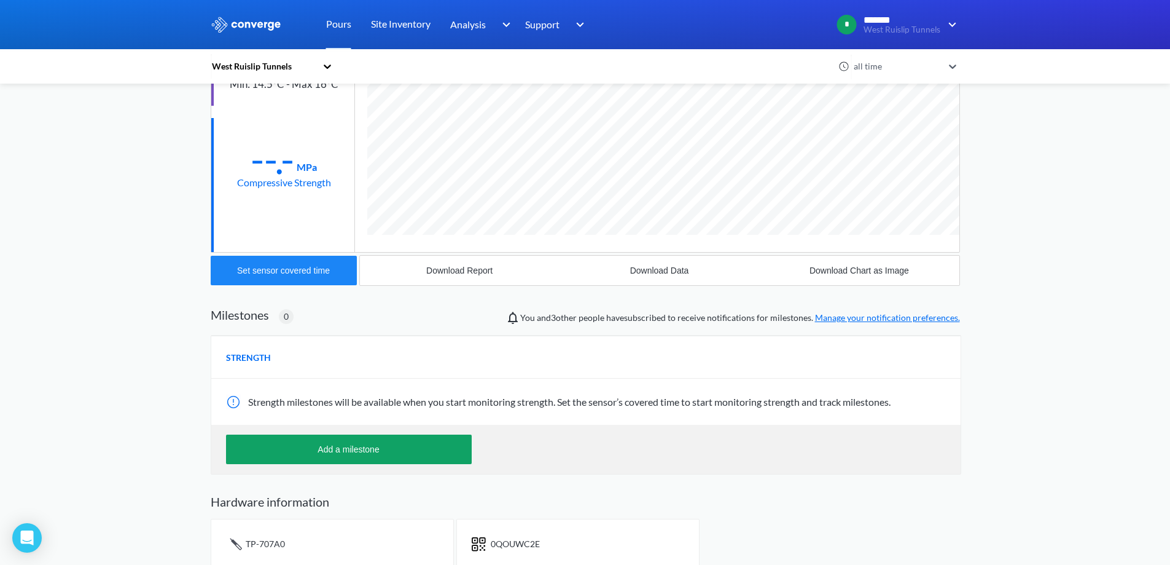
scroll to position [654, 749]
click at [315, 263] on button "Set sensor covered time" at bounding box center [284, 270] width 146 height 29
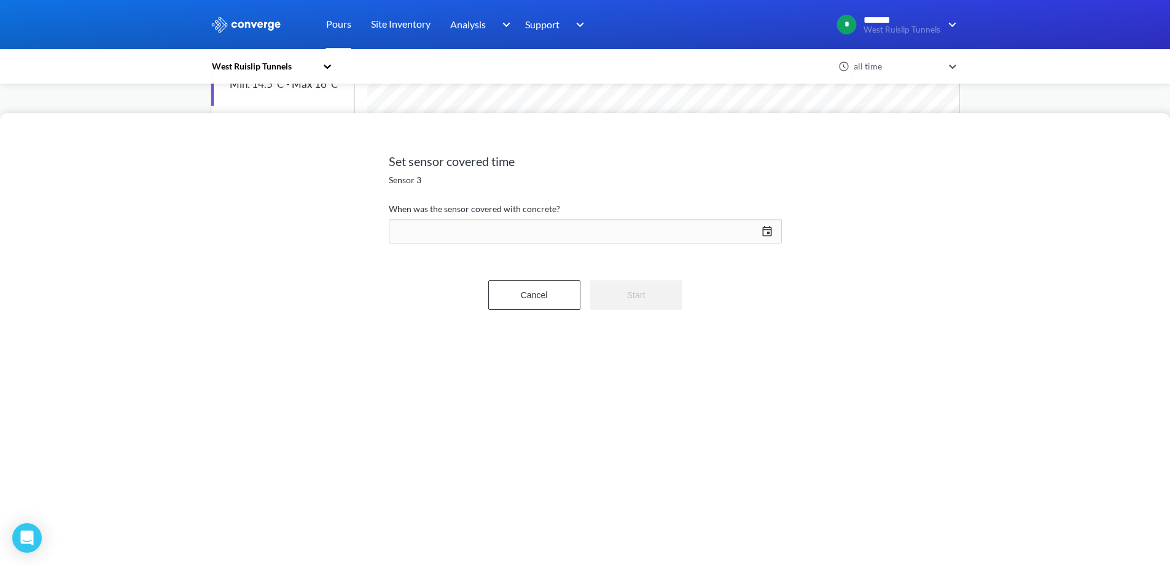
click at [612, 246] on form "When was the sensor covered with concrete? [DATE] Press the down arrow key to i…" at bounding box center [585, 265] width 393 height 128
click at [610, 237] on div "[DATE] Press the down arrow key to interact with the calendar and select a date…" at bounding box center [585, 230] width 393 height 29
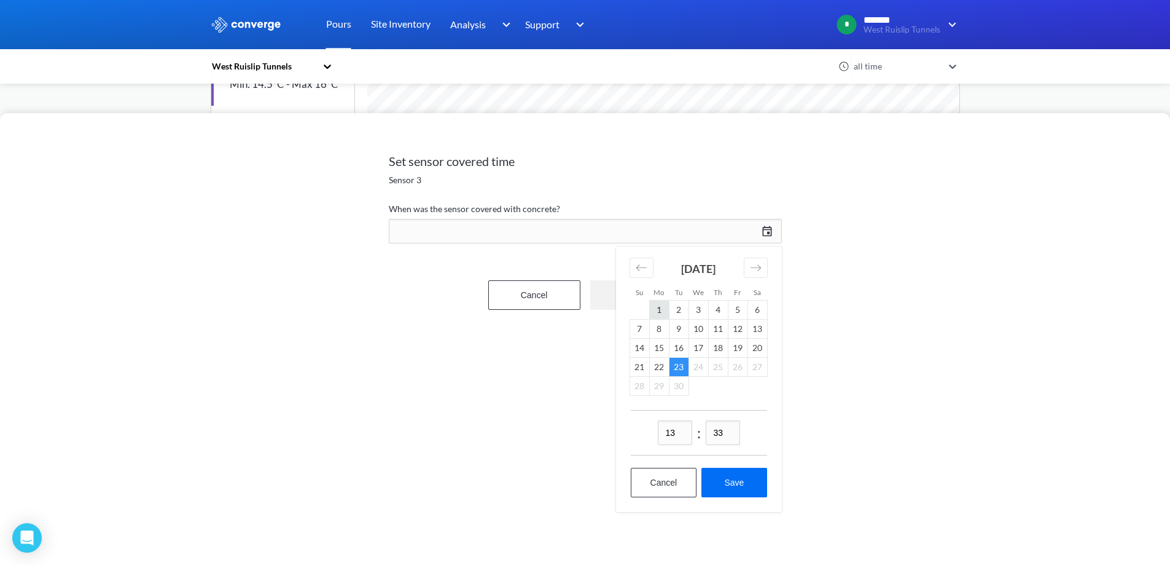
click at [660, 311] on td "1" at bounding box center [659, 309] width 20 height 19
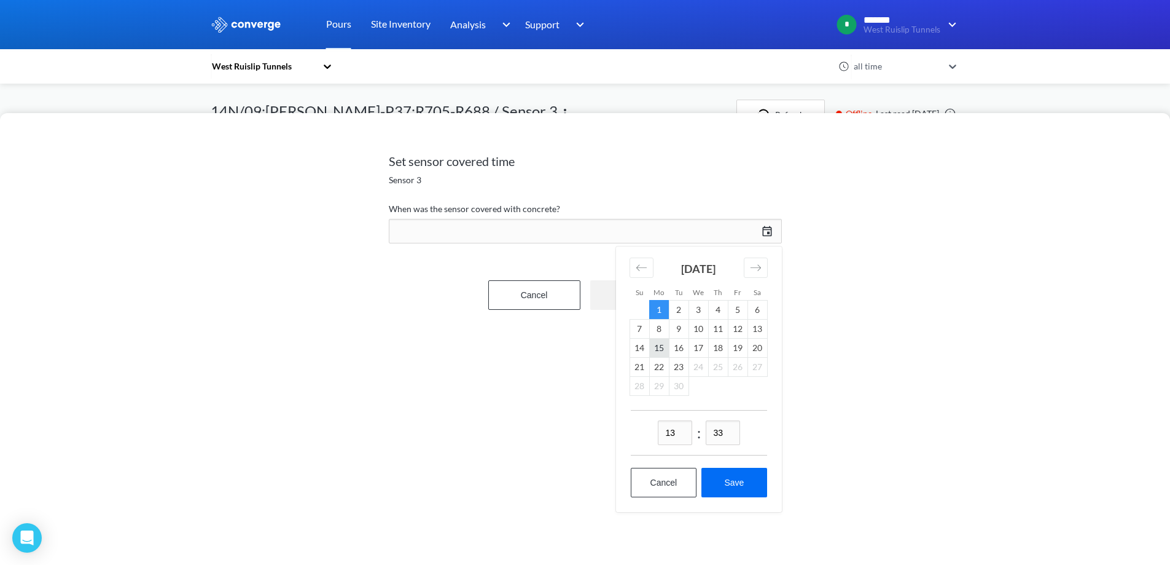
click at [661, 343] on td "15" at bounding box center [659, 347] width 20 height 19
click at [754, 499] on div "Cancel Save" at bounding box center [699, 489] width 136 height 44
click at [748, 488] on button "Save" at bounding box center [734, 481] width 65 height 29
type input "13:33[DATE]"
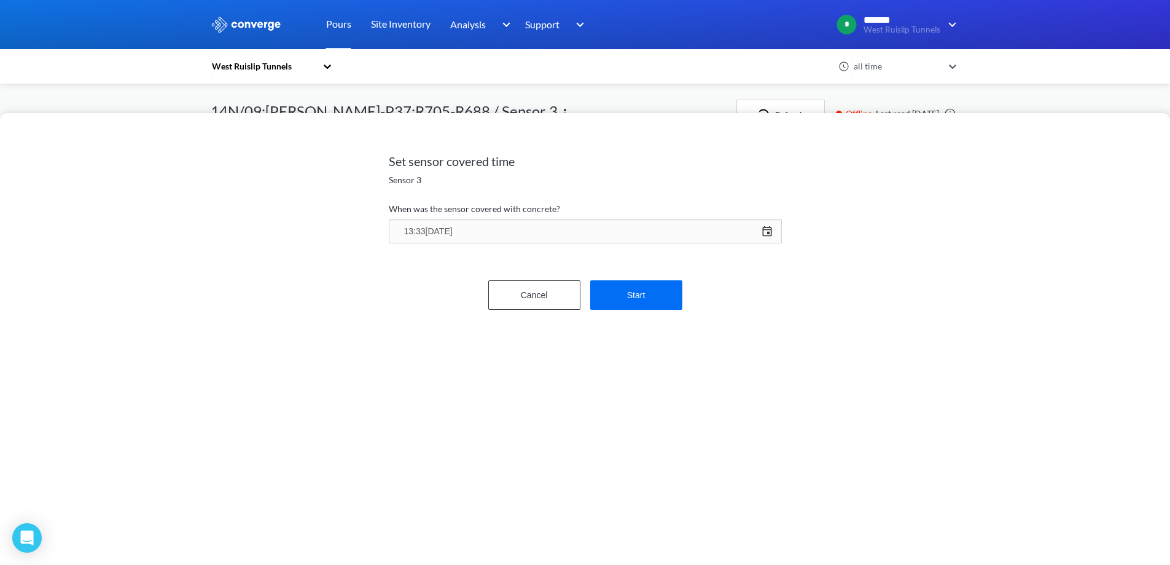
click at [661, 311] on form "When was the sensor covered with concrete? 13:33[DATE] [DATE] Press the down ar…" at bounding box center [585, 265] width 393 height 128
click at [654, 305] on button "Start" at bounding box center [636, 294] width 92 height 29
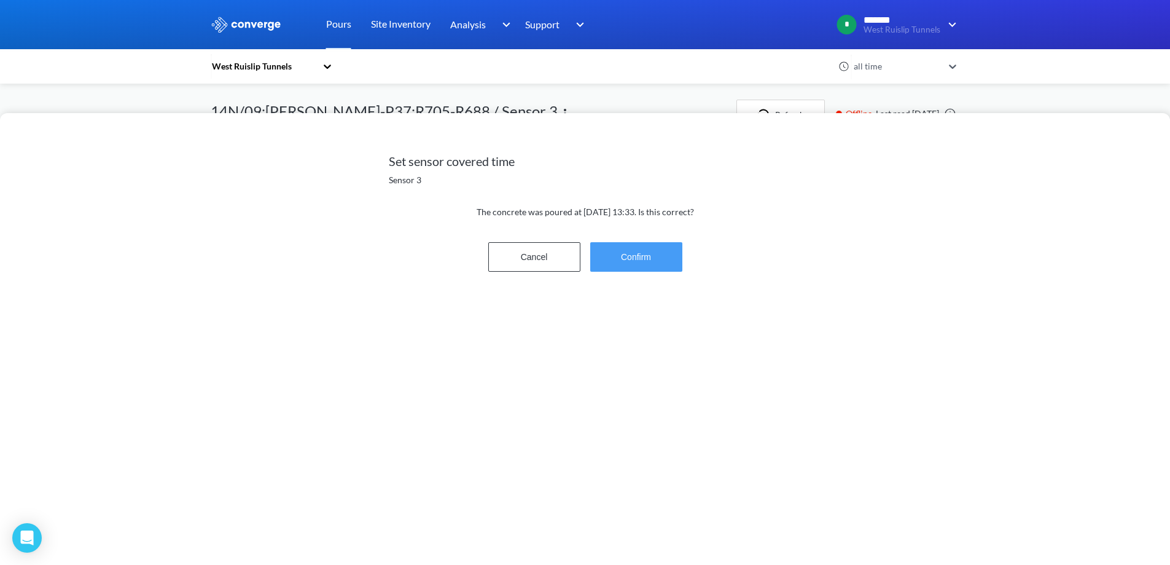
click at [649, 269] on button "Confirm" at bounding box center [636, 256] width 92 height 29
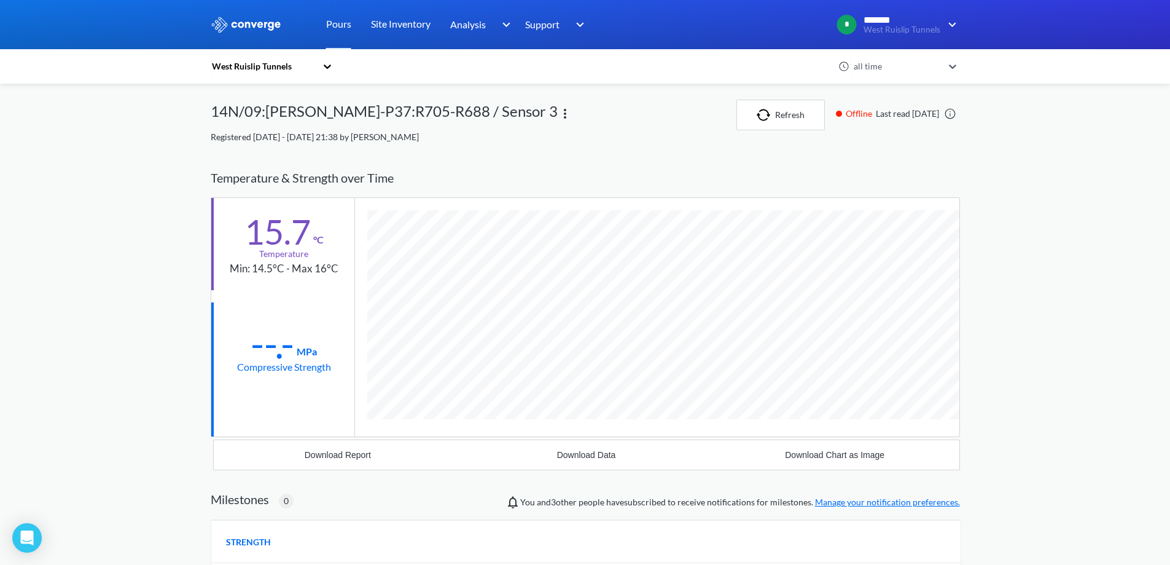
scroll to position [654, 749]
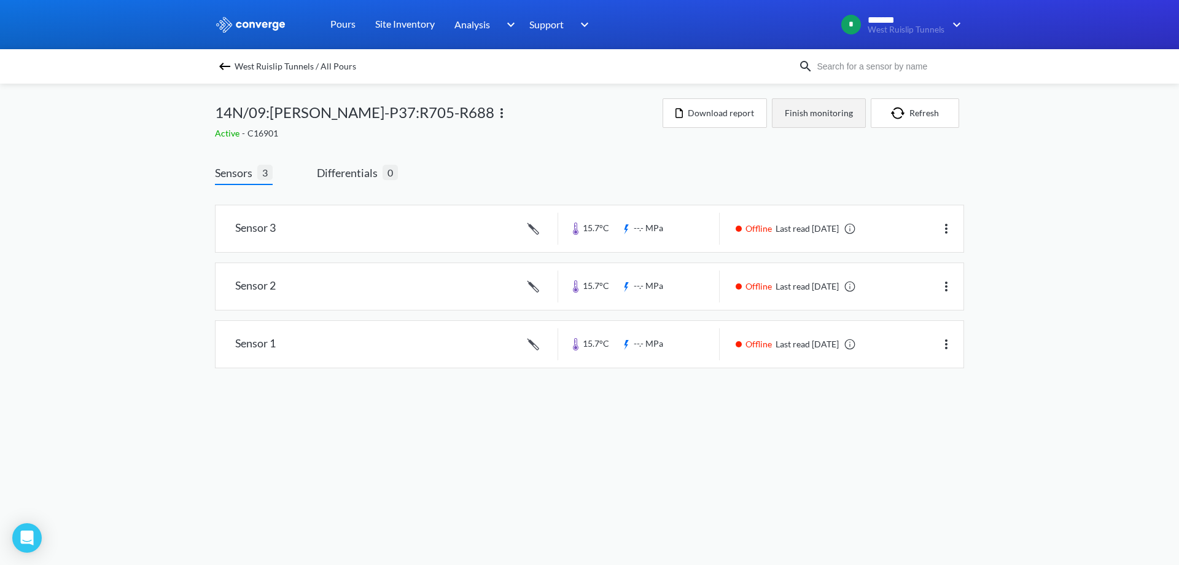
click at [802, 121] on button "Finish monitoring" at bounding box center [819, 112] width 94 height 29
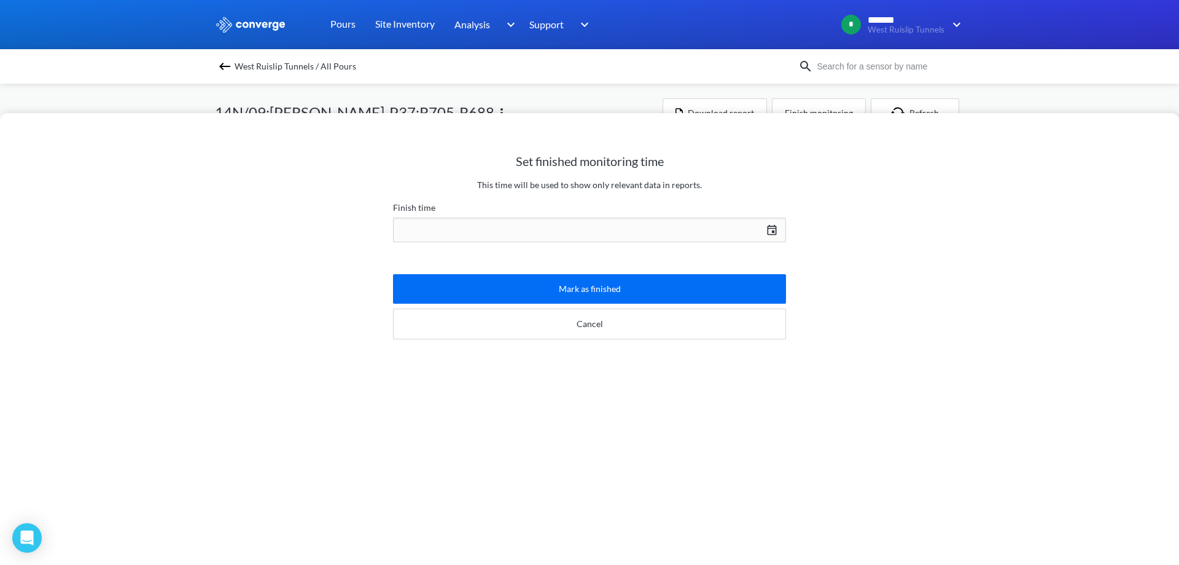
click at [573, 215] on div "[DATE] Press the down arrow key to interact with the calendar and select a date…" at bounding box center [589, 229] width 393 height 29
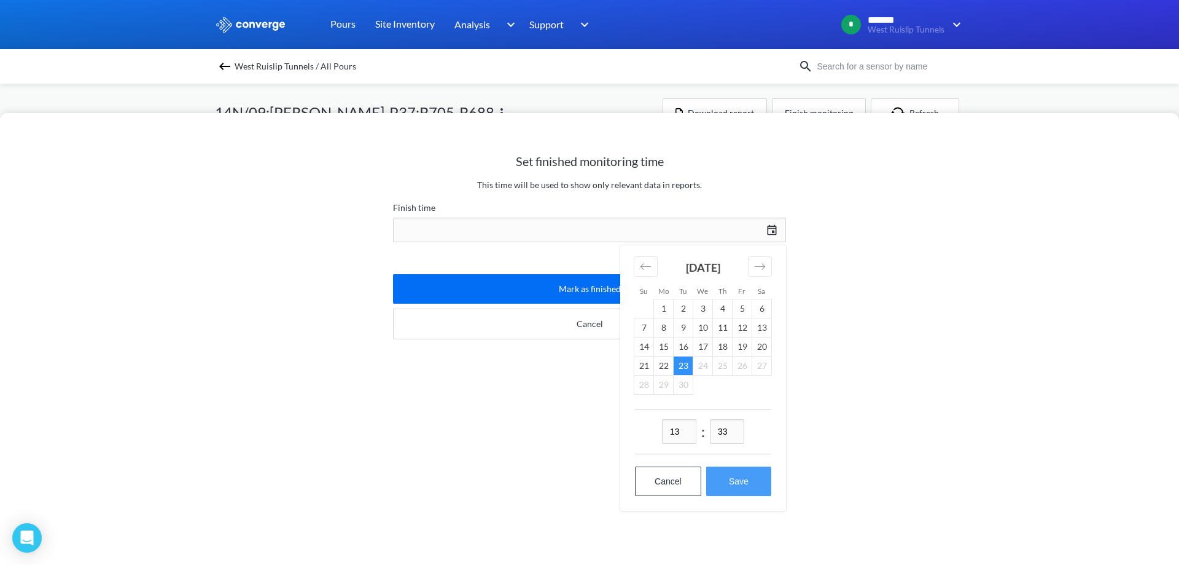
click at [727, 479] on button "Save" at bounding box center [738, 480] width 65 height 29
type input "13:33[DATE]"
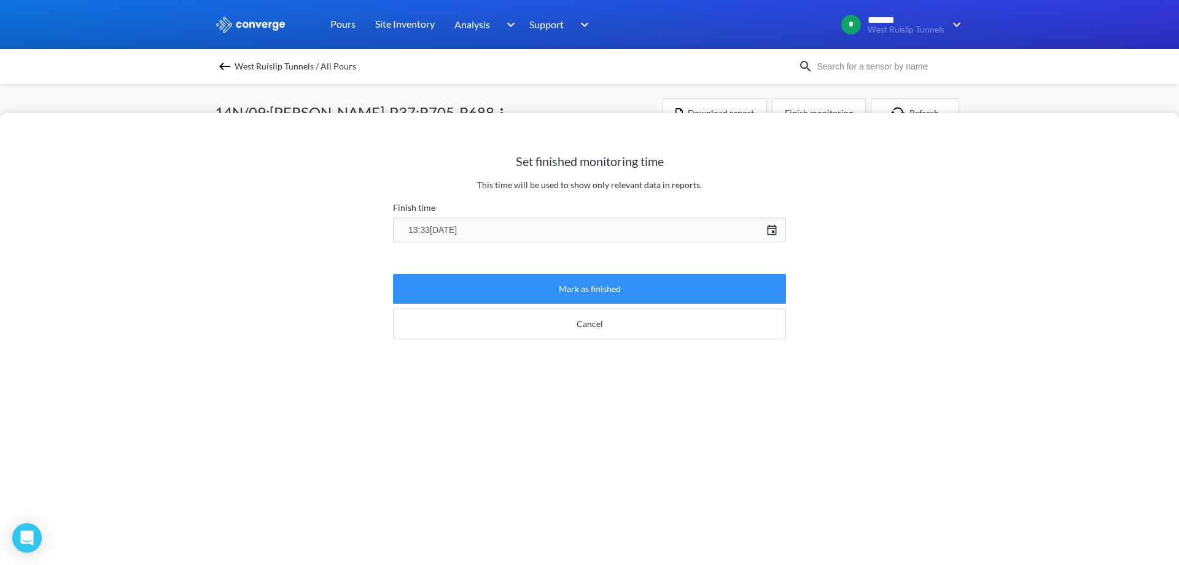
click at [482, 287] on button "Mark as finished" at bounding box center [589, 288] width 393 height 29
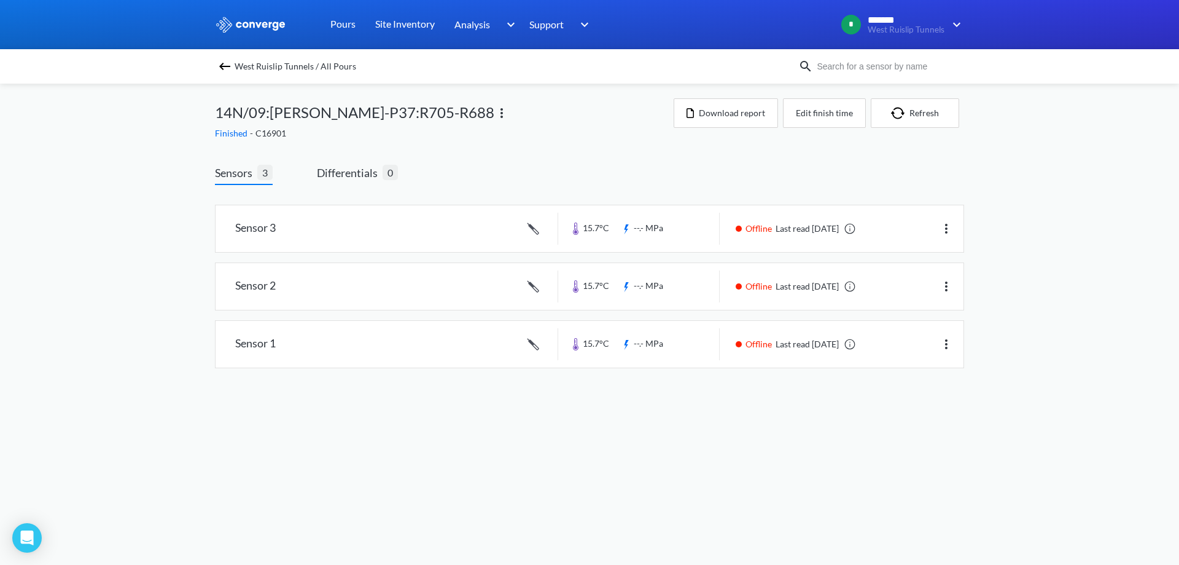
click at [221, 66] on img at bounding box center [224, 66] width 15 height 15
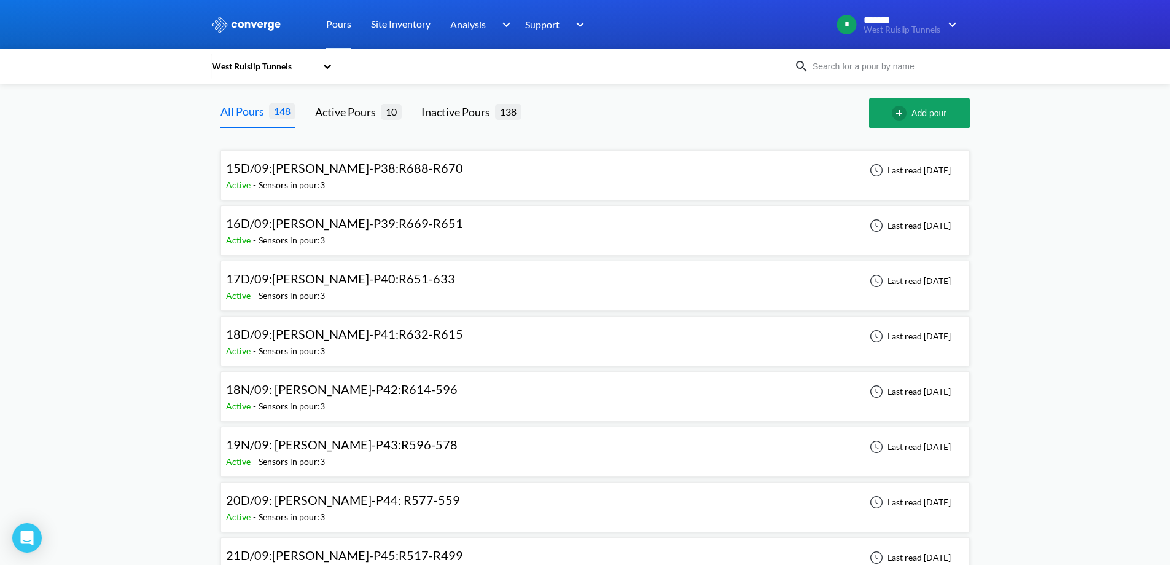
click at [309, 183] on div "Sensors in pour: 3" at bounding box center [292, 185] width 66 height 14
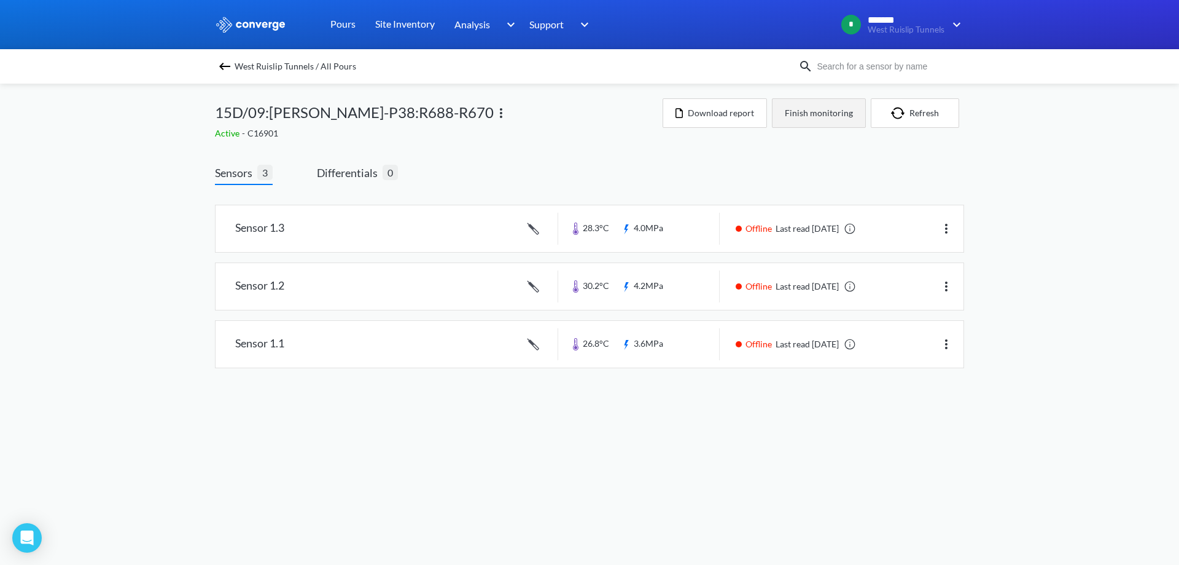
click at [806, 120] on button "Finish monitoring" at bounding box center [819, 112] width 94 height 29
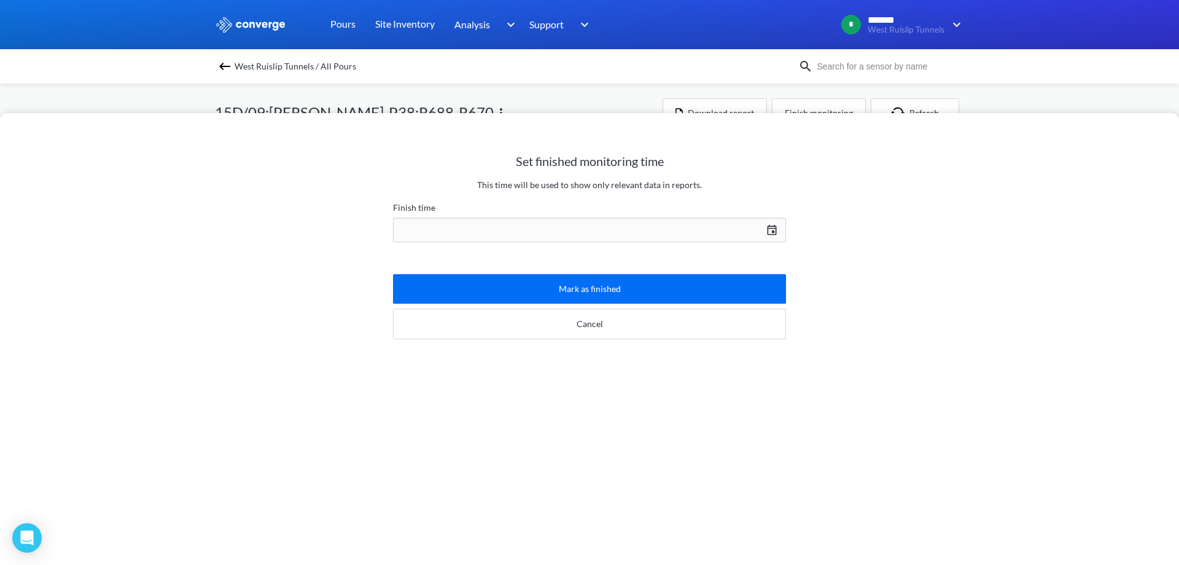
click at [568, 221] on div "[DATE] Press the down arrow key to interact with the calendar and select a date…" at bounding box center [589, 229] width 393 height 29
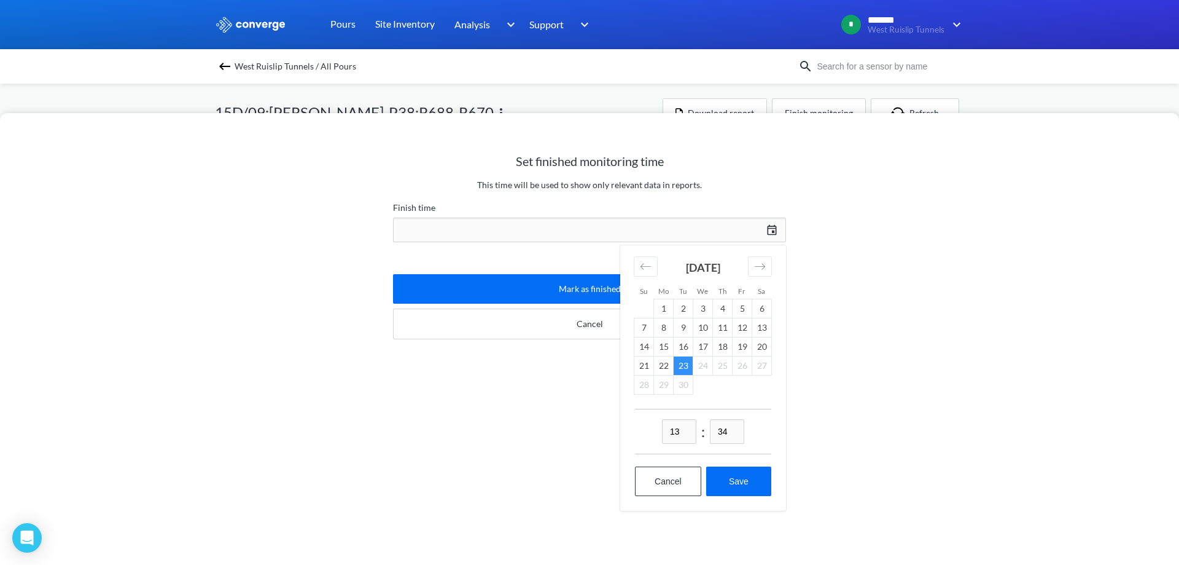
click at [681, 359] on td "23" at bounding box center [684, 365] width 20 height 19
click at [738, 466] on button "Save" at bounding box center [738, 480] width 65 height 29
type input "13:34[DATE]"
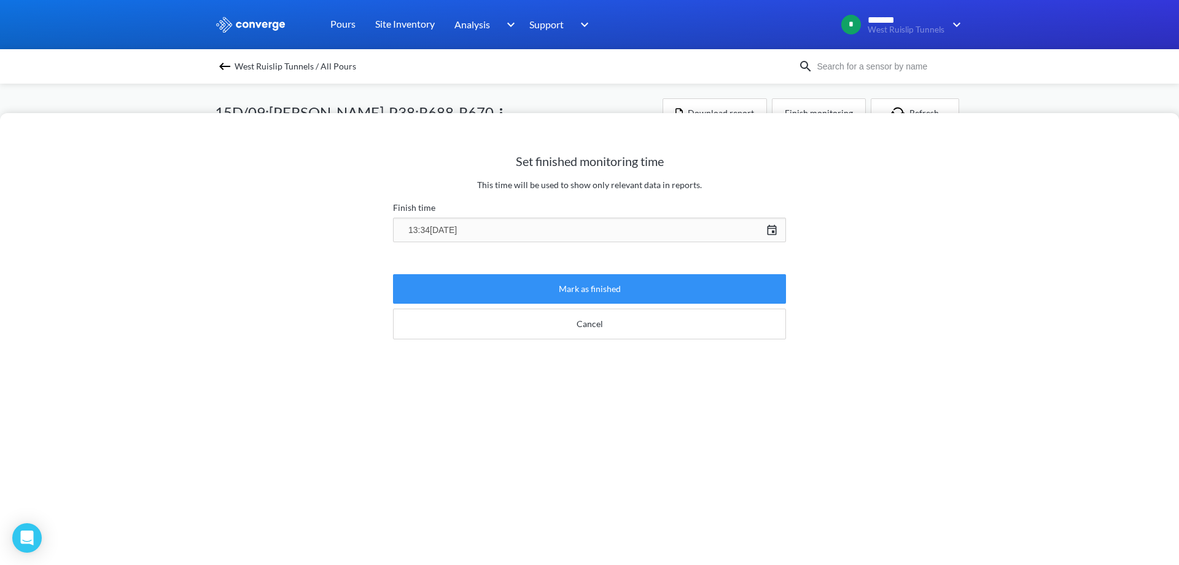
click at [545, 290] on button "Mark as finished" at bounding box center [589, 288] width 393 height 29
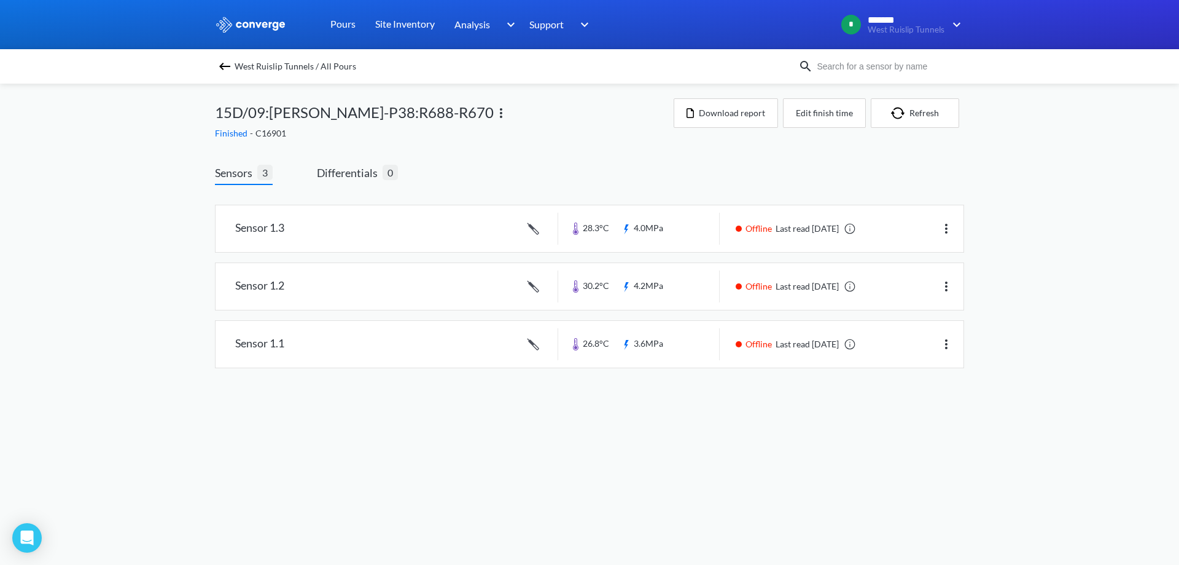
click at [234, 69] on div "West Ruislip Tunnels / All Pours" at bounding box center [507, 66] width 584 height 17
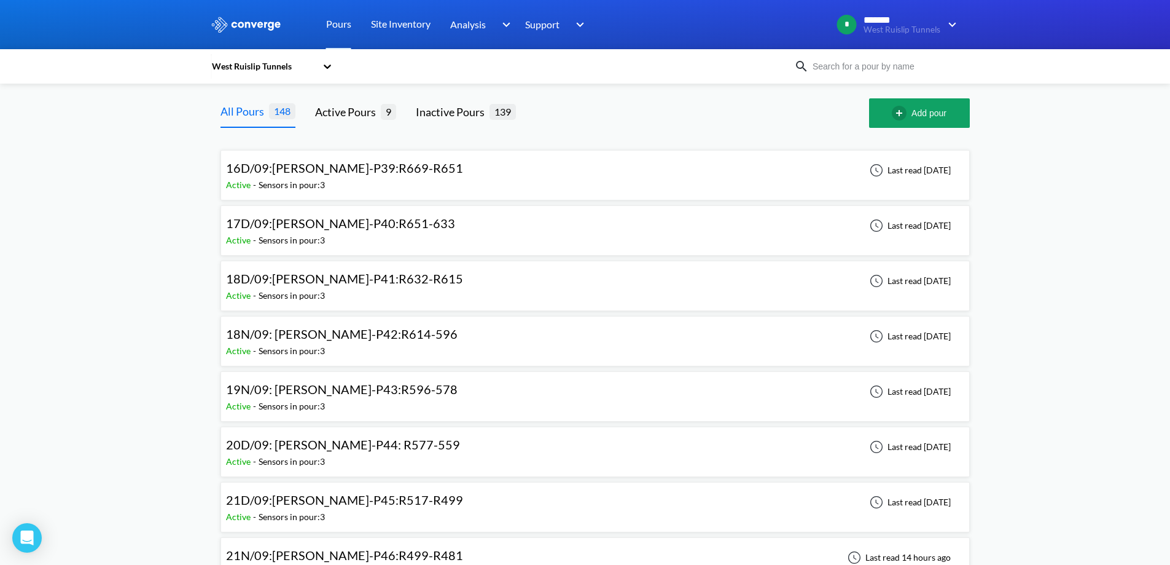
click at [340, 186] on div "Active - Sensors in pour: 3" at bounding box center [347, 185] width 243 height 14
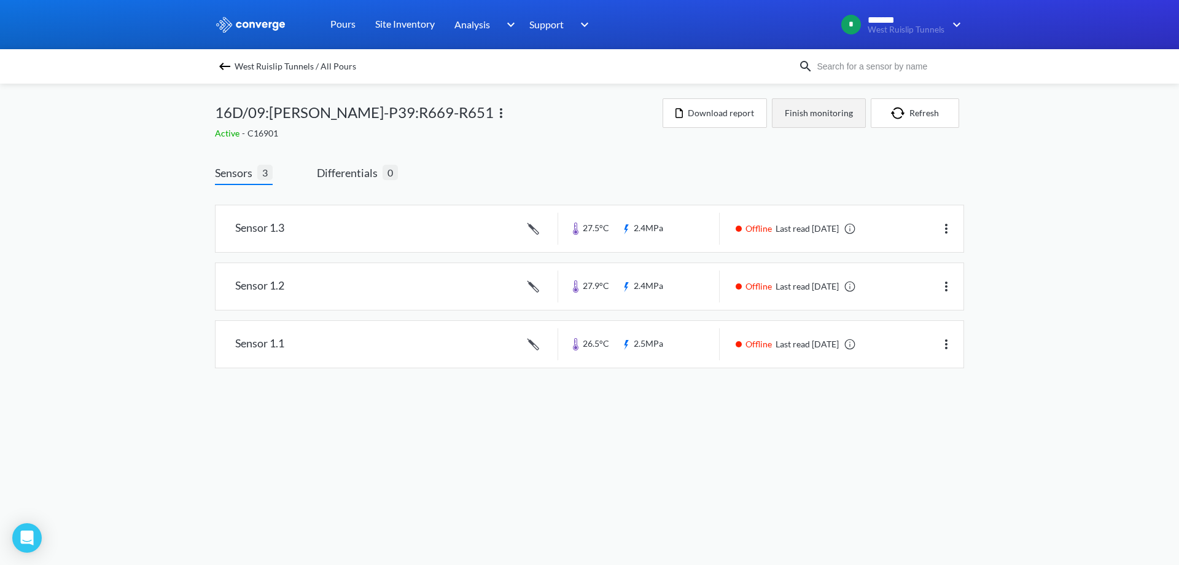
click at [809, 104] on button "Finish monitoring" at bounding box center [819, 112] width 94 height 29
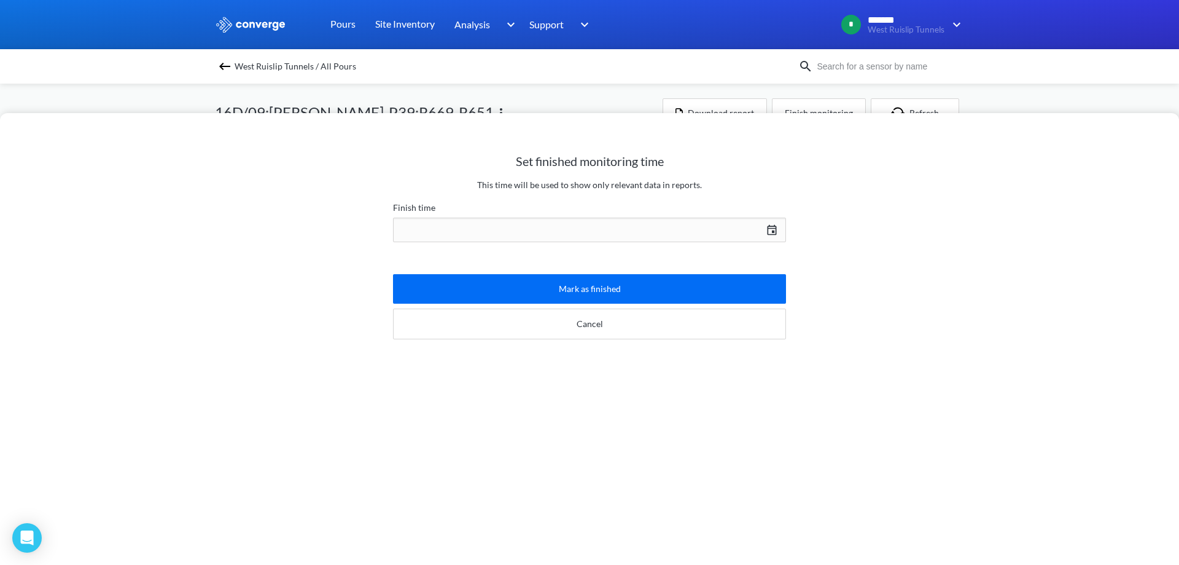
click at [581, 223] on div "[DATE] Press the down arrow key to interact with the calendar and select a date…" at bounding box center [589, 229] width 393 height 29
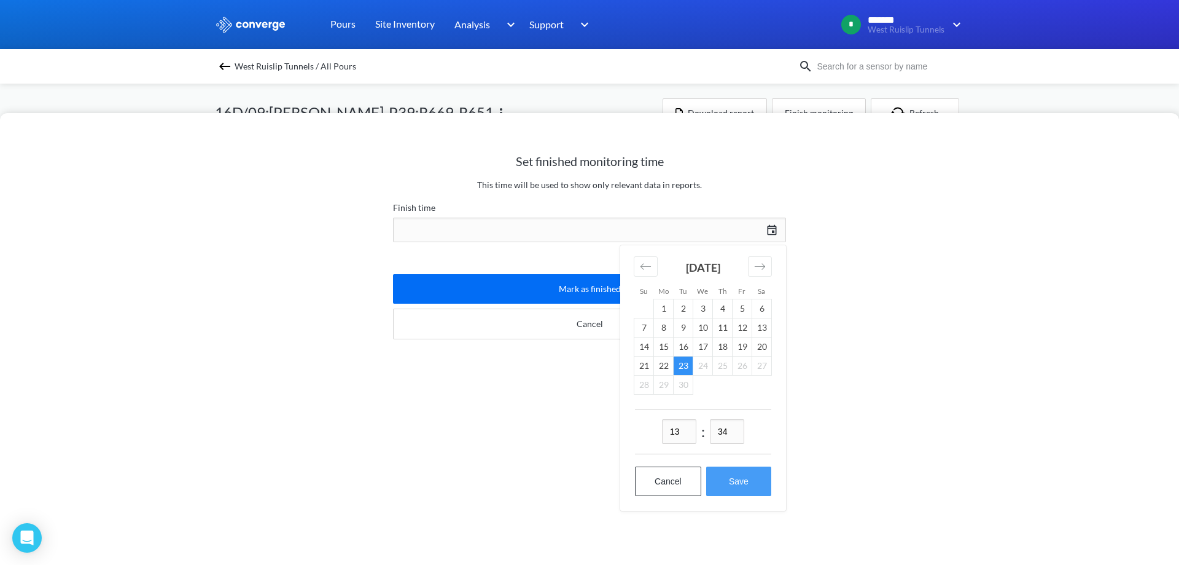
drag, startPoint x: 749, startPoint y: 481, endPoint x: 731, endPoint y: 463, distance: 26.1
click at [747, 480] on button "Save" at bounding box center [738, 480] width 65 height 29
type input "13:34[DATE]"
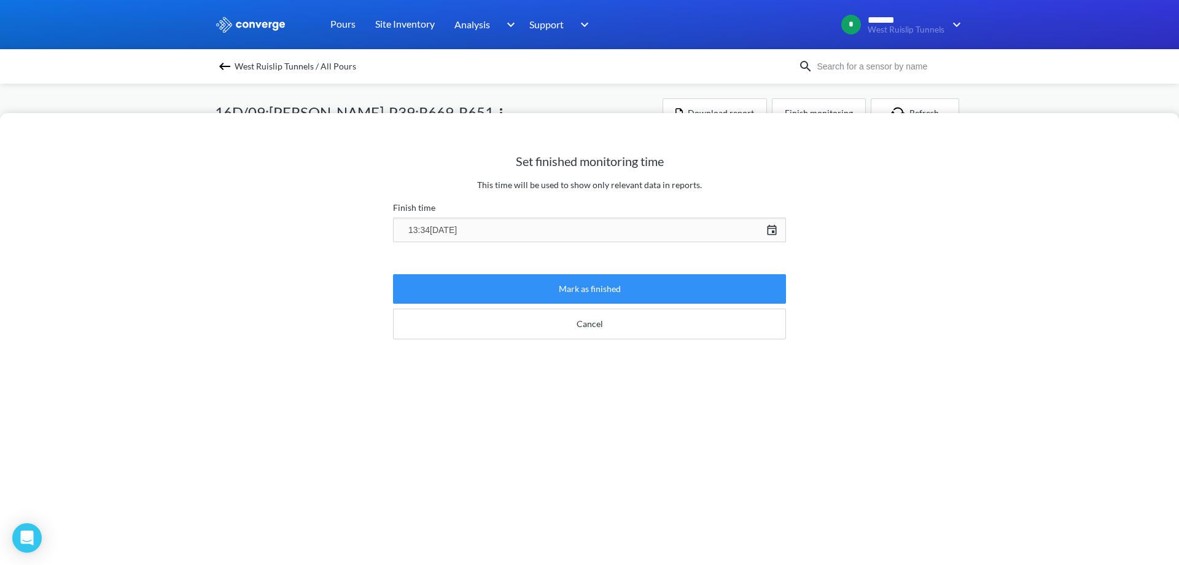
click at [556, 281] on button "Mark as finished" at bounding box center [589, 288] width 393 height 29
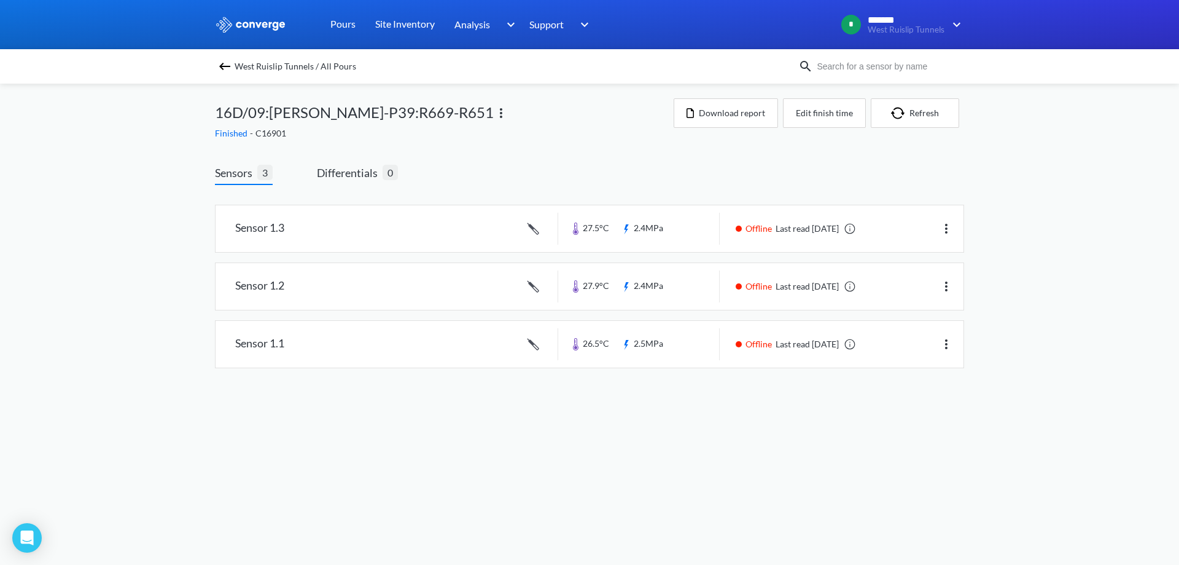
click at [217, 58] on div "West Ruislip Tunnels / All Pours" at bounding box center [507, 66] width 584 height 17
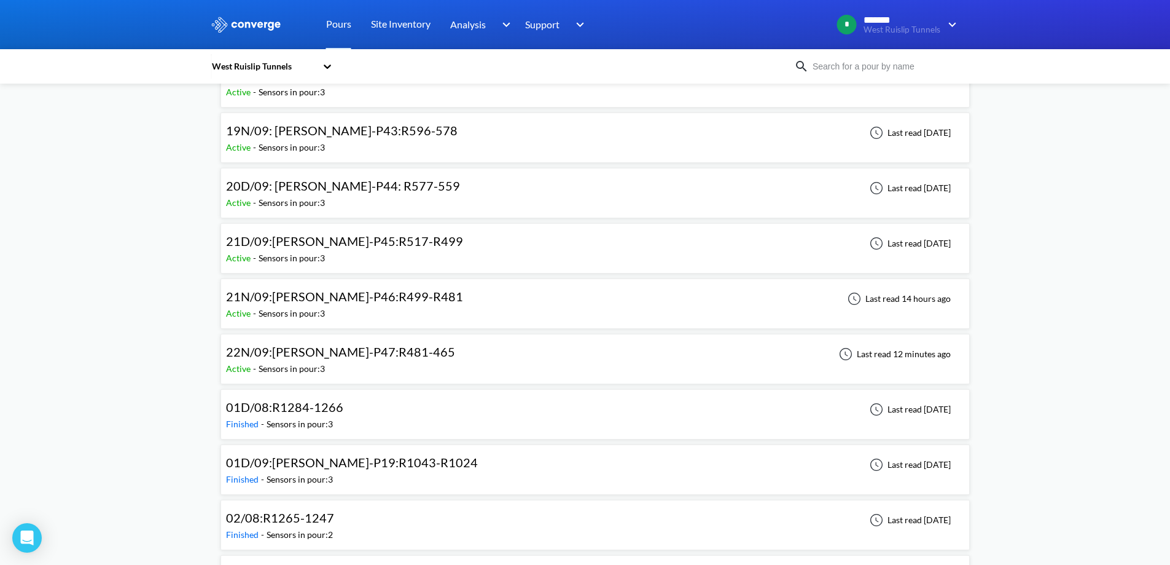
scroll to position [246, 0]
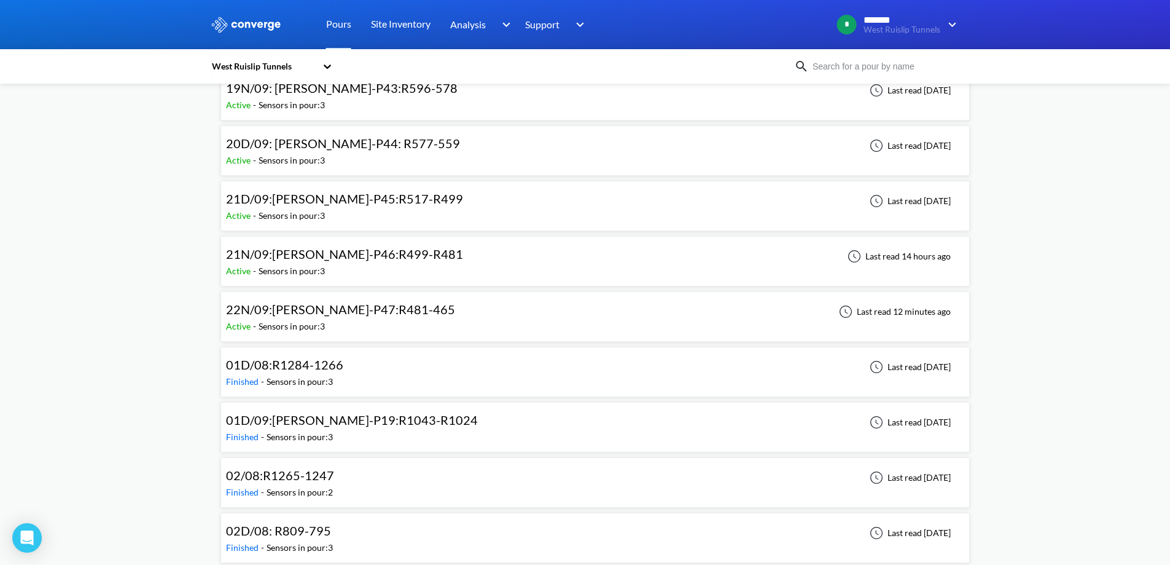
click at [379, 315] on span "22N/09:[PERSON_NAME]-P47:R481-465" at bounding box center [340, 309] width 229 height 15
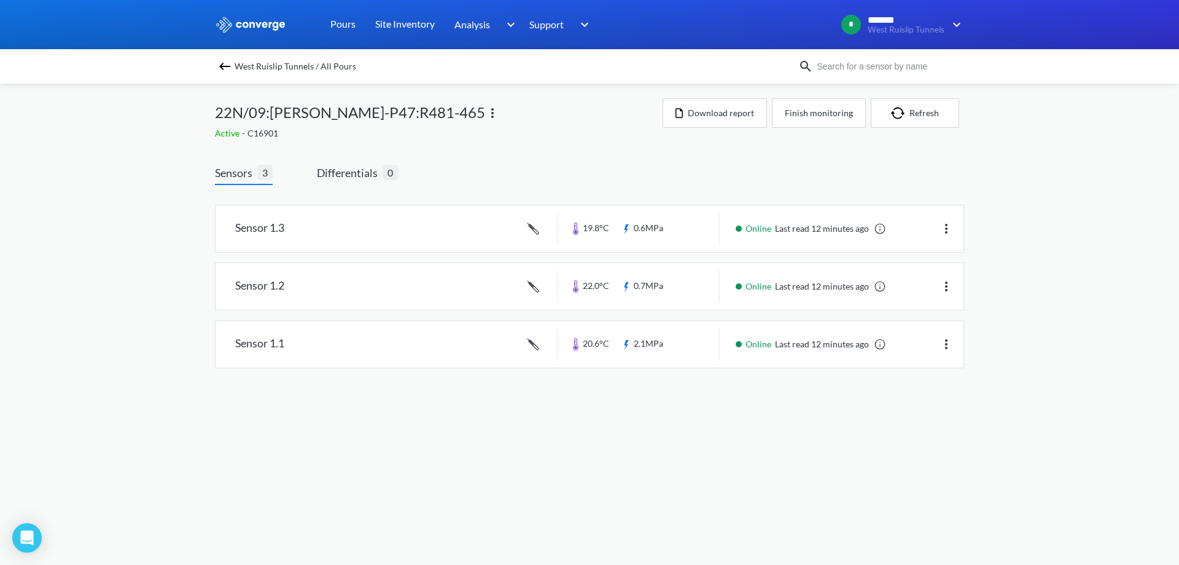
click at [329, 206] on link at bounding box center [590, 228] width 748 height 47
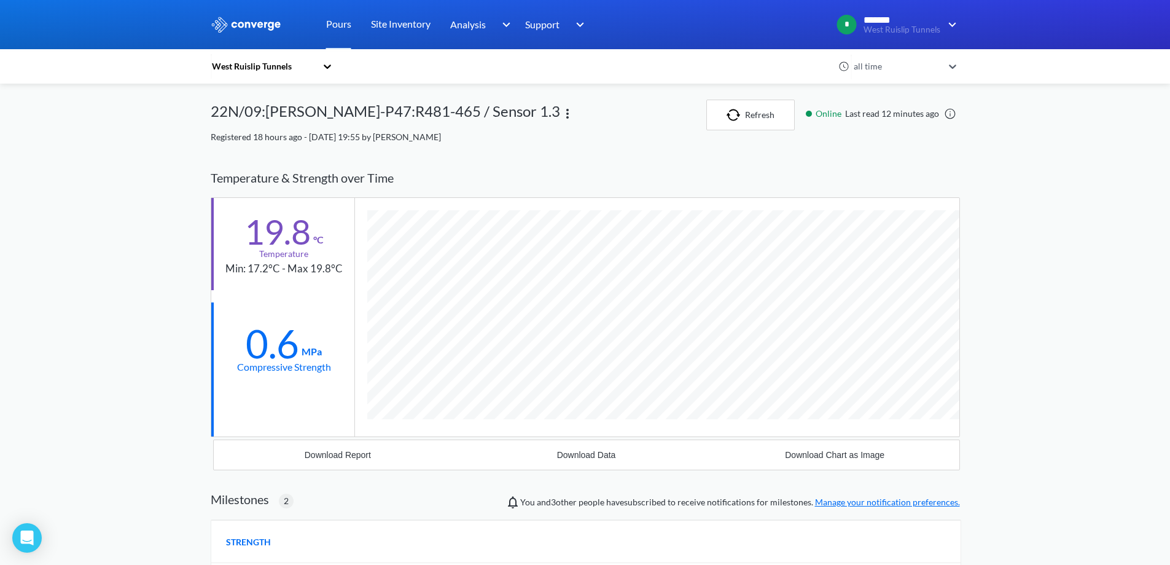
scroll to position [875, 749]
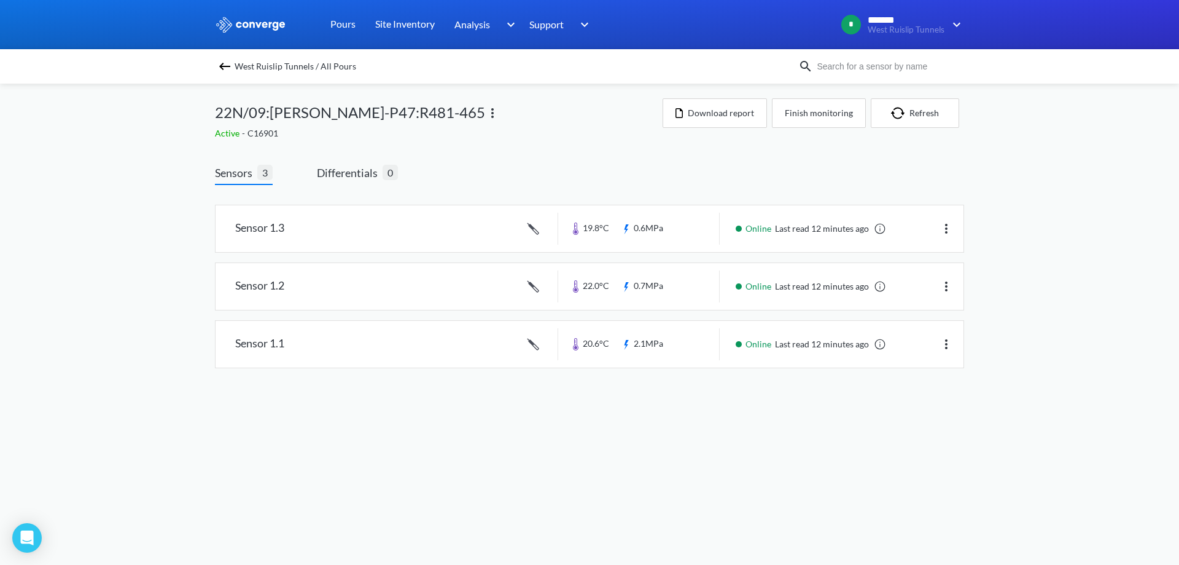
click at [226, 72] on img at bounding box center [224, 66] width 15 height 15
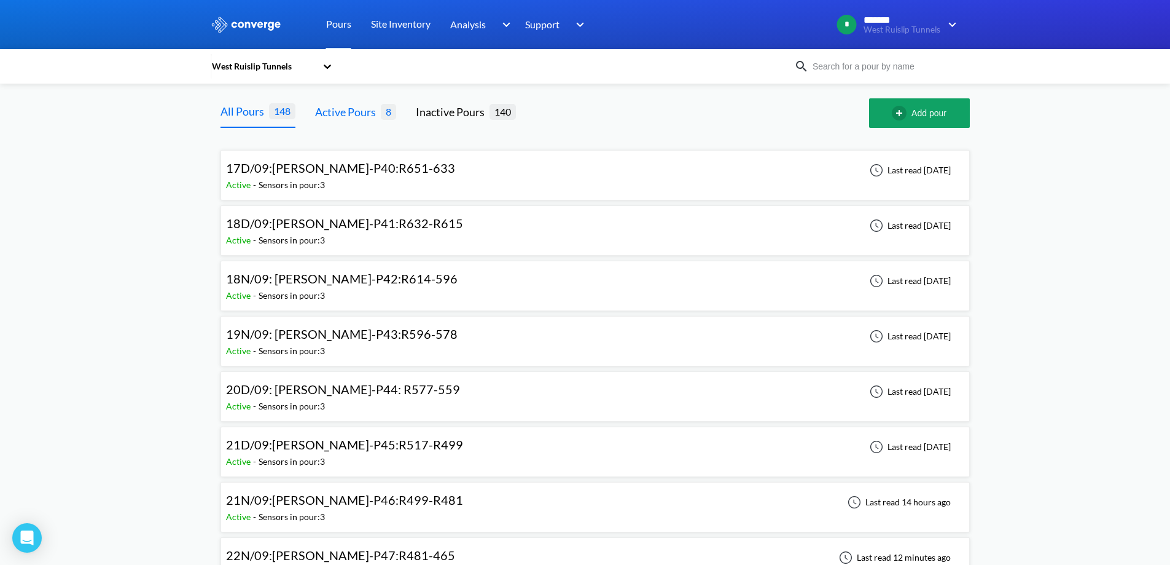
click at [373, 111] on div "Active Pours" at bounding box center [348, 111] width 66 height 17
click at [244, 101] on div "All Pours 148" at bounding box center [258, 112] width 75 height 29
click at [455, 103] on div "Inactive Pours" at bounding box center [453, 111] width 74 height 17
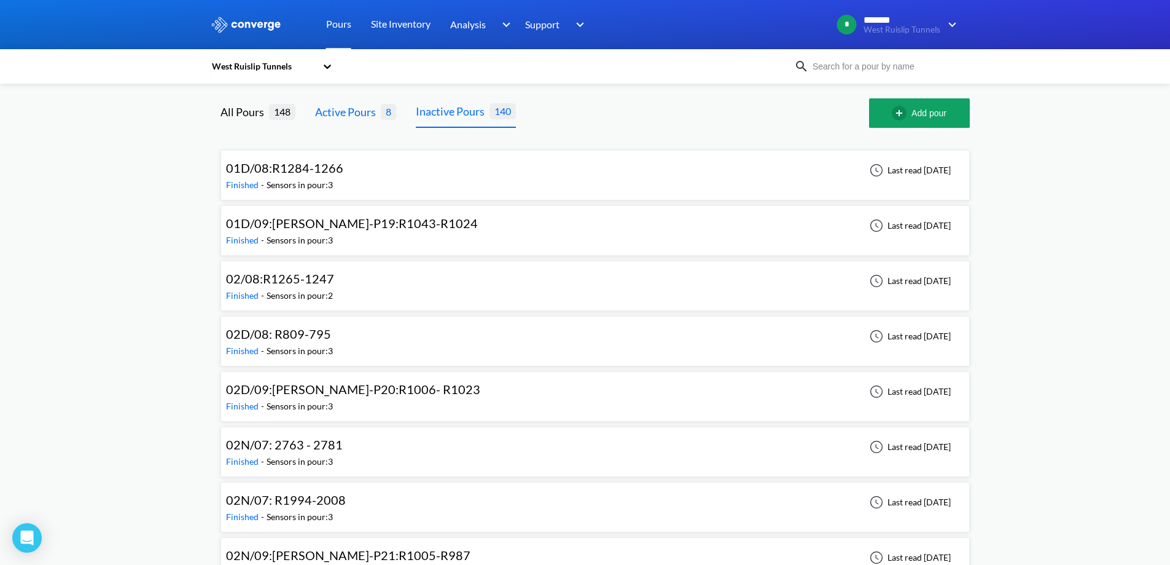
click at [323, 107] on div "Active Pours" at bounding box center [348, 111] width 66 height 17
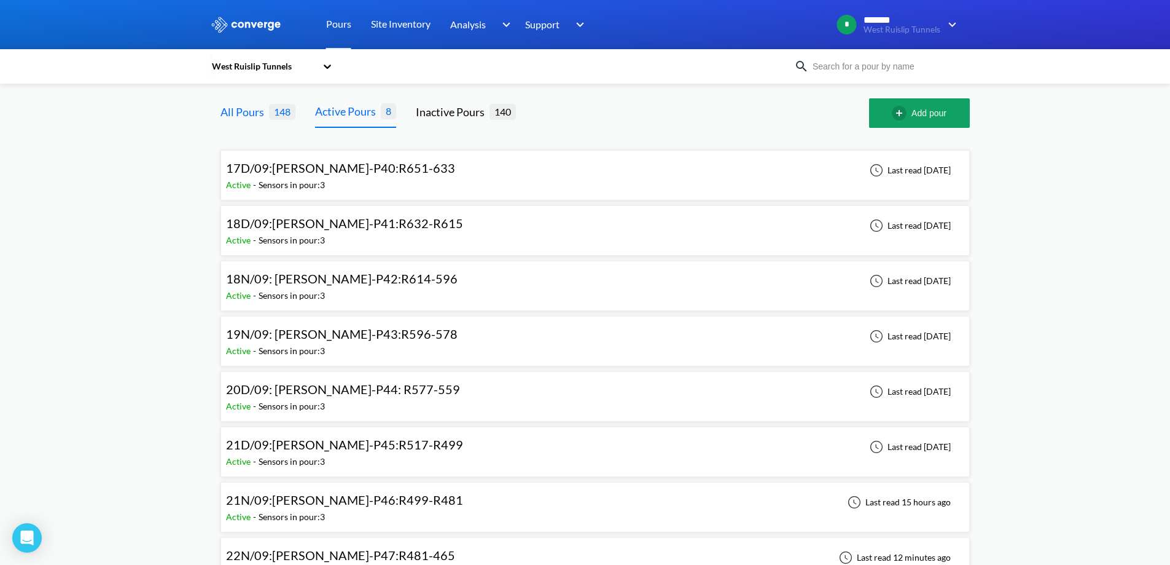
click at [272, 122] on div "All Pours 148" at bounding box center [258, 112] width 75 height 29
click at [229, 151] on div "17D/09:[PERSON_NAME]-P40:R651-633 Active - Sensors in pour: 3 Last read [DATE]" at bounding box center [595, 175] width 749 height 50
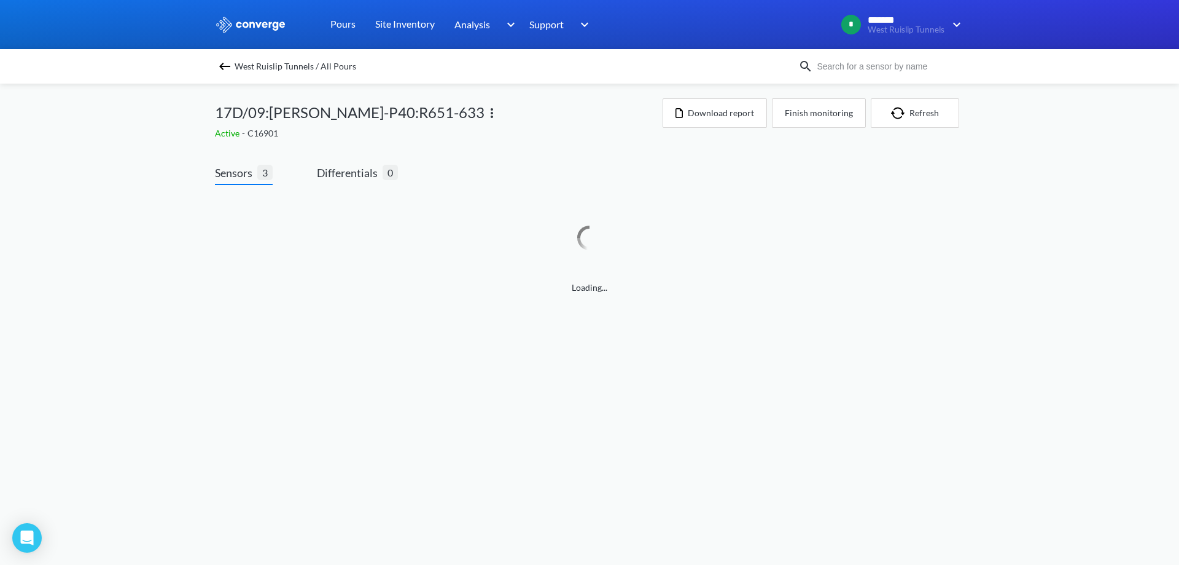
click at [227, 71] on img at bounding box center [224, 66] width 15 height 15
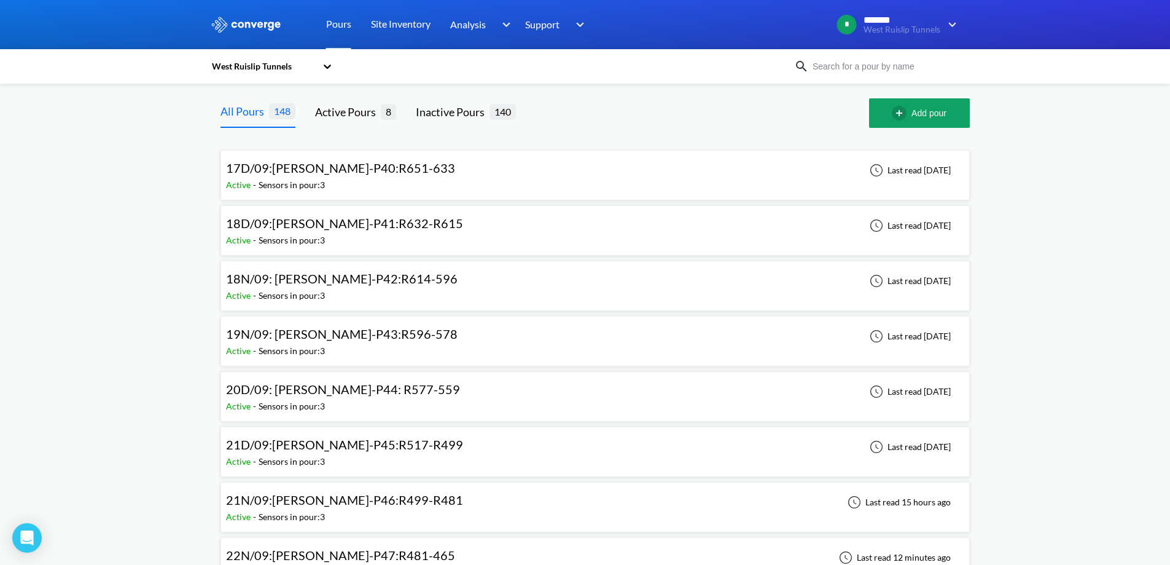
click at [292, 103] on span "148" at bounding box center [282, 110] width 26 height 15
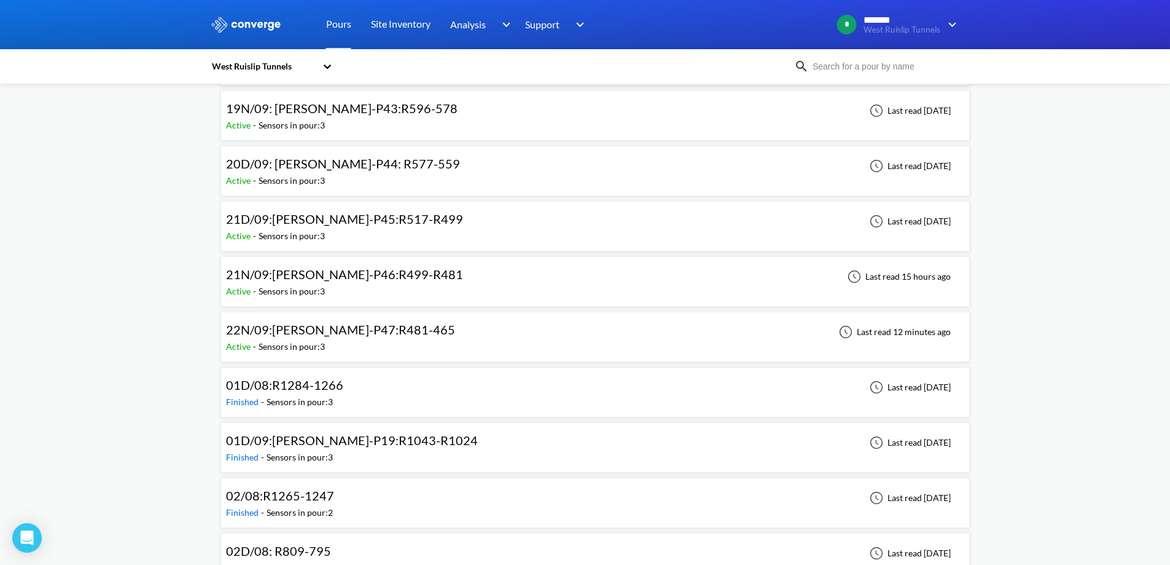
scroll to position [246, 0]
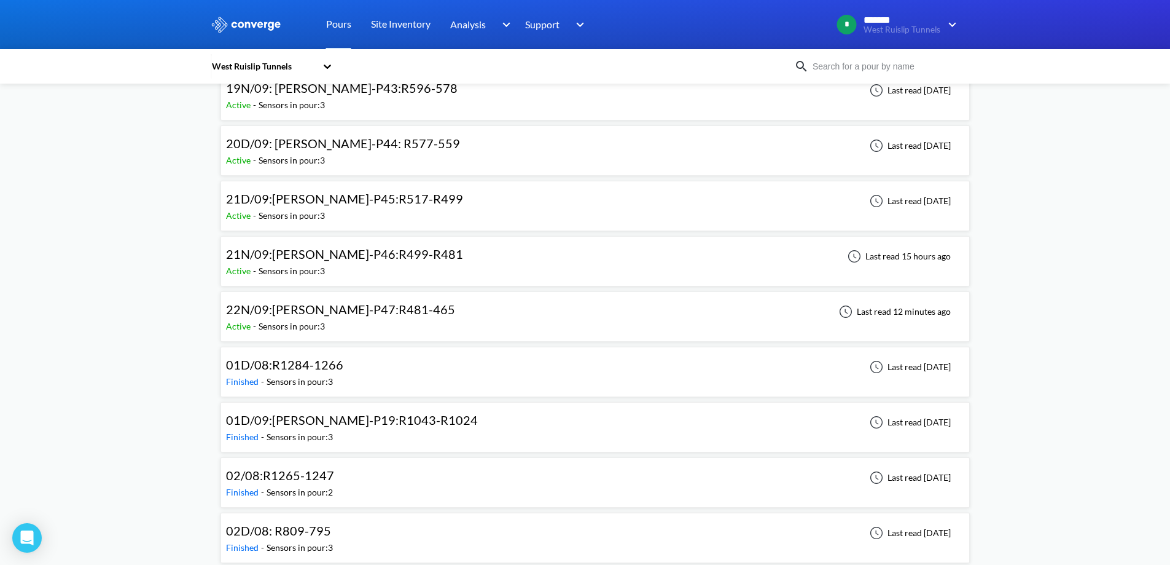
click at [294, 312] on span "22N/09:[PERSON_NAME]-P47:R481-465" at bounding box center [340, 309] width 229 height 15
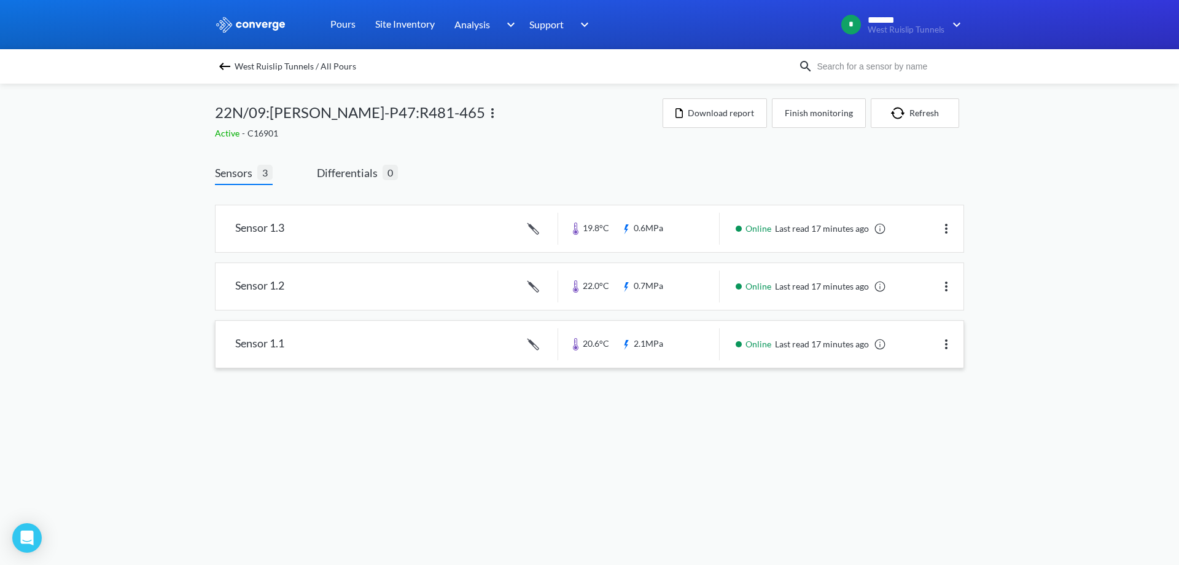
click at [519, 347] on link at bounding box center [590, 344] width 748 height 47
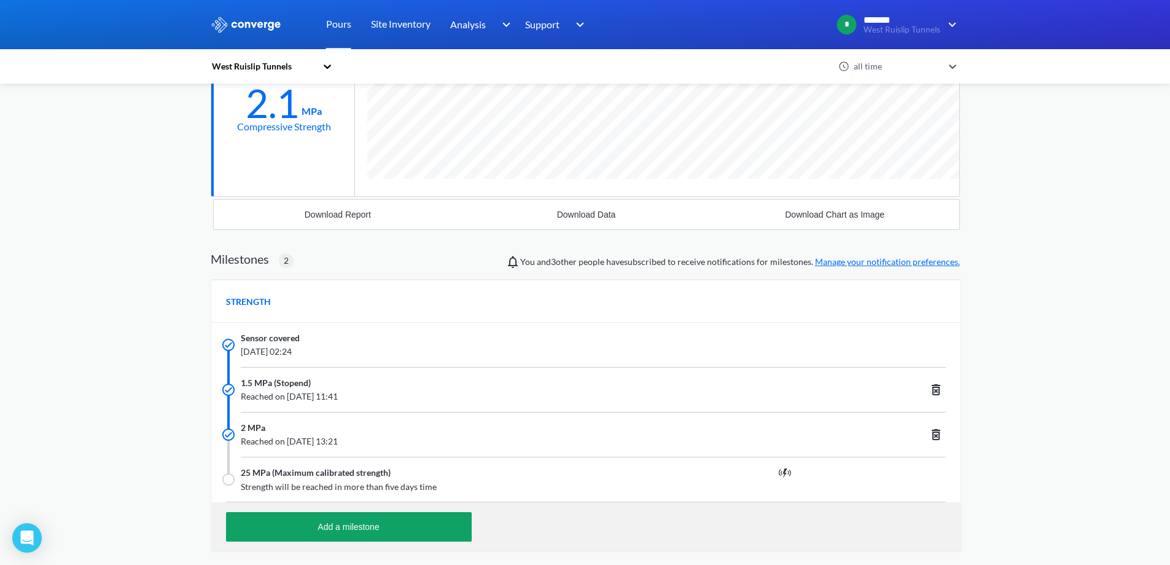
scroll to position [246, 0]
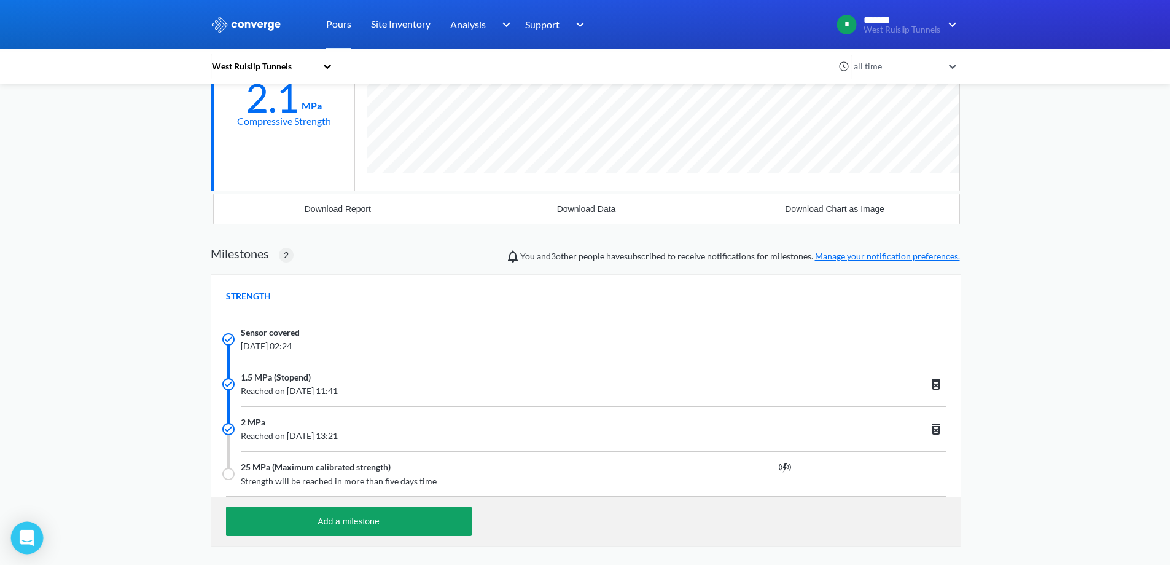
click at [19, 538] on div "Open Intercom Messenger" at bounding box center [27, 538] width 33 height 33
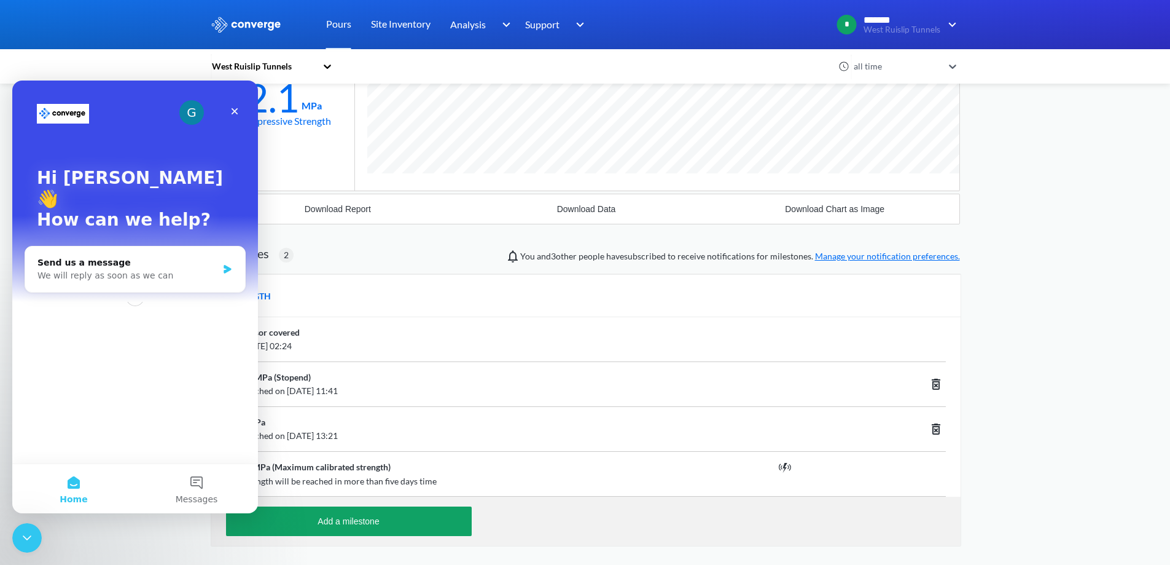
scroll to position [0, 0]
click at [20, 538] on icon "Close Intercom Messenger" at bounding box center [27, 537] width 15 height 15
